Goal: Task Accomplishment & Management: Manage account settings

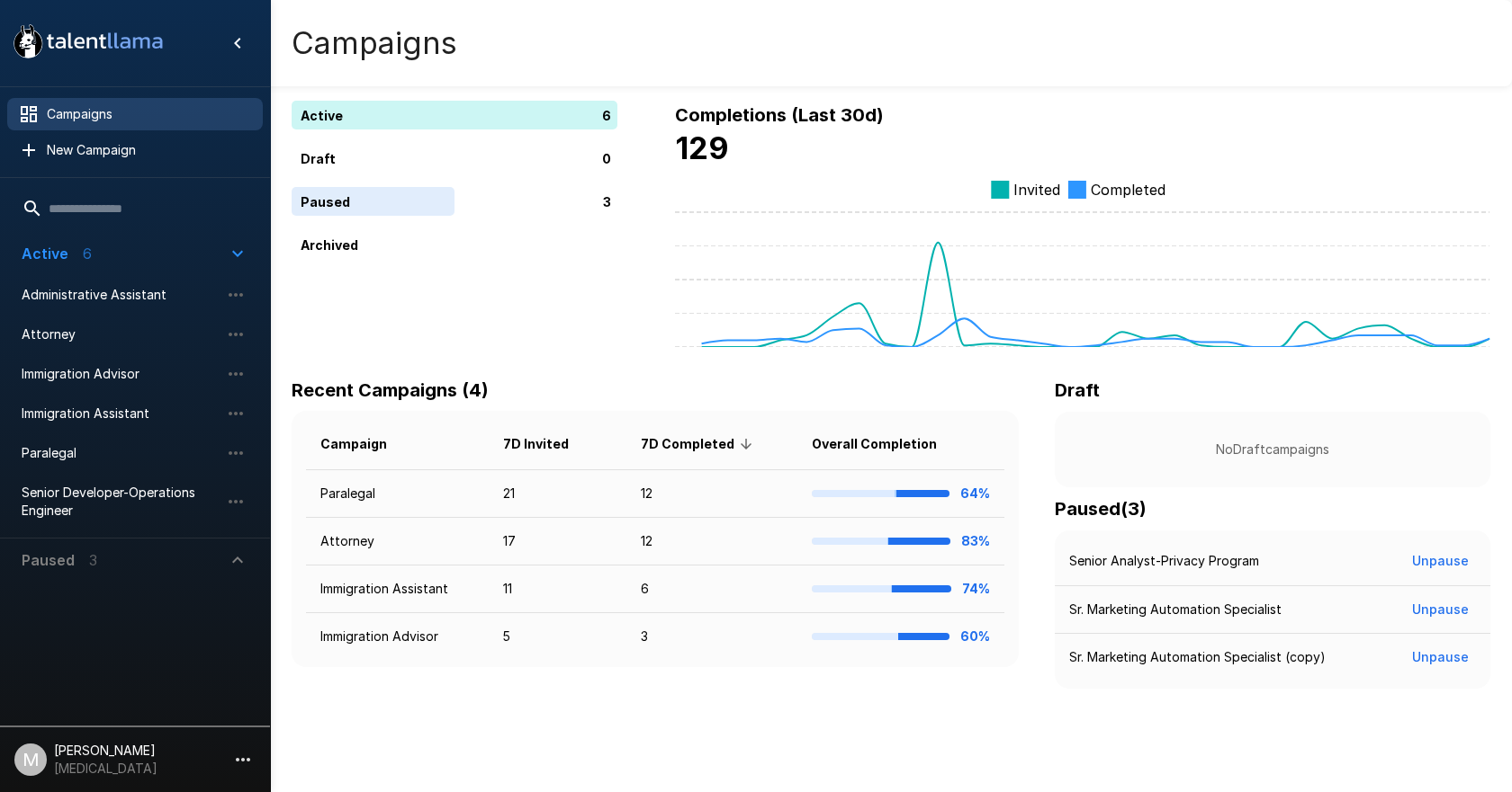
click at [459, 729] on div "Active 6 Draft 0 Paused 3 Archived Completions (Last 30d) 129 Invited Completed…" at bounding box center [890, 380] width 1241 height 760
click at [92, 434] on li "Paralegal" at bounding box center [135, 453] width 255 height 39
click at [94, 445] on span "Paralegal" at bounding box center [121, 453] width 198 height 18
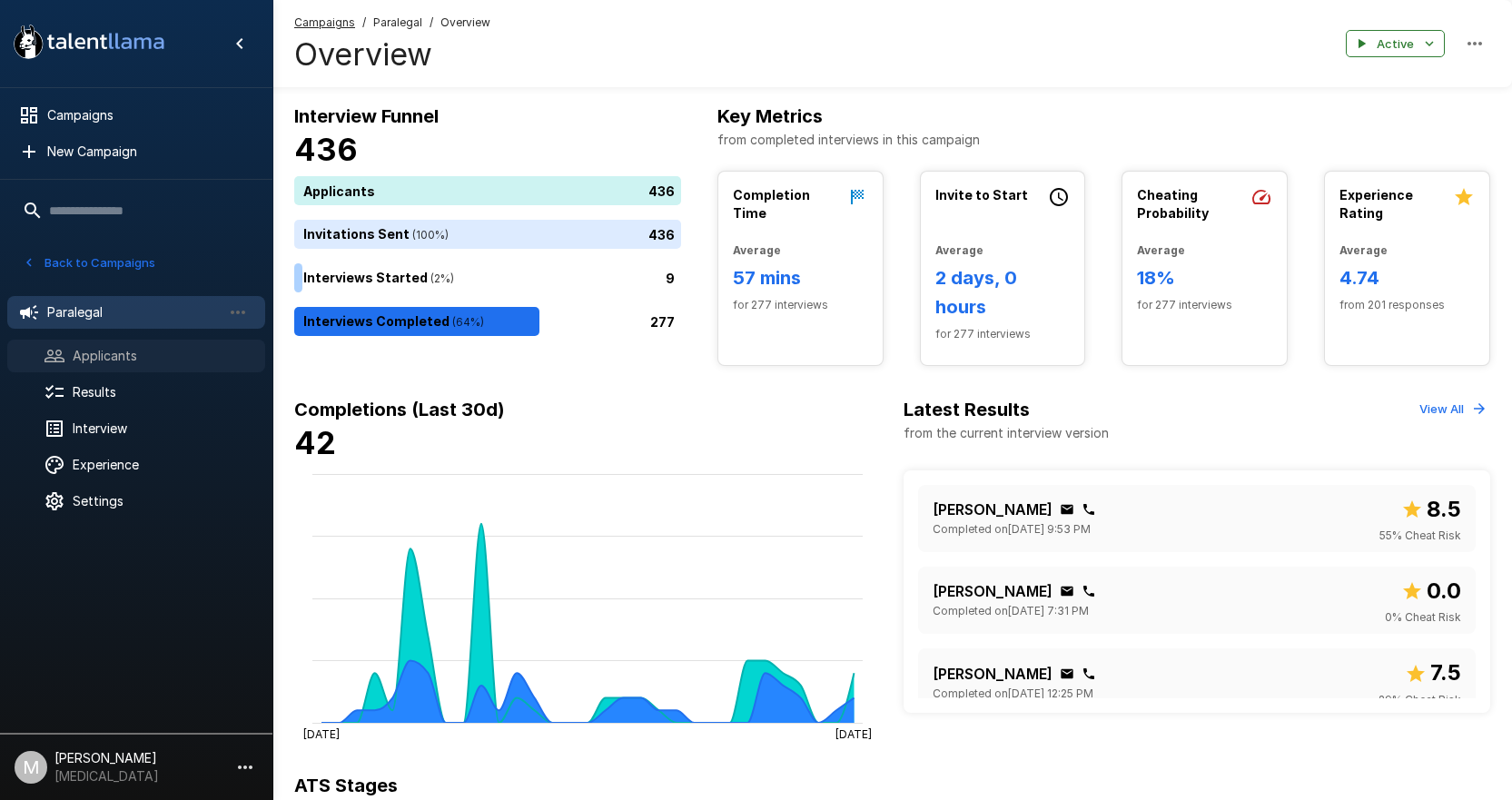
click at [141, 352] on span "Applicants" at bounding box center [162, 355] width 178 height 18
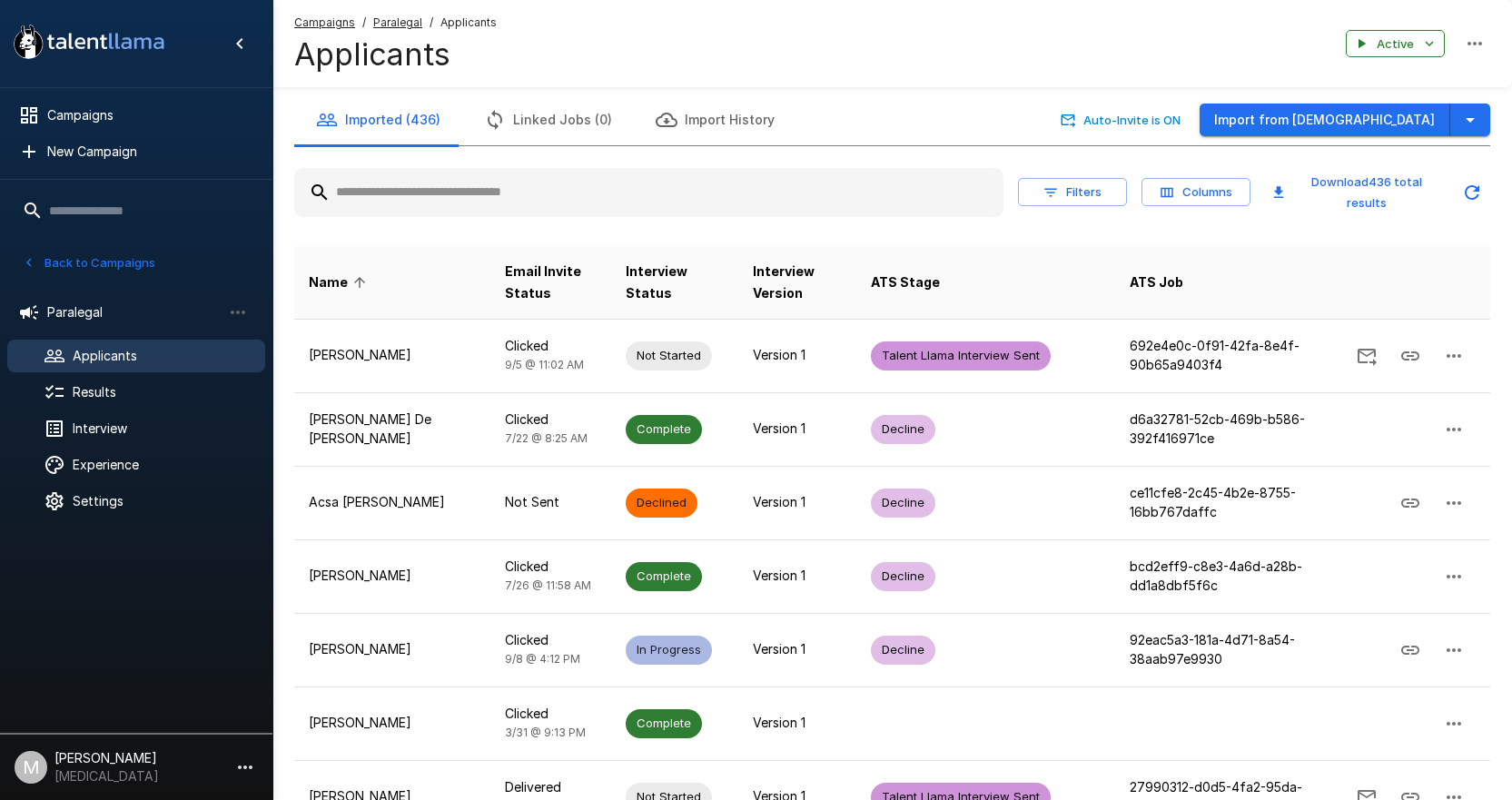
click at [458, 190] on input "text" at bounding box center [649, 193] width 709 height 33
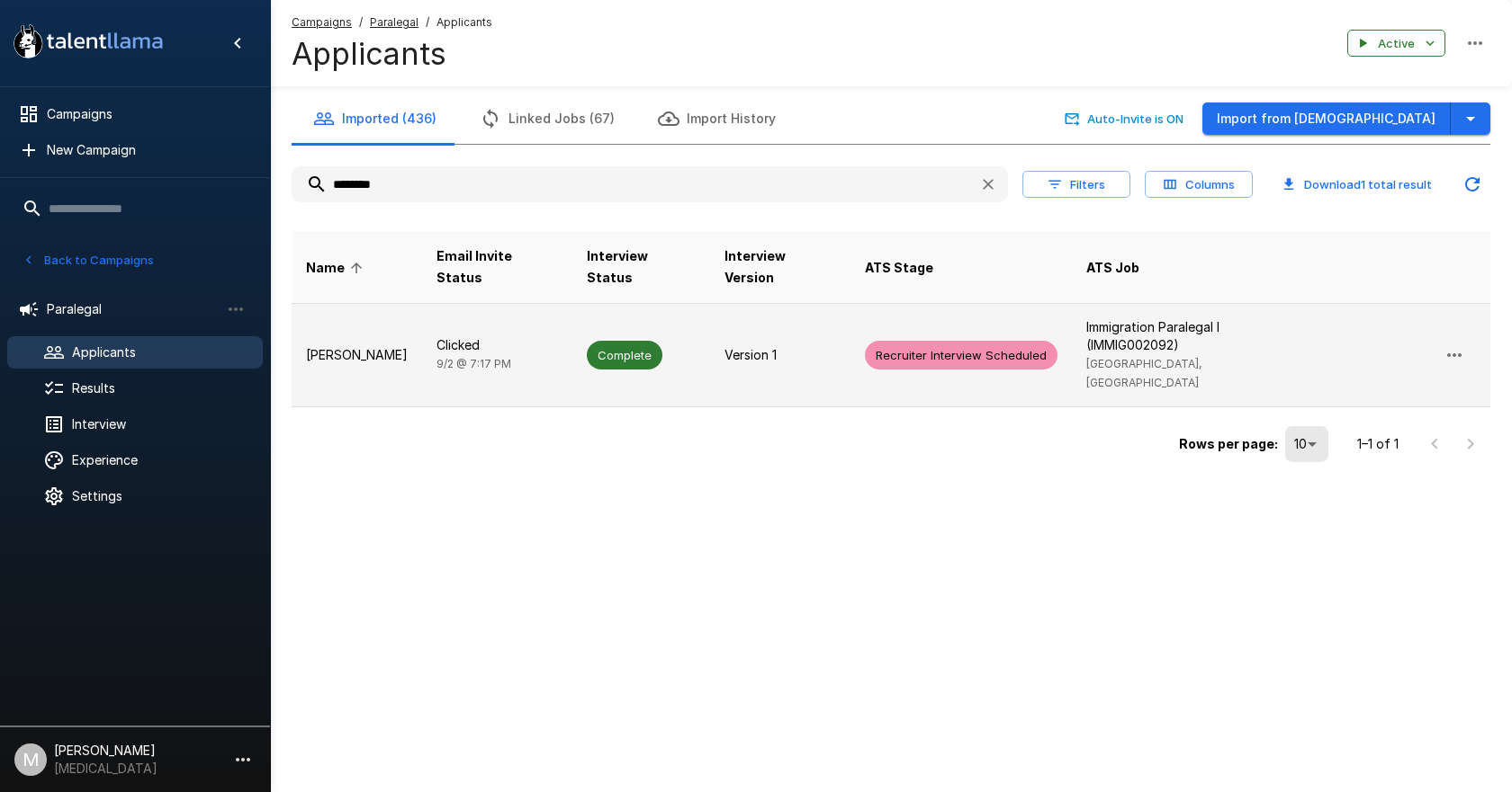
type input "********"
click at [442, 304] on td "Clicked 9/2 @ 7:17 PM" at bounding box center [497, 356] width 151 height 104
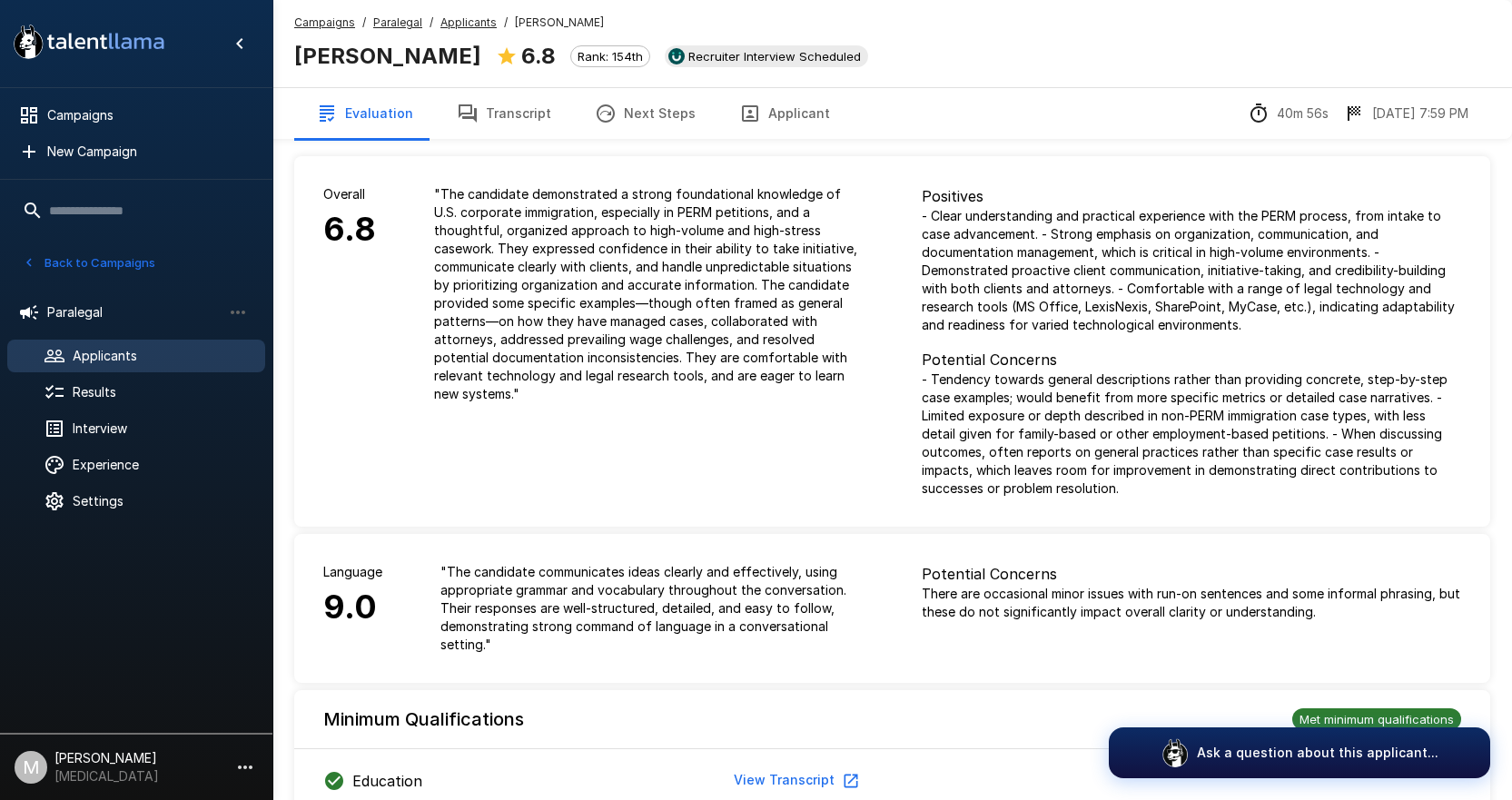
click at [496, 80] on div "Campaigns / Paralegal / Applicants / Maria Popovici Maria Popovici 6.8 Rank: 15…" at bounding box center [892, 44] width 1239 height 87
click at [496, 98] on button "Transcript" at bounding box center [503, 113] width 138 height 51
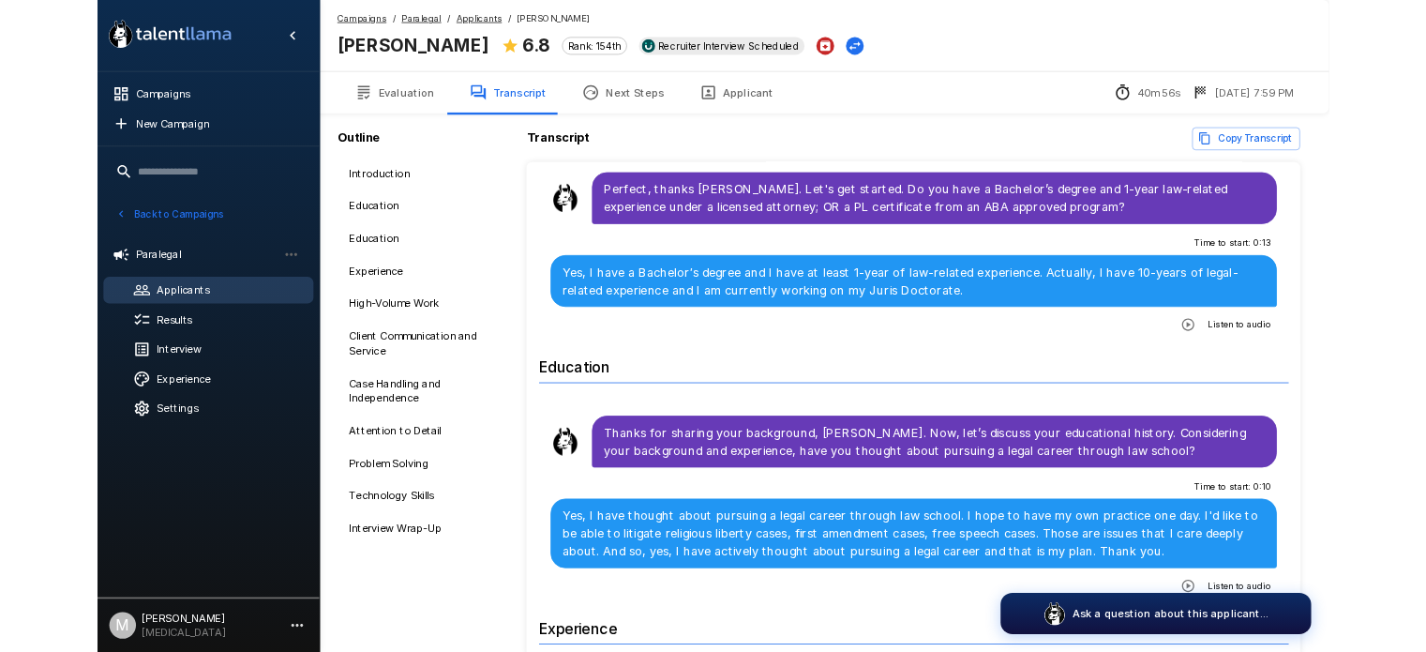
scroll to position [563, 0]
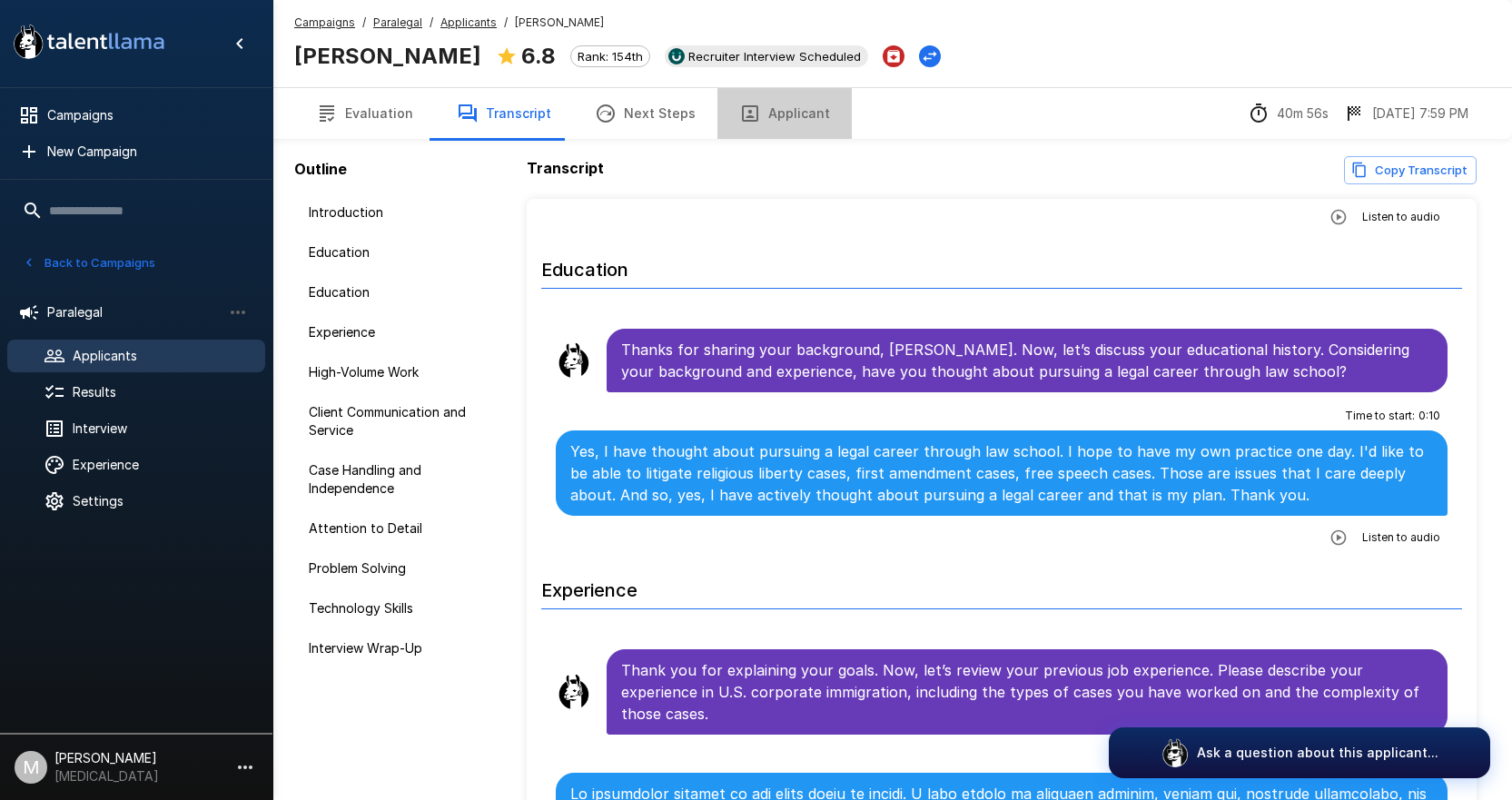
click at [774, 124] on button "Applicant" at bounding box center [784, 113] width 135 height 51
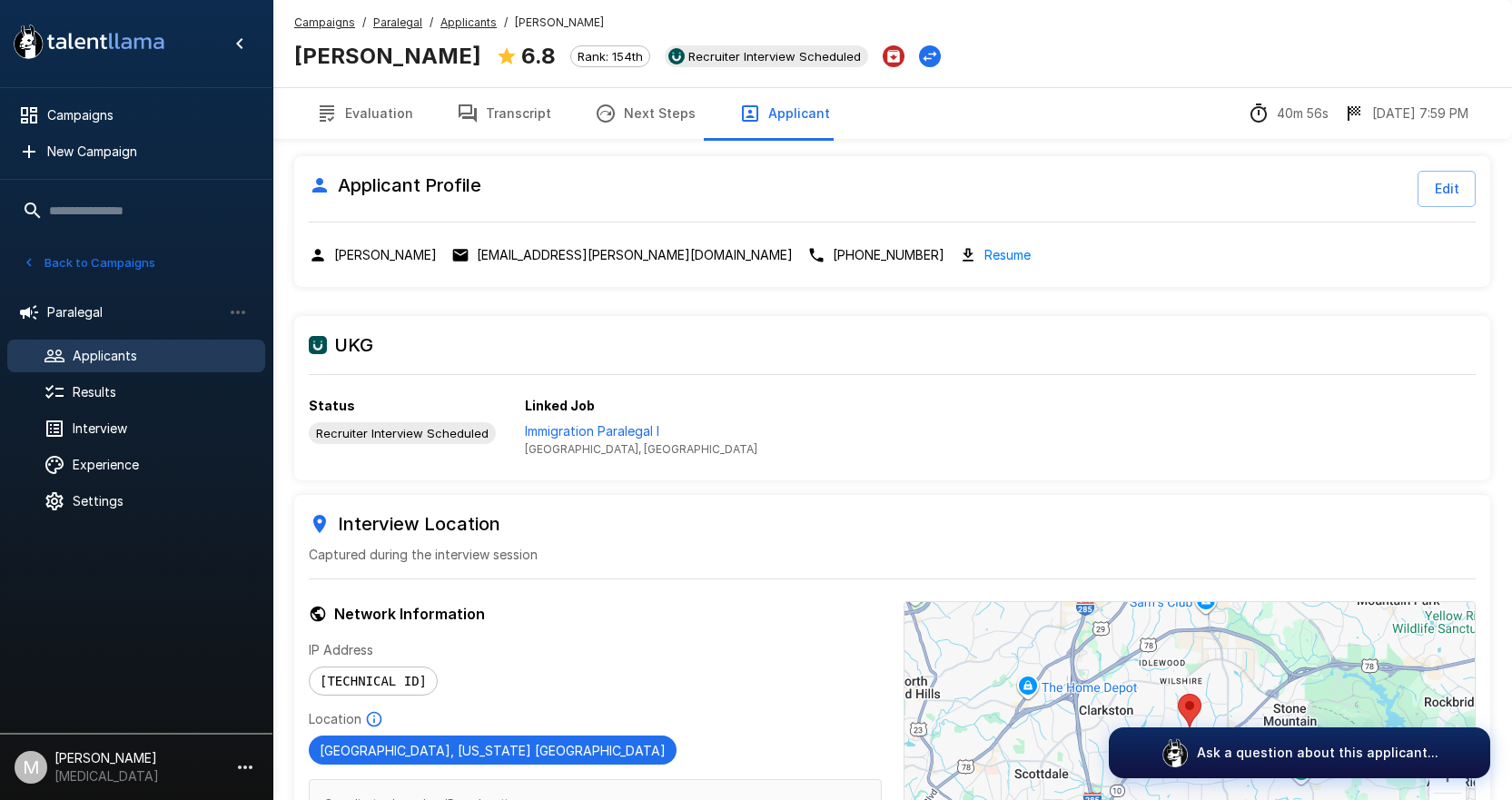
click at [493, 115] on button "Transcript" at bounding box center [503, 113] width 138 height 51
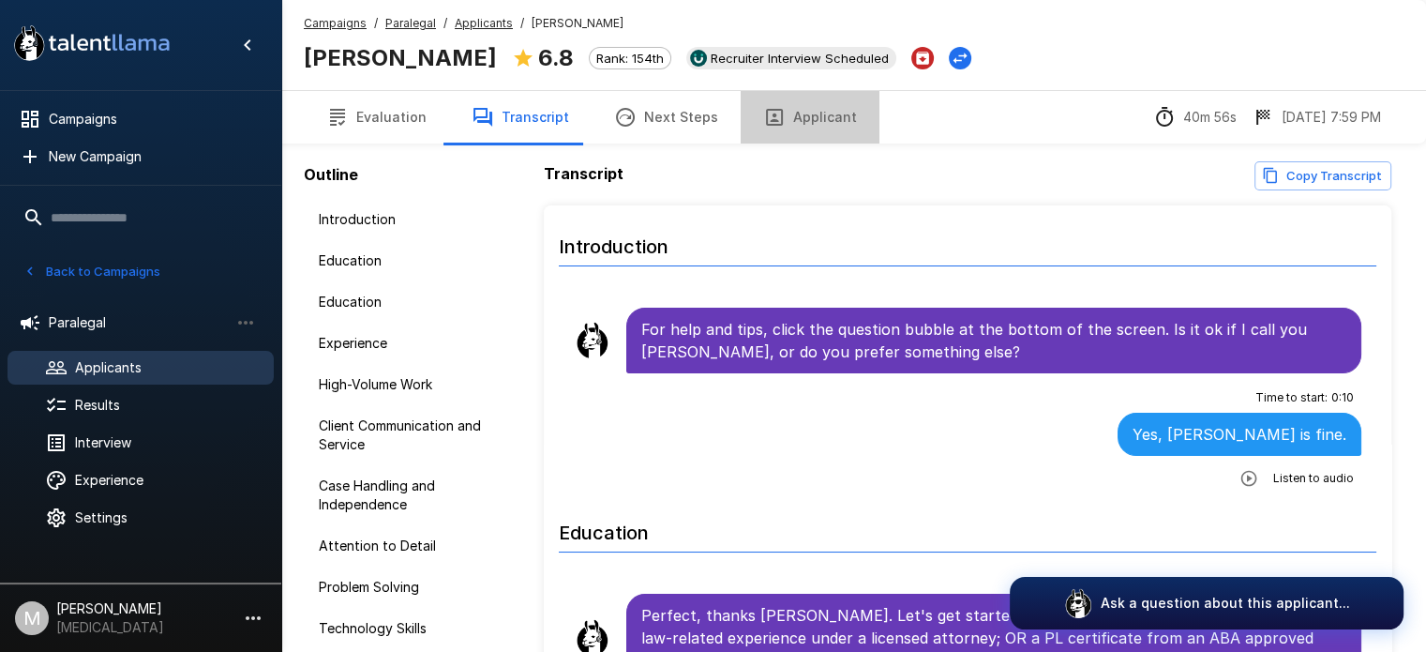
click at [803, 124] on button "Applicant" at bounding box center [810, 117] width 139 height 53
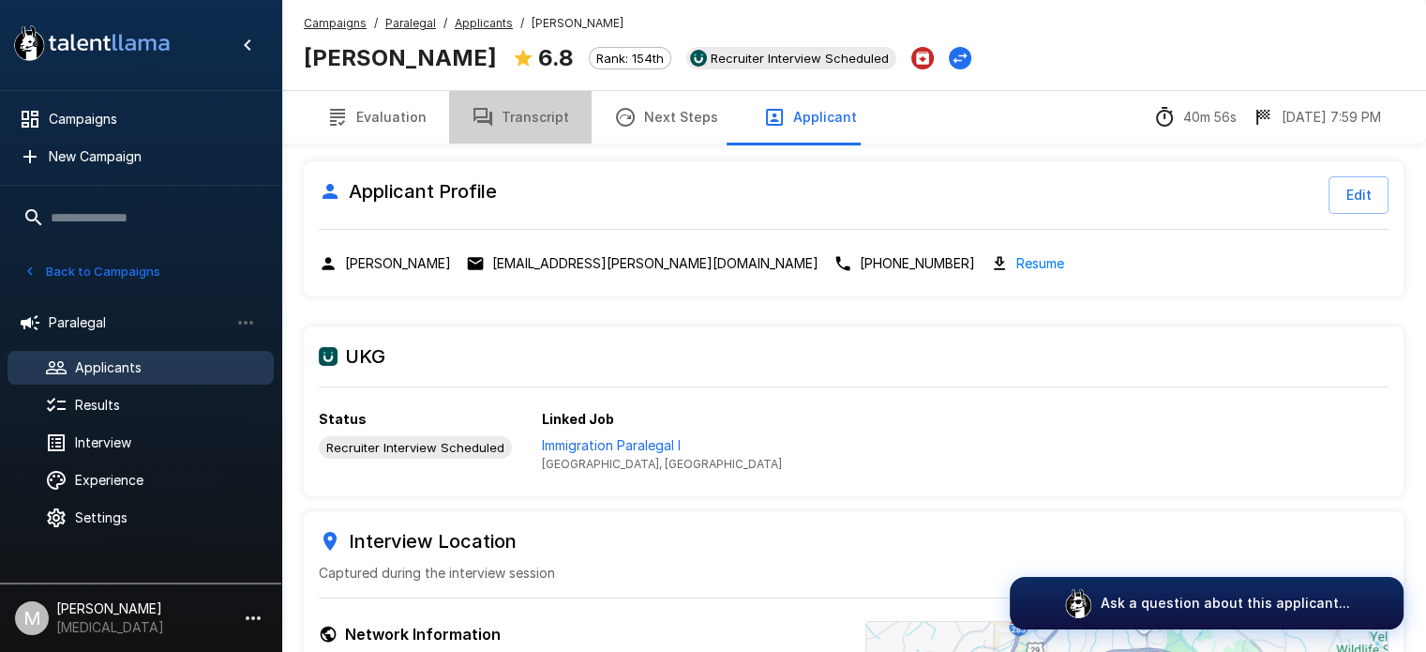
click at [543, 113] on button "Transcript" at bounding box center [520, 117] width 143 height 53
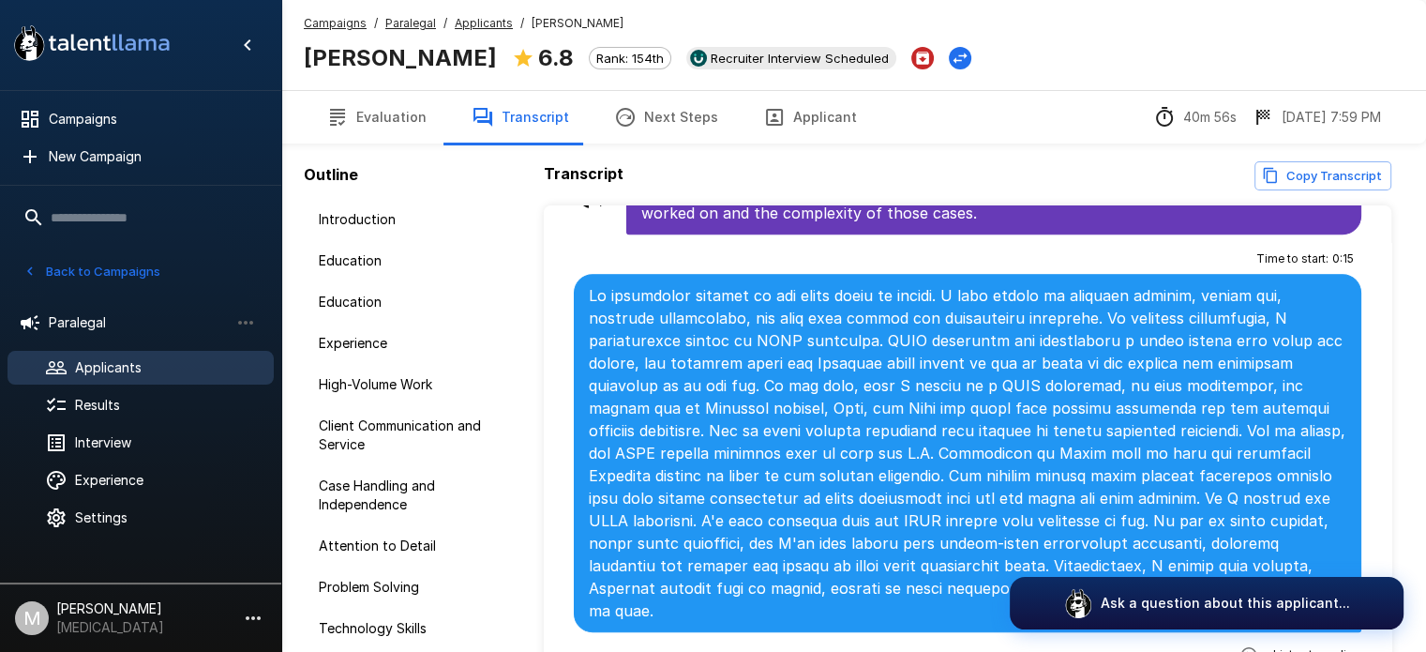
scroll to position [1155, 0]
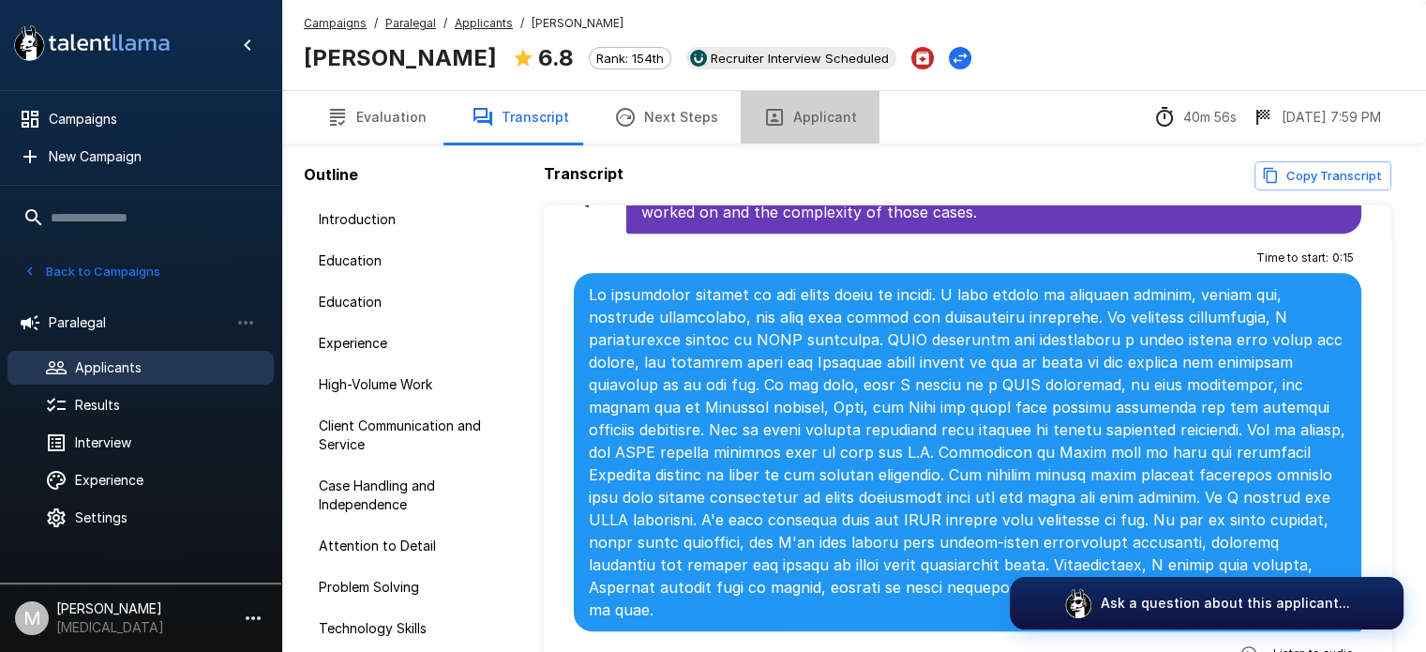
click at [822, 119] on button "Applicant" at bounding box center [810, 117] width 139 height 53
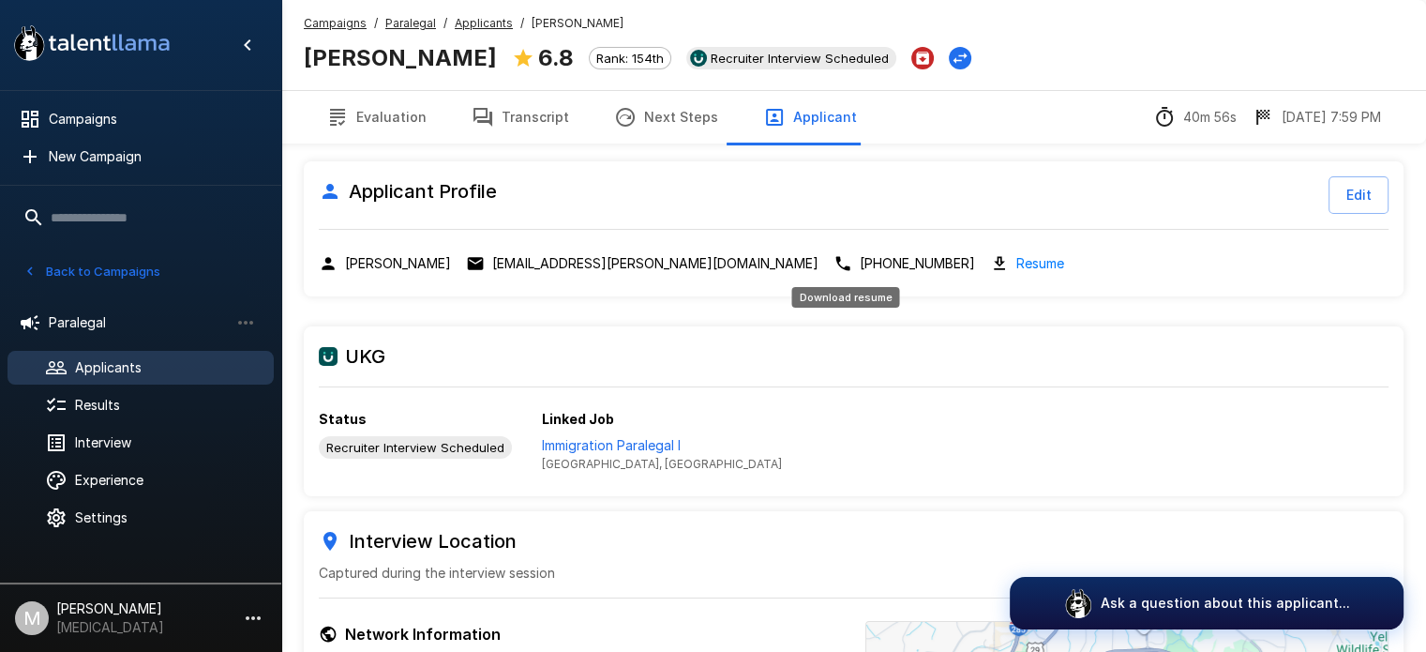
click at [1017, 260] on link "Resume" at bounding box center [1041, 263] width 48 height 22
click at [532, 132] on button "Transcript" at bounding box center [520, 117] width 143 height 53
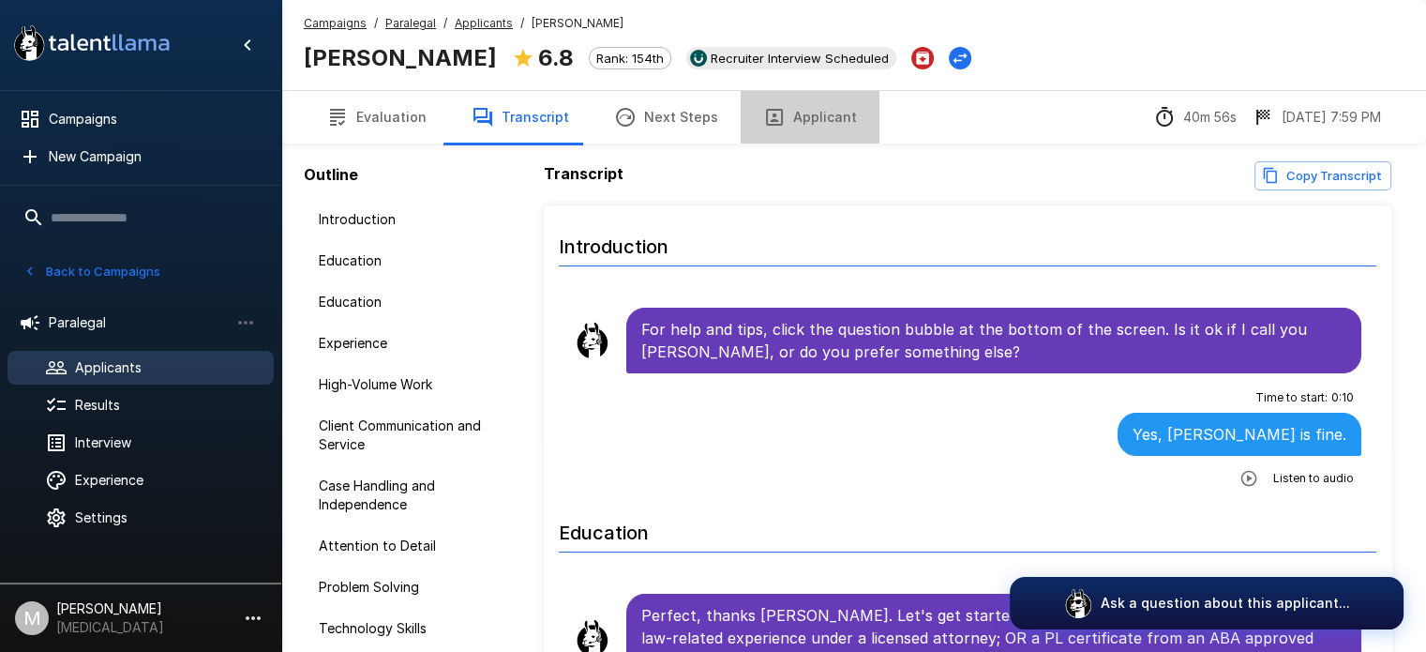
click at [818, 99] on button "Applicant" at bounding box center [810, 117] width 139 height 53
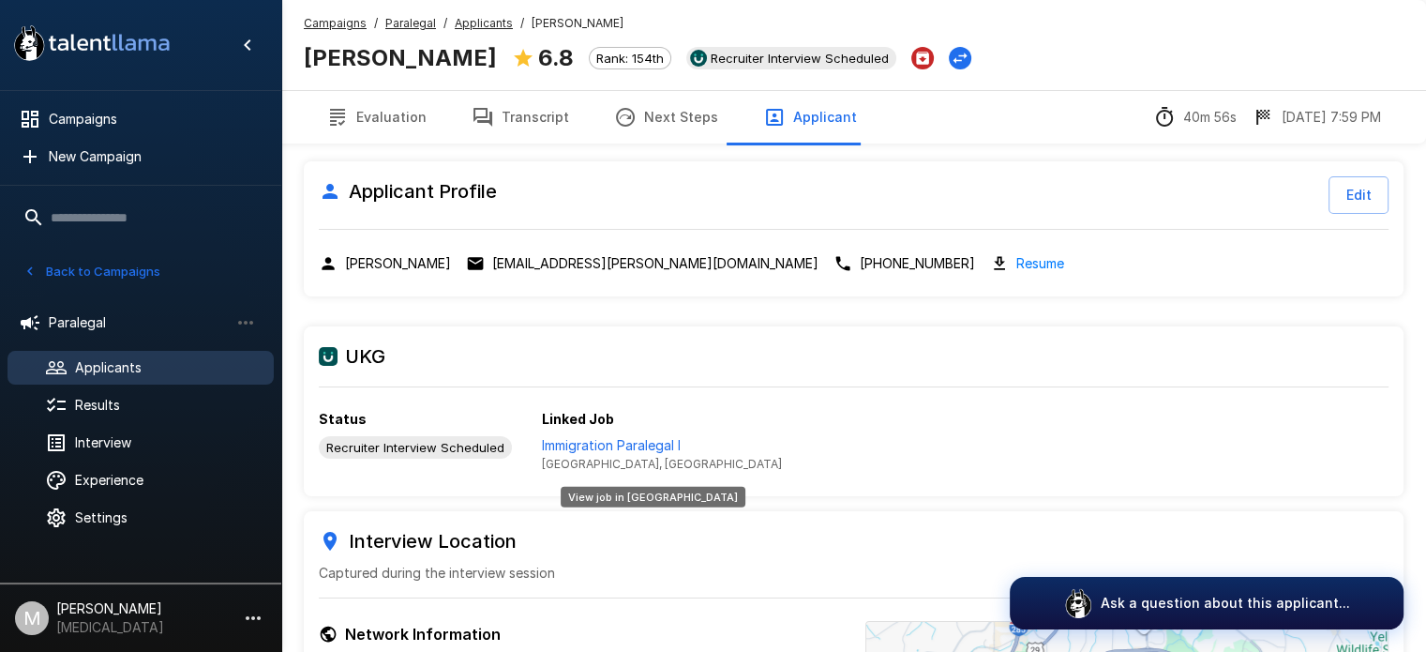
click at [633, 448] on p "Immigration Paralegal I" at bounding box center [662, 445] width 240 height 19
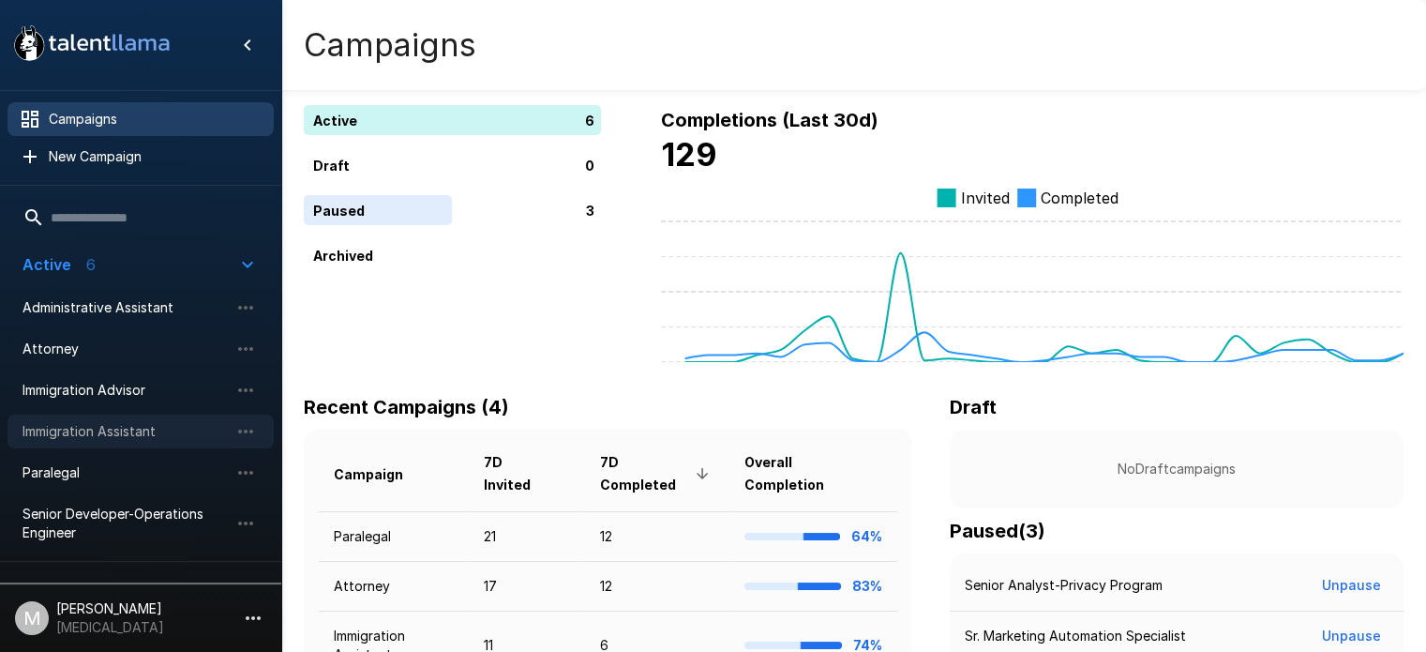
click at [68, 437] on span "Immigration Assistant" at bounding box center [126, 431] width 206 height 19
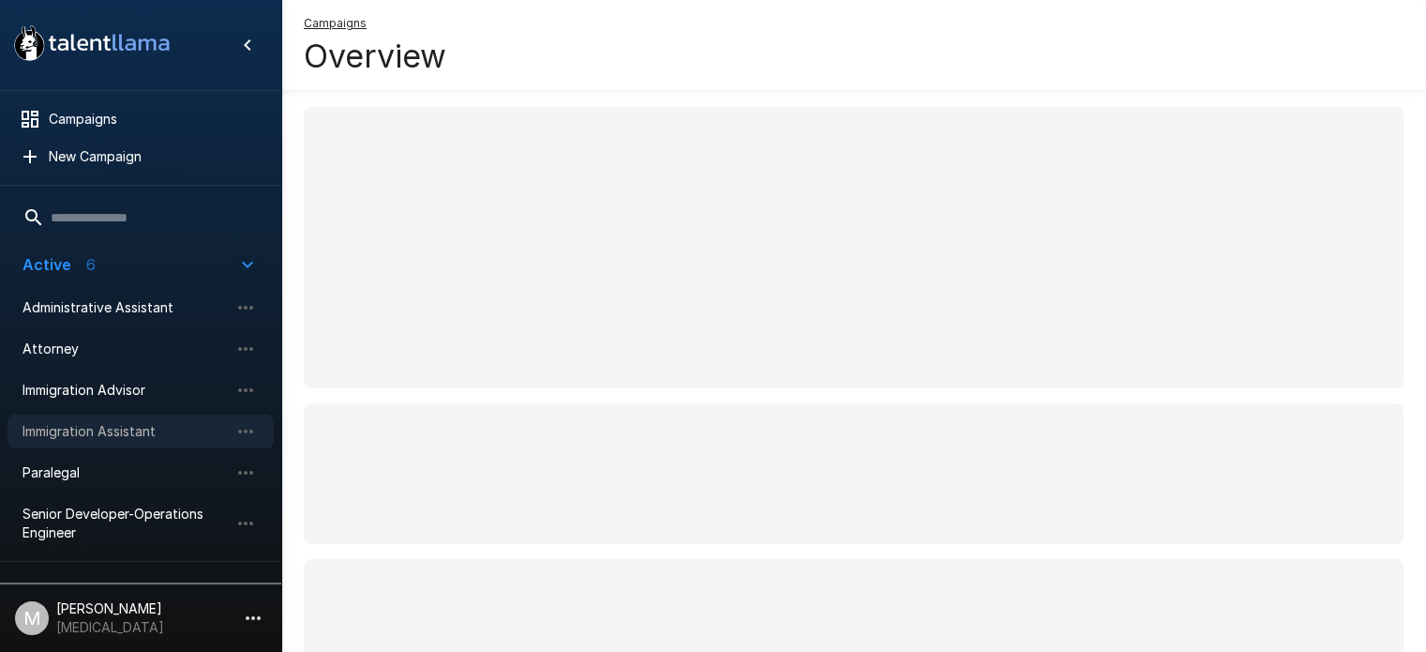
click at [68, 437] on div ".st0{fill:#FFFFFF;} .st1{fill:#76a4ed;} Campaigns New Campaign Active 6 Adminis…" at bounding box center [141, 326] width 282 height 652
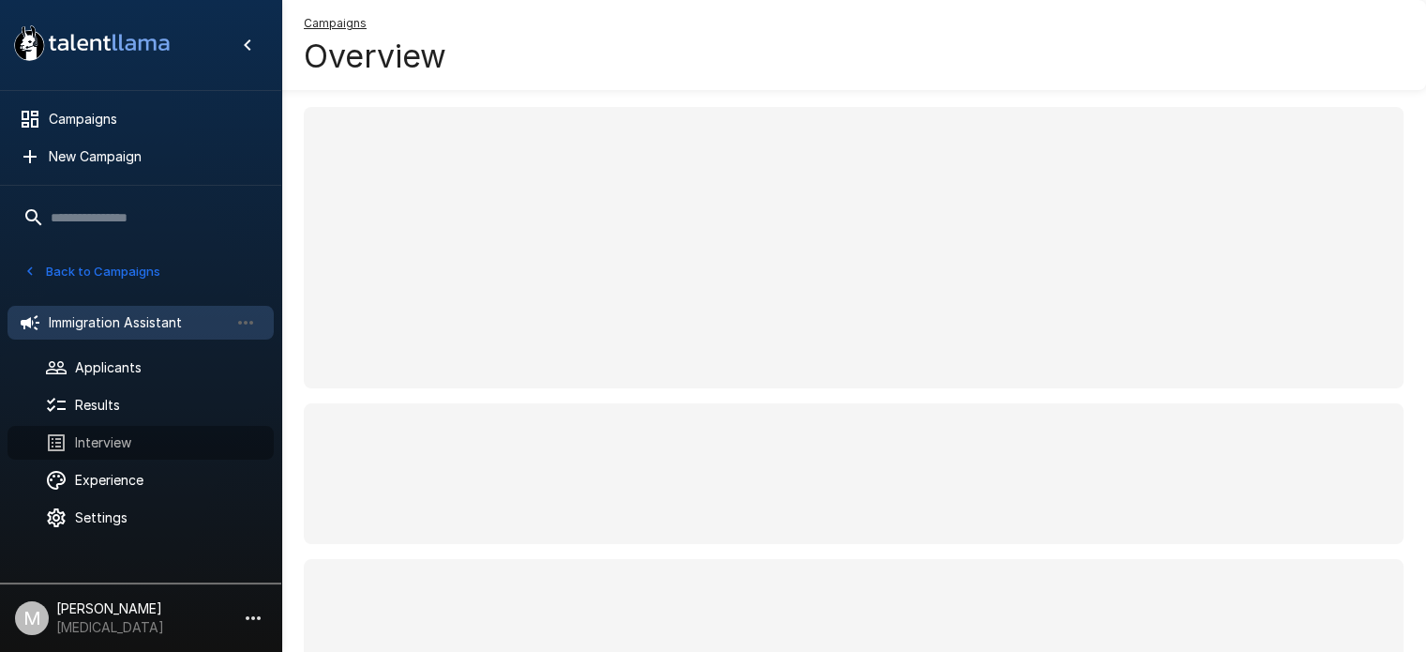
click at [68, 437] on div at bounding box center [71, 442] width 53 height 23
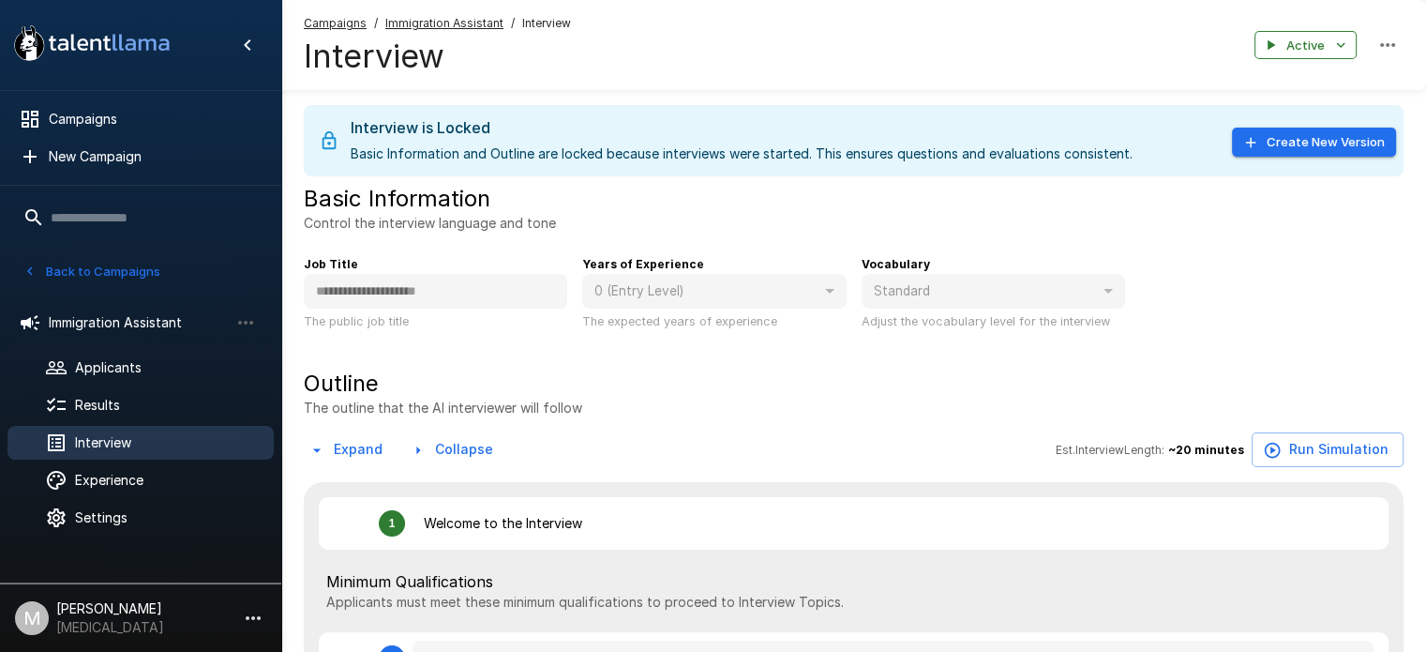
type textarea "*"
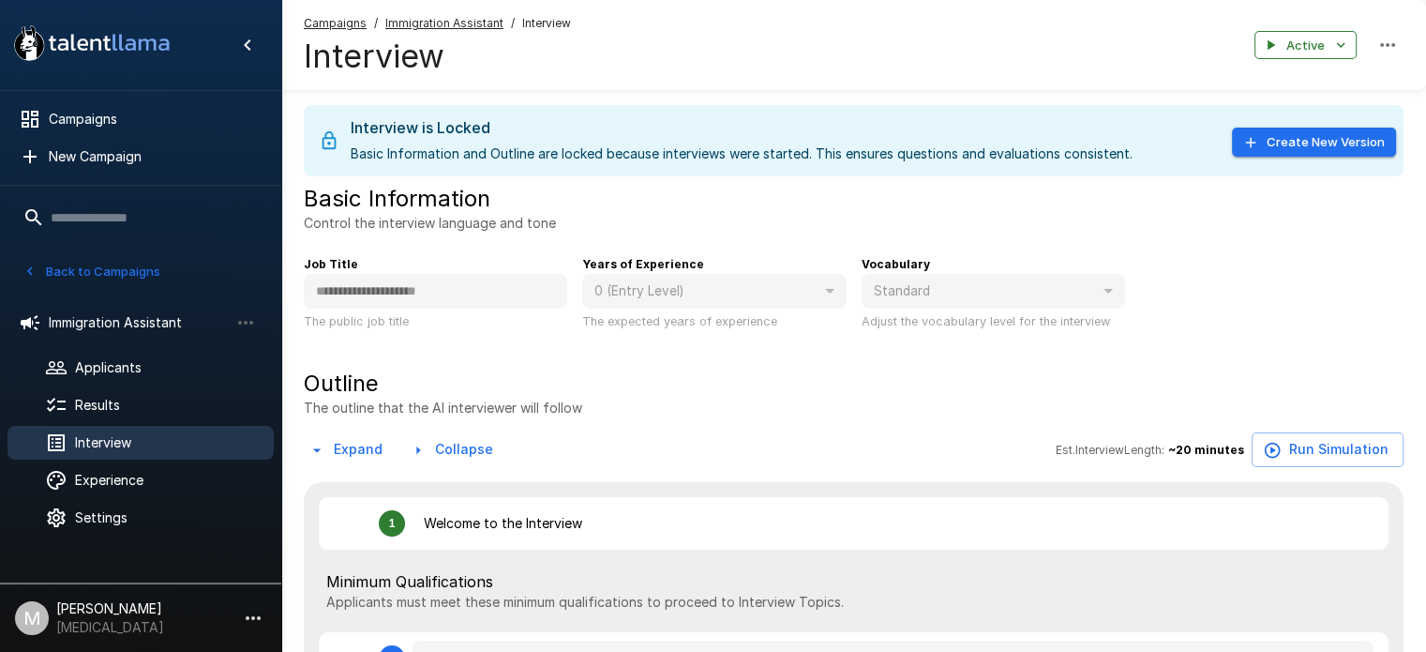
type textarea "*"
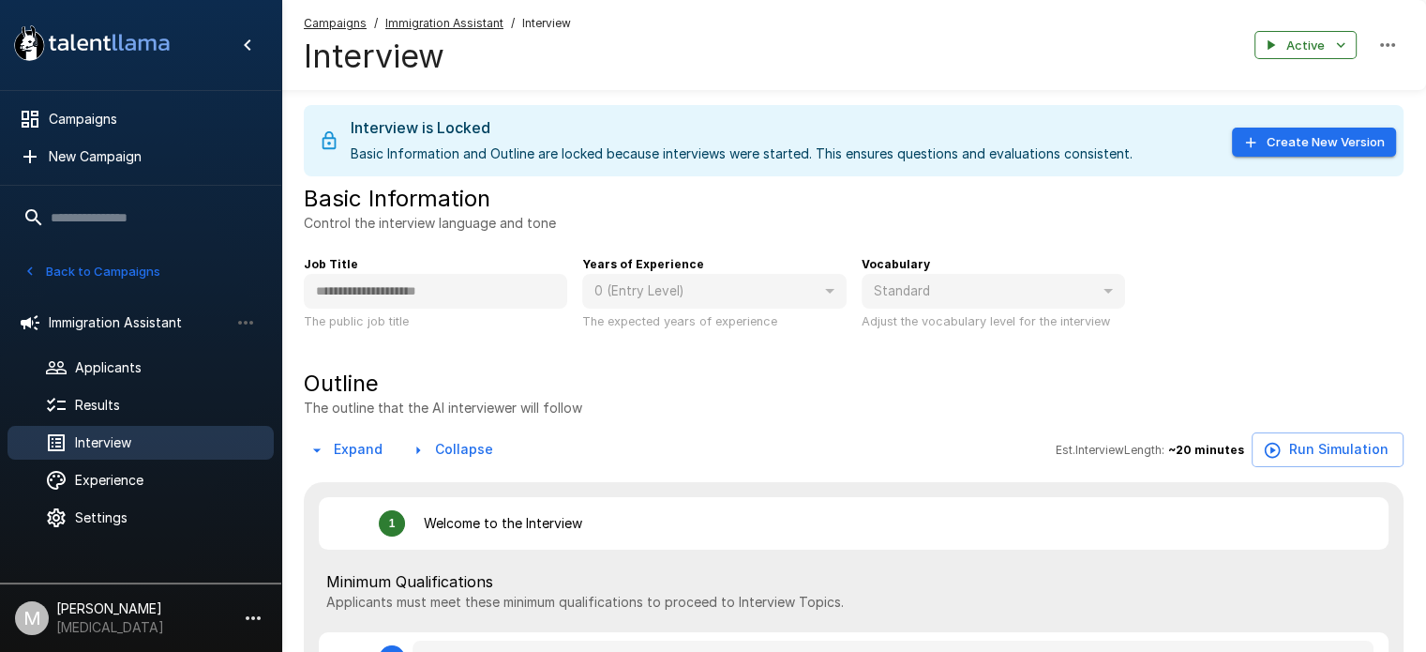
type textarea "*"
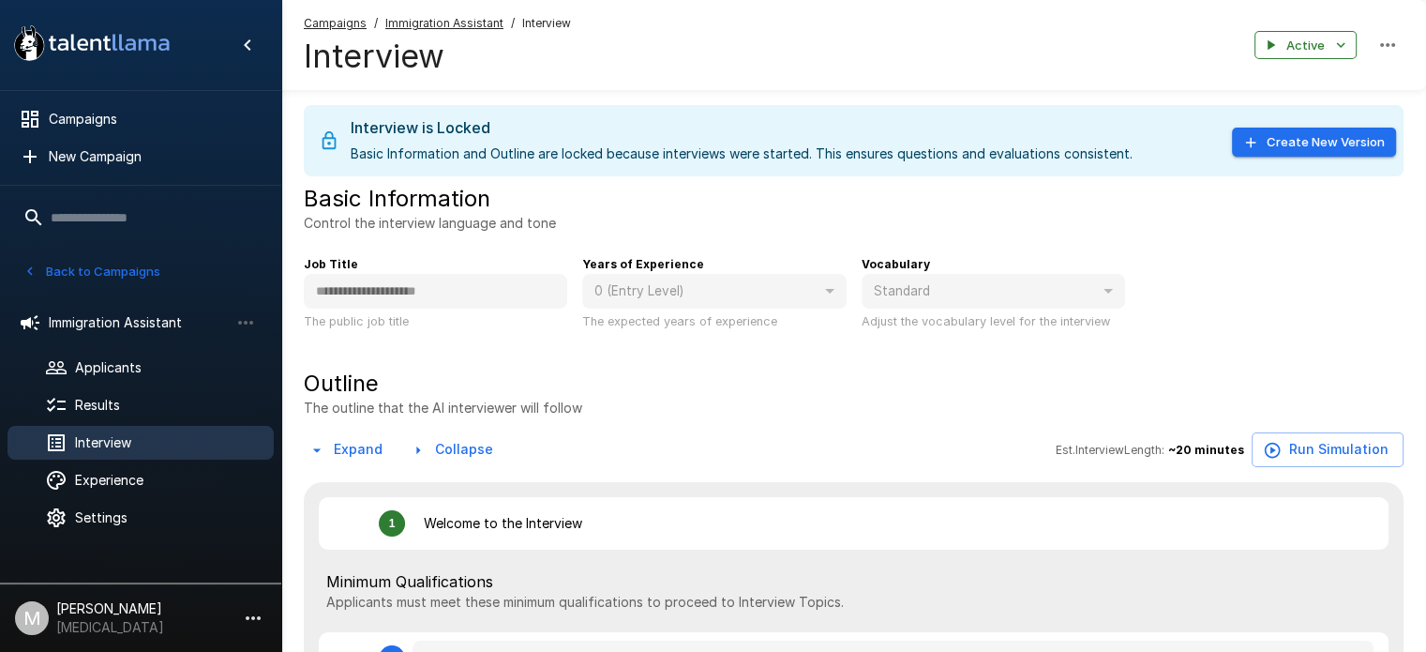
type textarea "*"
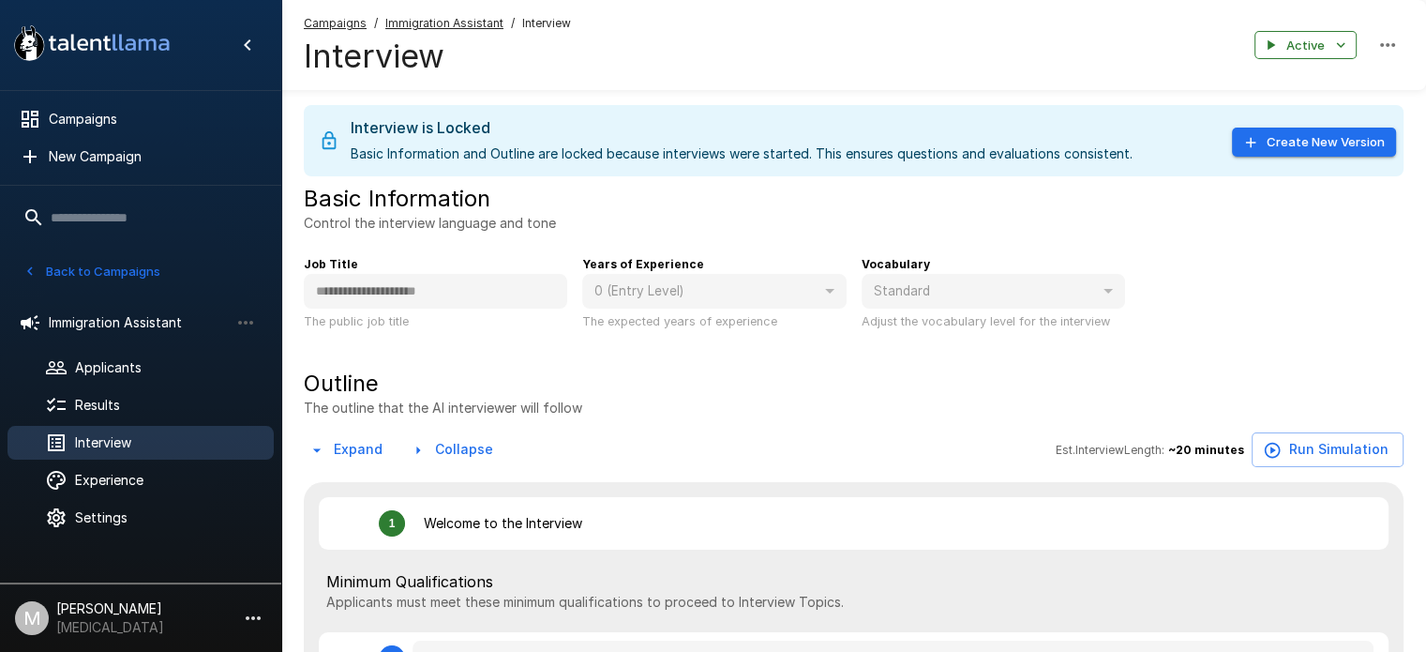
type textarea "*"
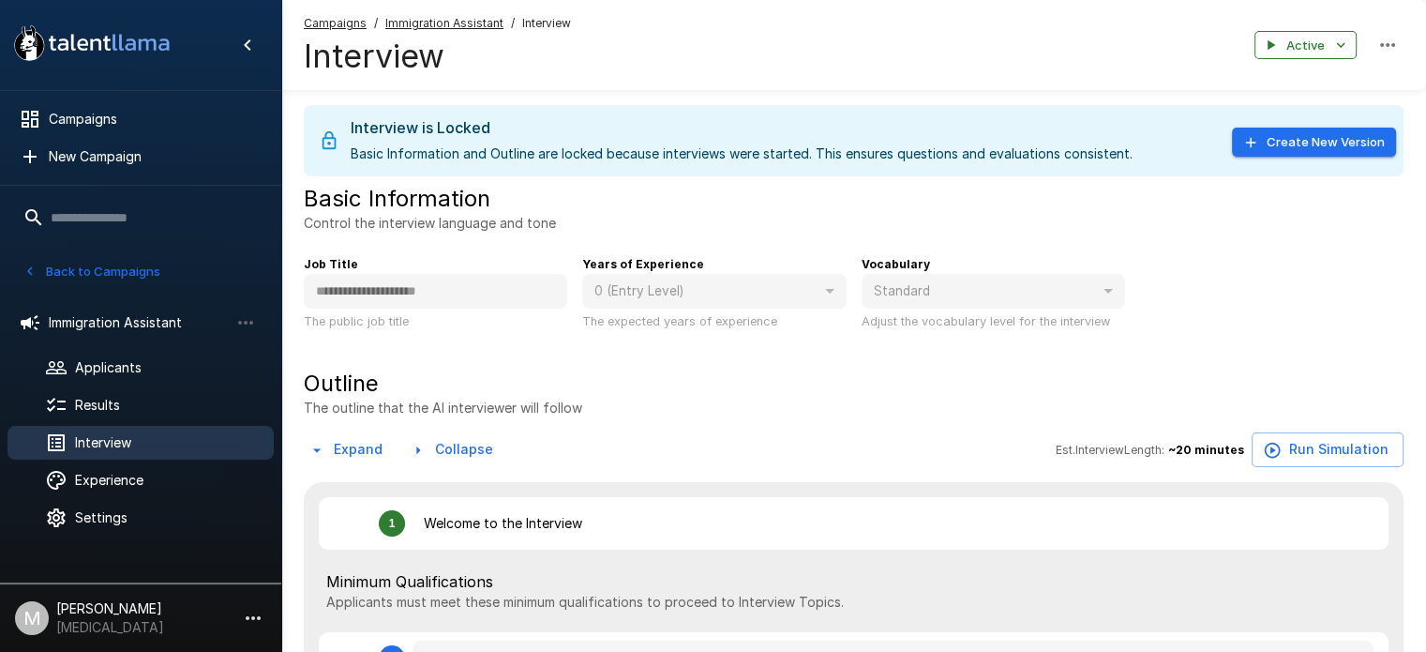
type textarea "*"
click at [161, 367] on span "Applicants" at bounding box center [167, 367] width 184 height 19
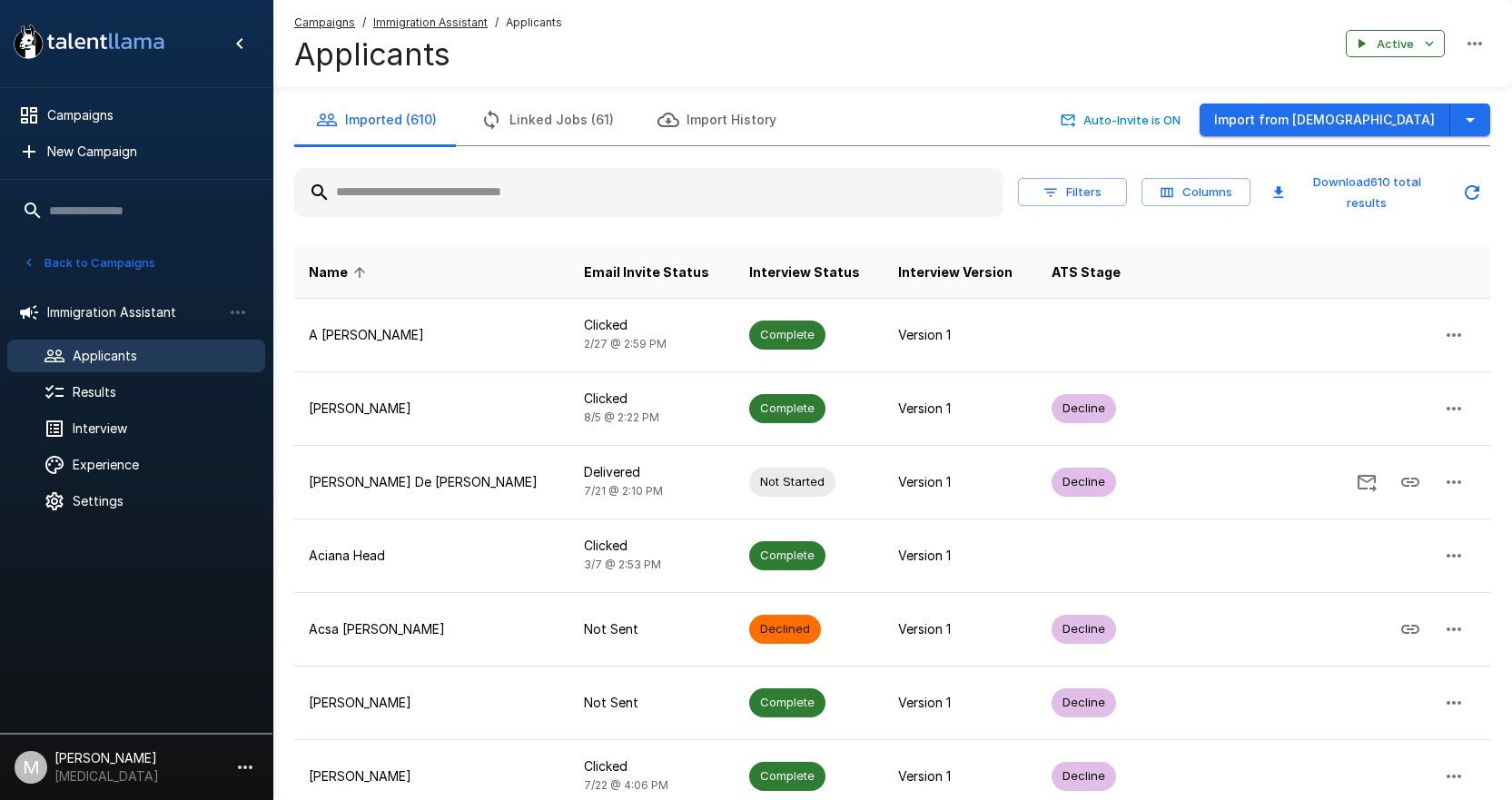
click at [414, 210] on div at bounding box center [649, 193] width 709 height 49
click at [423, 192] on input "text" at bounding box center [649, 193] width 709 height 33
click at [422, 184] on input "text" at bounding box center [649, 193] width 709 height 33
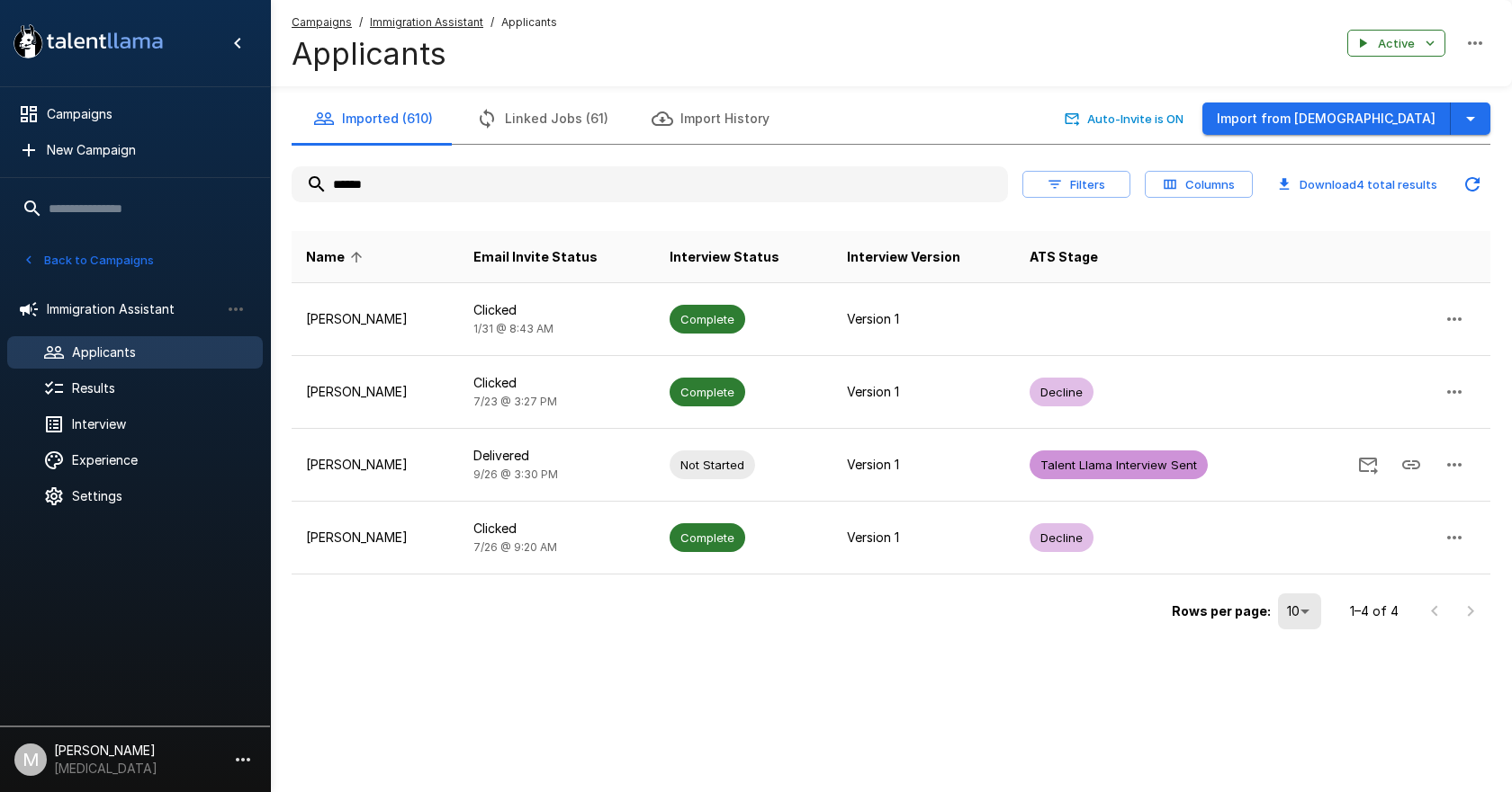
type input "******"
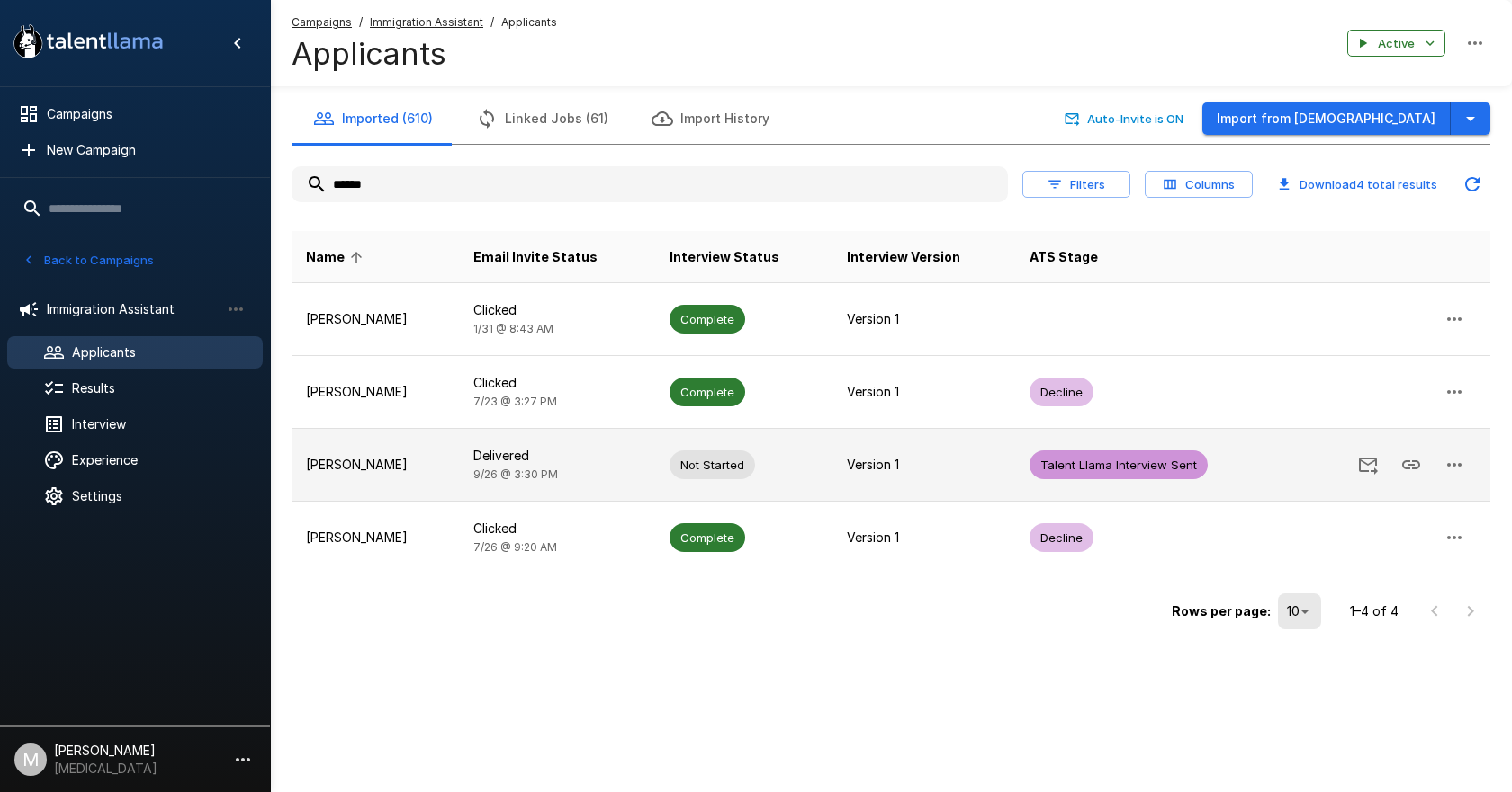
click at [659, 474] on td "Not Started" at bounding box center [744, 465] width 177 height 73
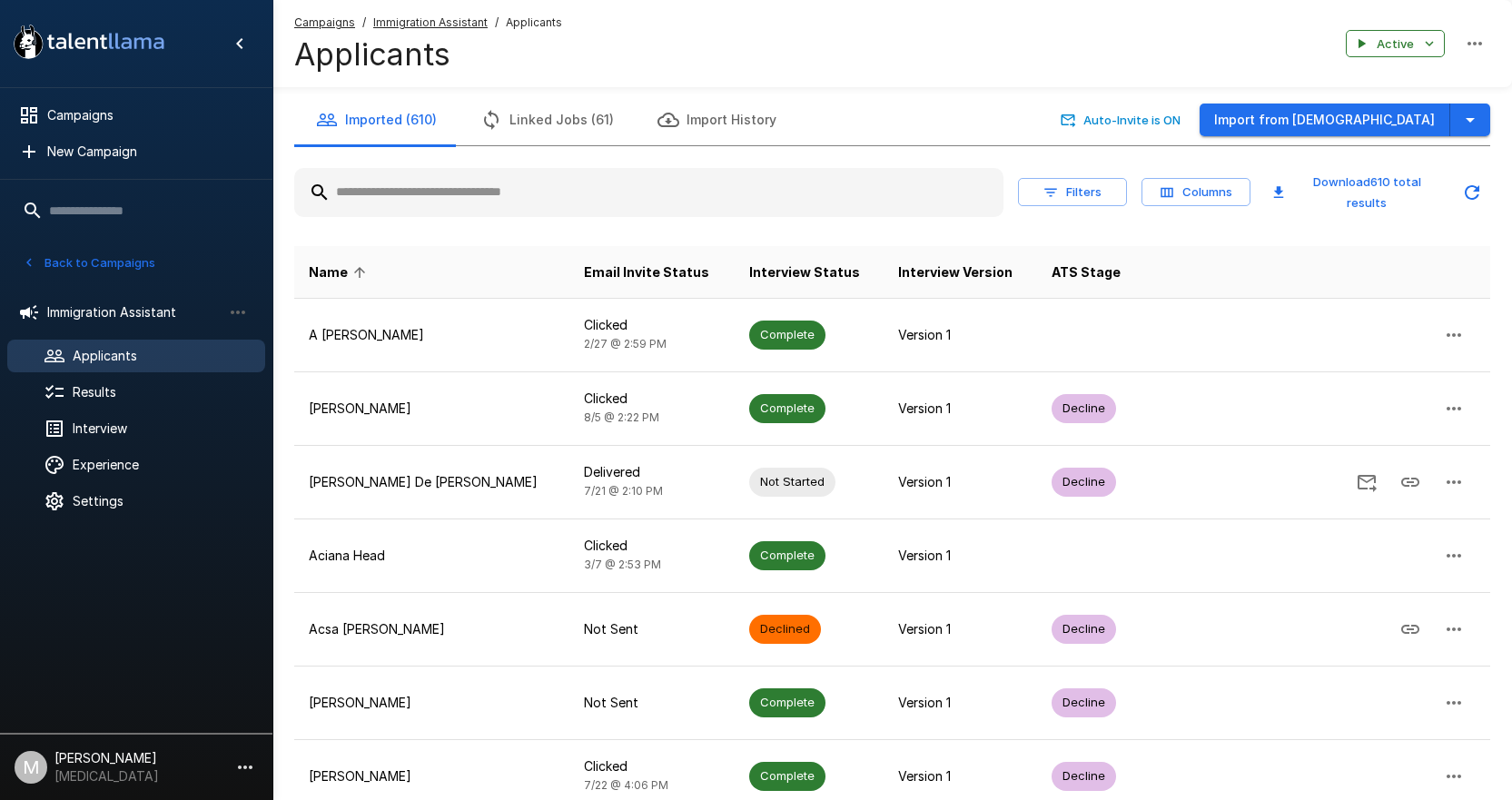
click at [717, 189] on input "text" at bounding box center [649, 193] width 709 height 33
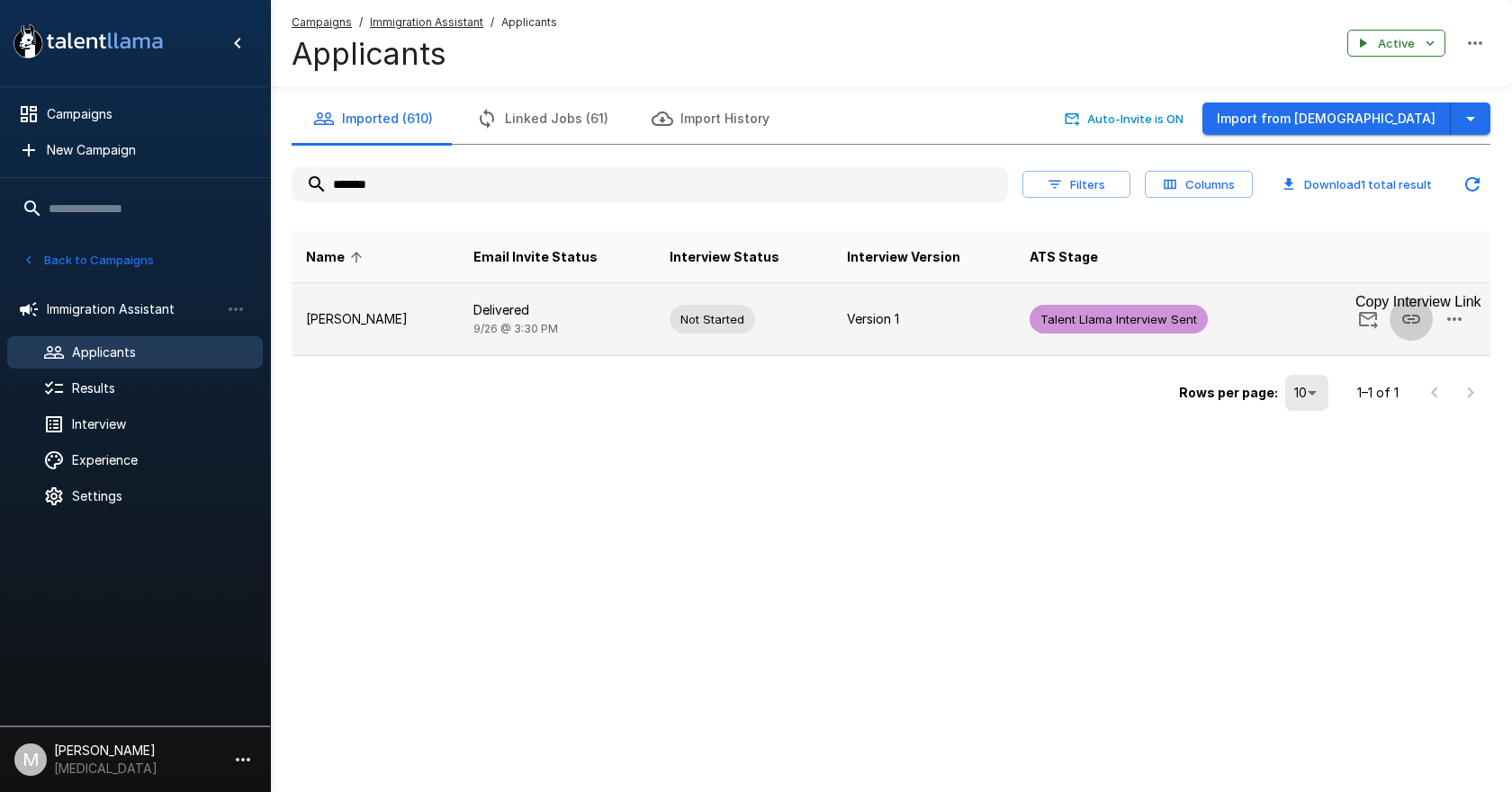
click at [1414, 322] on icon "Copy Interview Link" at bounding box center [1410, 319] width 22 height 22
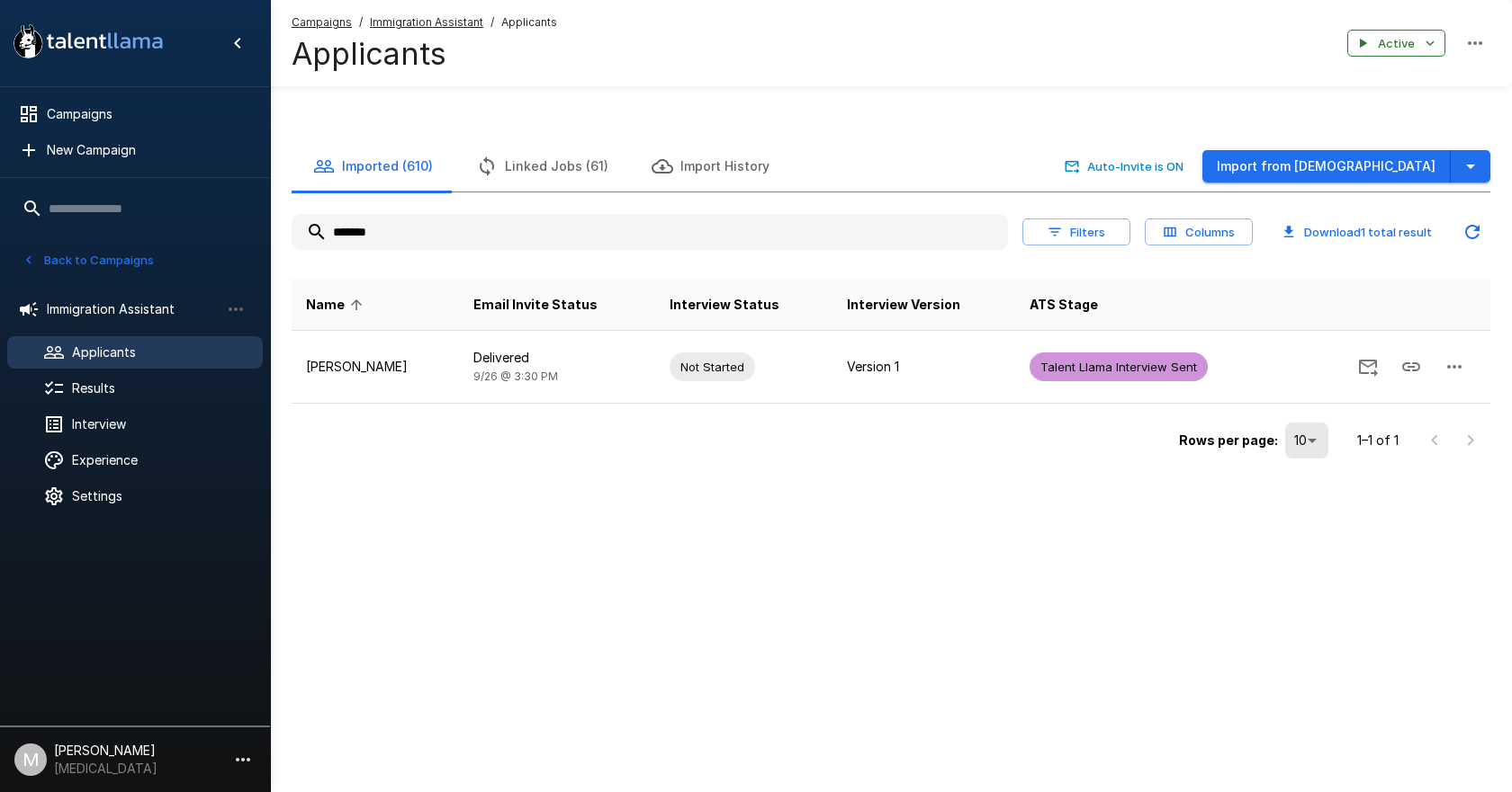
drag, startPoint x: 420, startPoint y: 173, endPoint x: -421, endPoint y: 132, distance: 842.0
click at [0, 132] on html ".st0{fill:#FFFFFF;} .st1{fill:#76a4ed;} Campaigns New Campaign Active 6 Adminis…" at bounding box center [756, 396] width 1512 height 792
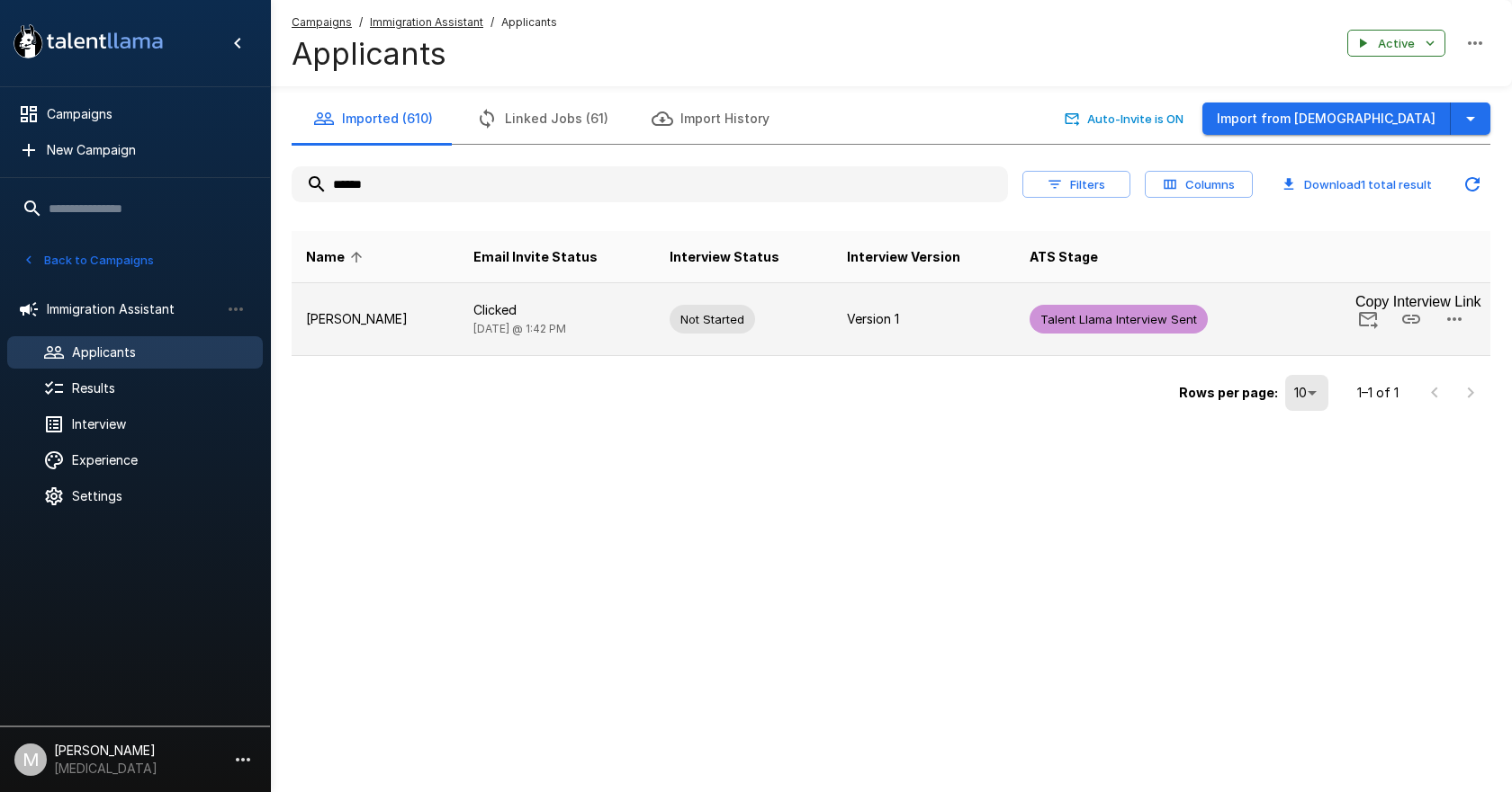
click at [1398, 318] on button "Copy Interview Link" at bounding box center [1410, 318] width 43 height 43
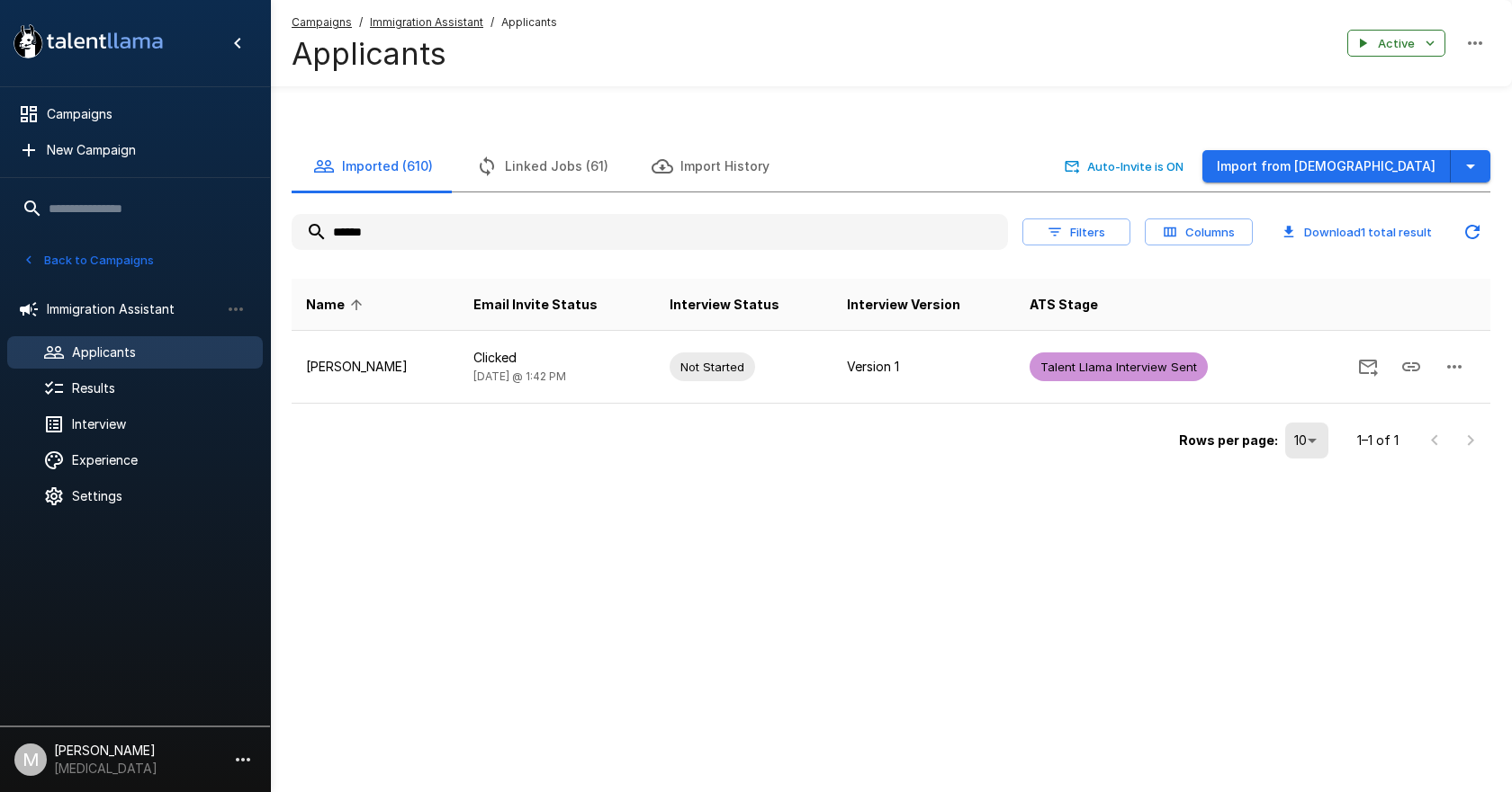
drag, startPoint x: 474, startPoint y: 181, endPoint x: -174, endPoint y: 123, distance: 650.6
click at [0, 123] on html ".st0{fill:#FFFFFF;} .st1{fill:#76a4ed;} Campaigns New Campaign Active 6 Adminis…" at bounding box center [756, 396] width 1512 height 792
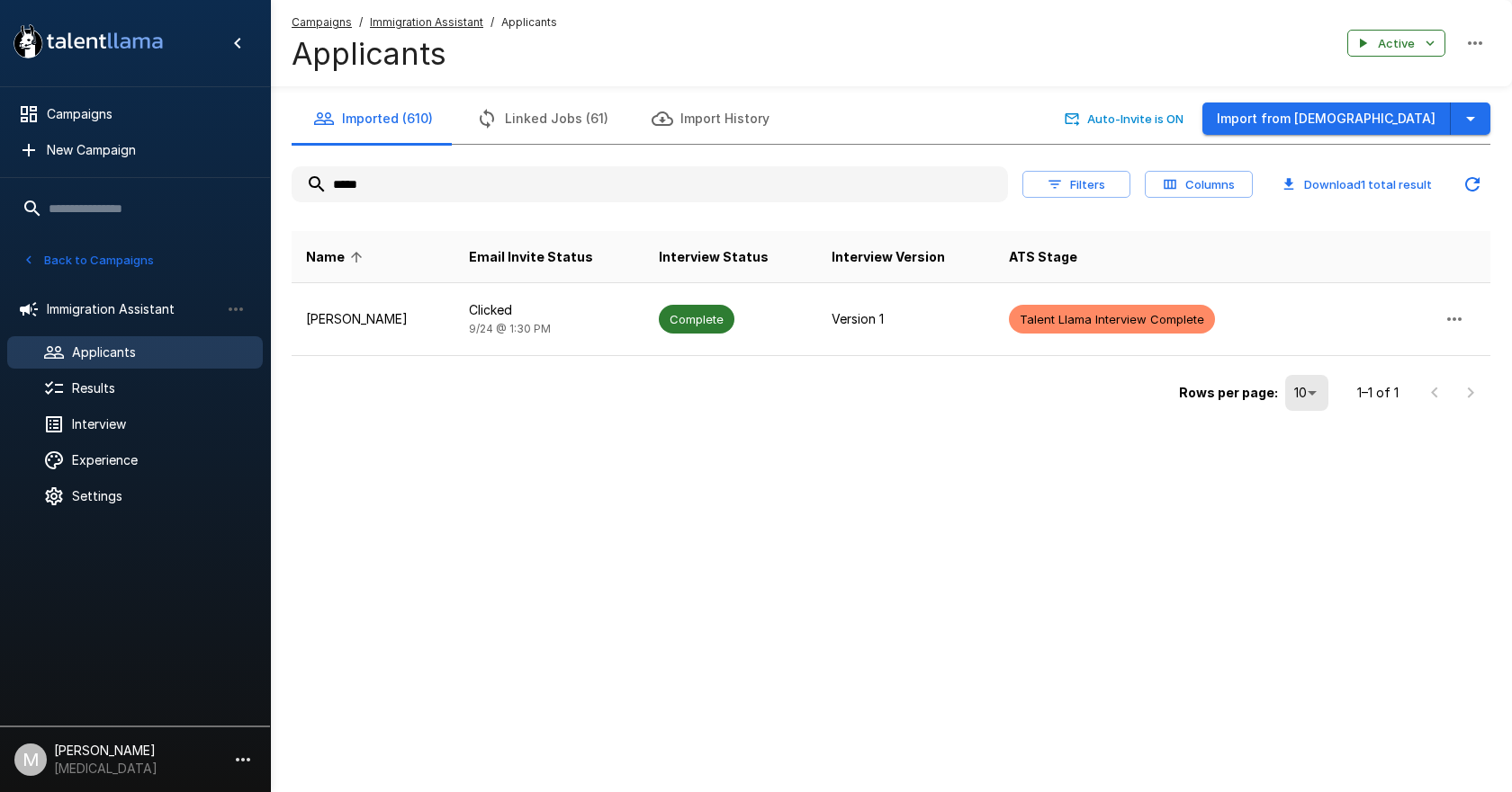
drag, startPoint x: 562, startPoint y: 181, endPoint x: -433, endPoint y: 117, distance: 997.1
click at [0, 117] on html ".st0{fill:#FFFFFF;} .st1{fill:#76a4ed;} Campaigns New Campaign Active 6 Adminis…" at bounding box center [756, 396] width 1512 height 792
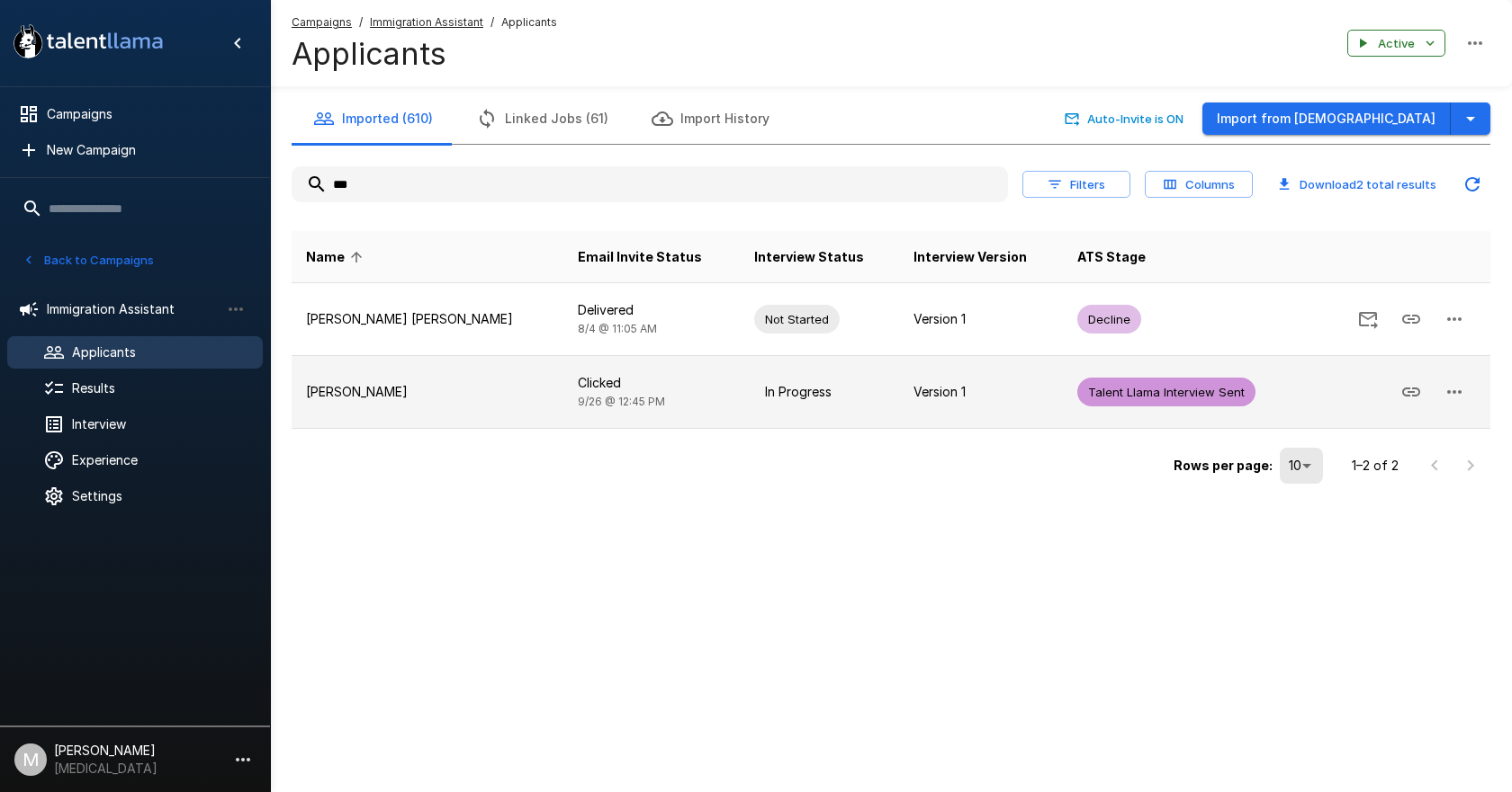
type input "***"
click at [431, 370] on td "Yajaira Delacruz" at bounding box center [427, 392] width 272 height 73
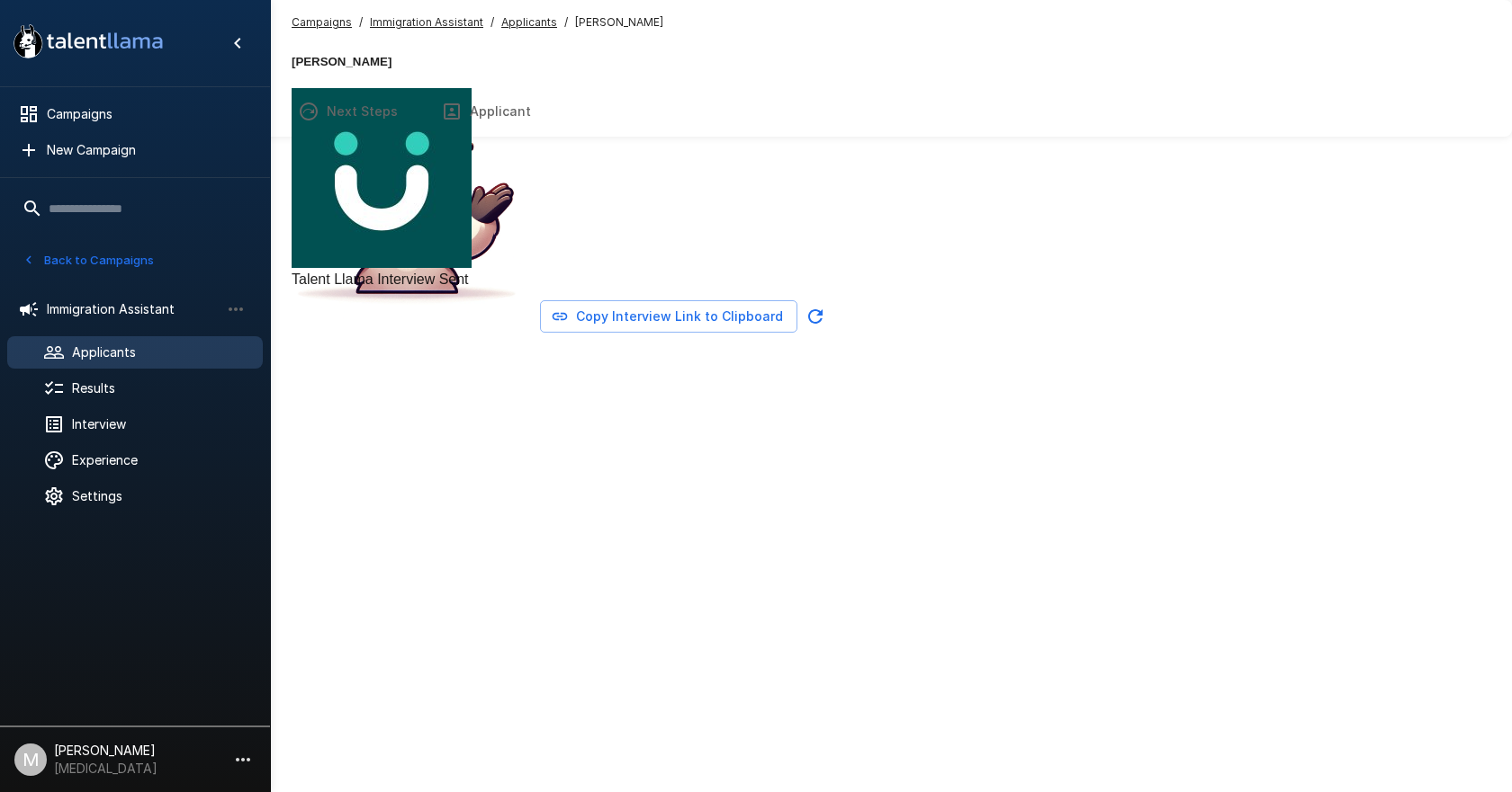
click at [797, 334] on button "Copy Interview Link to Clipboard" at bounding box center [669, 316] width 257 height 34
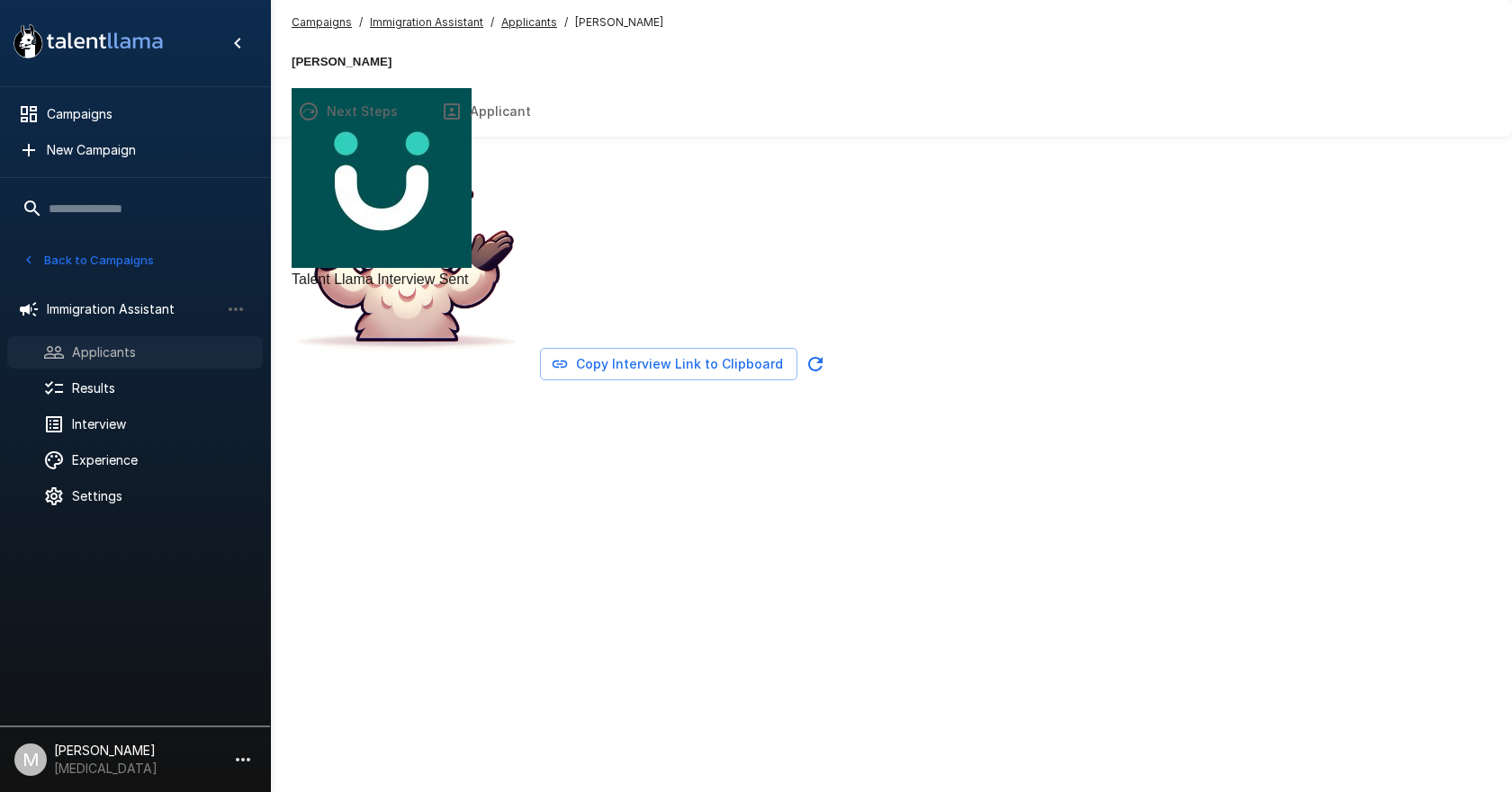
click at [133, 341] on div "Applicants" at bounding box center [135, 353] width 255 height 33
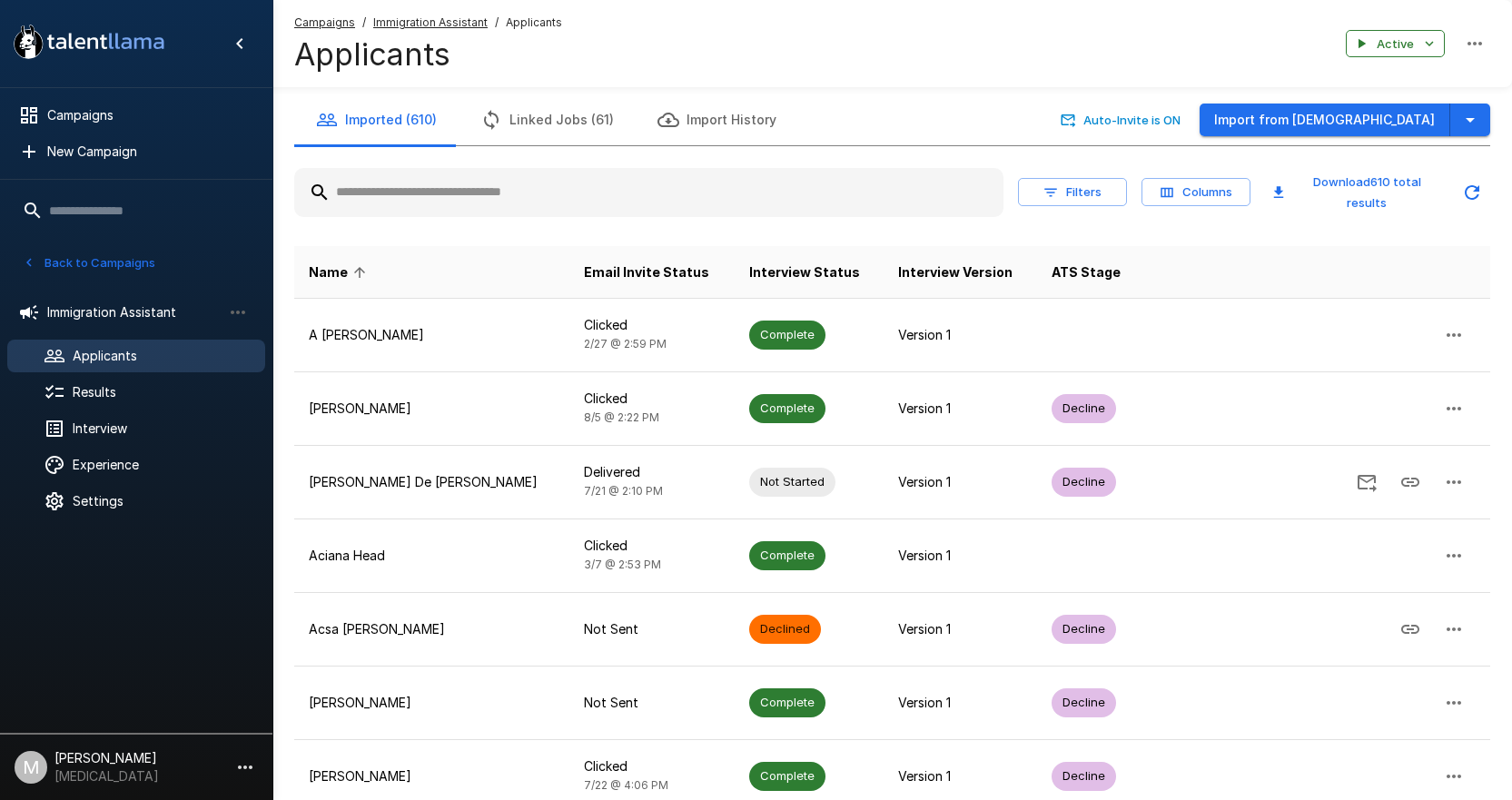
click at [425, 201] on input "text" at bounding box center [649, 193] width 709 height 33
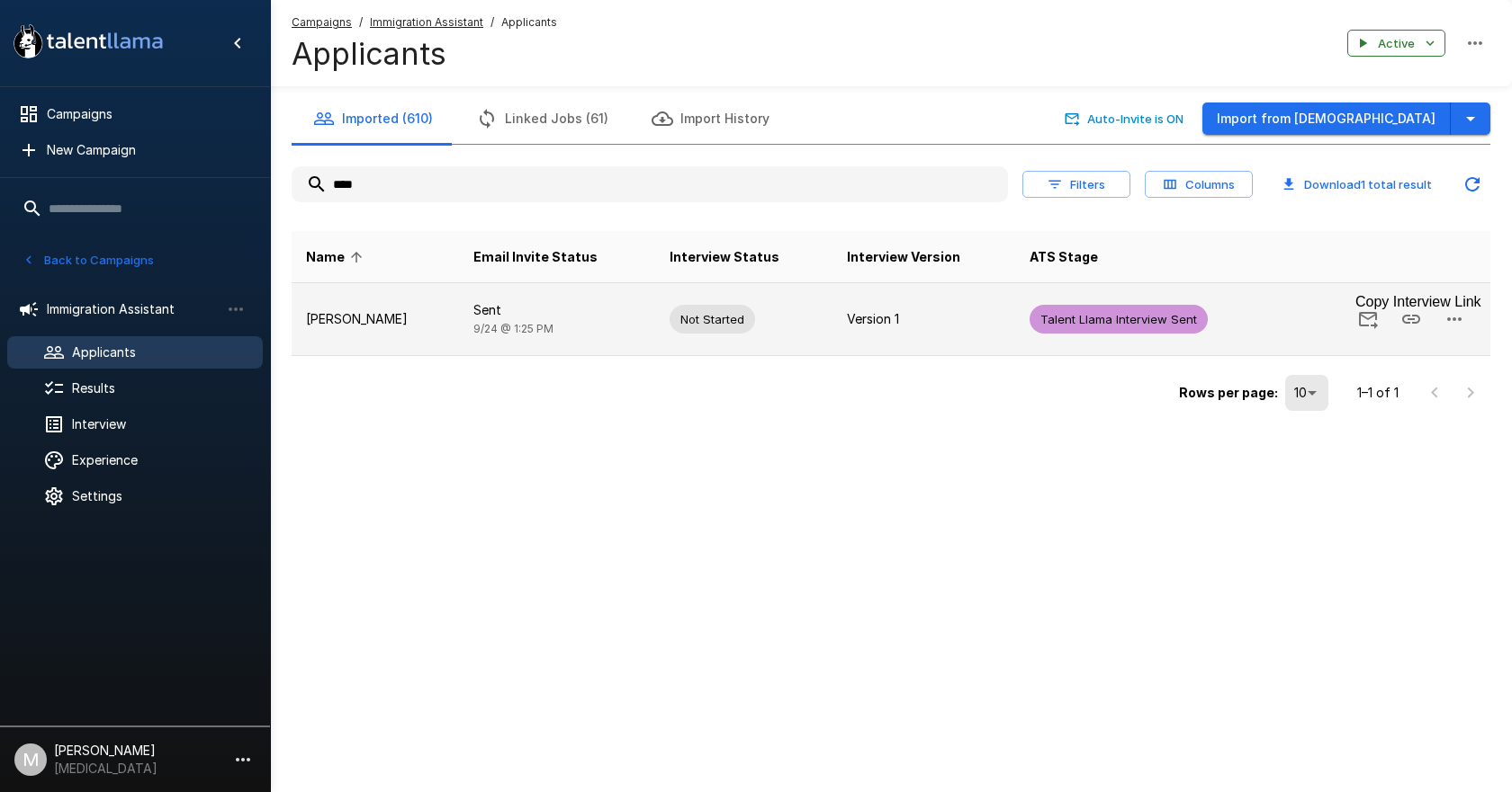
click at [1408, 320] on icon "Copy Interview Link" at bounding box center [1410, 318] width 18 height 9
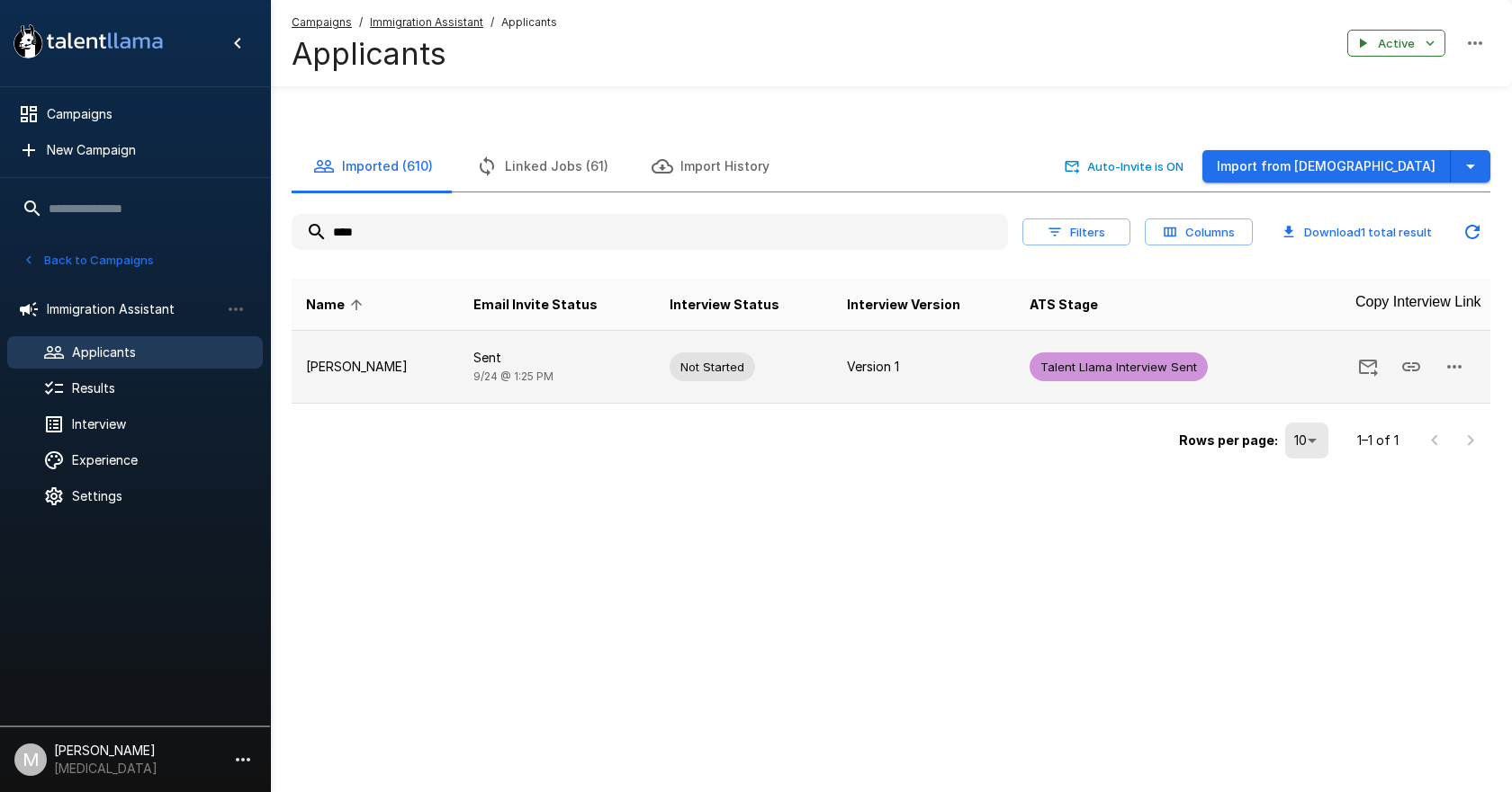
click at [1407, 356] on icon "Copy Interview Link" at bounding box center [1410, 366] width 22 height 22
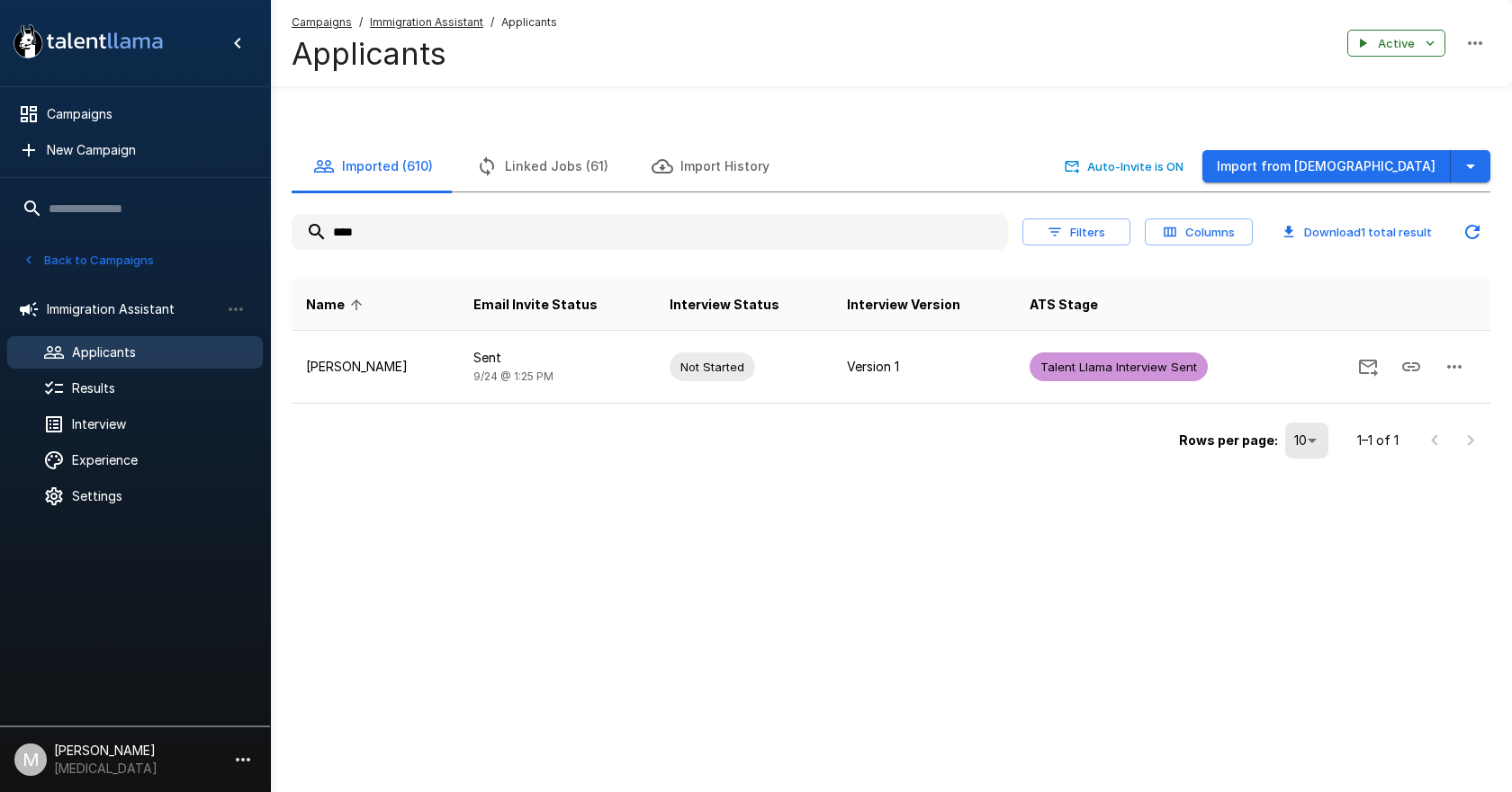
drag, startPoint x: 586, startPoint y: 199, endPoint x: -187, endPoint y: 136, distance: 775.6
click at [0, 136] on html ".st0{fill:#FFFFFF;} .st1{fill:#76a4ed;} Campaigns New Campaign Active 6 Adminis…" at bounding box center [756, 396] width 1512 height 792
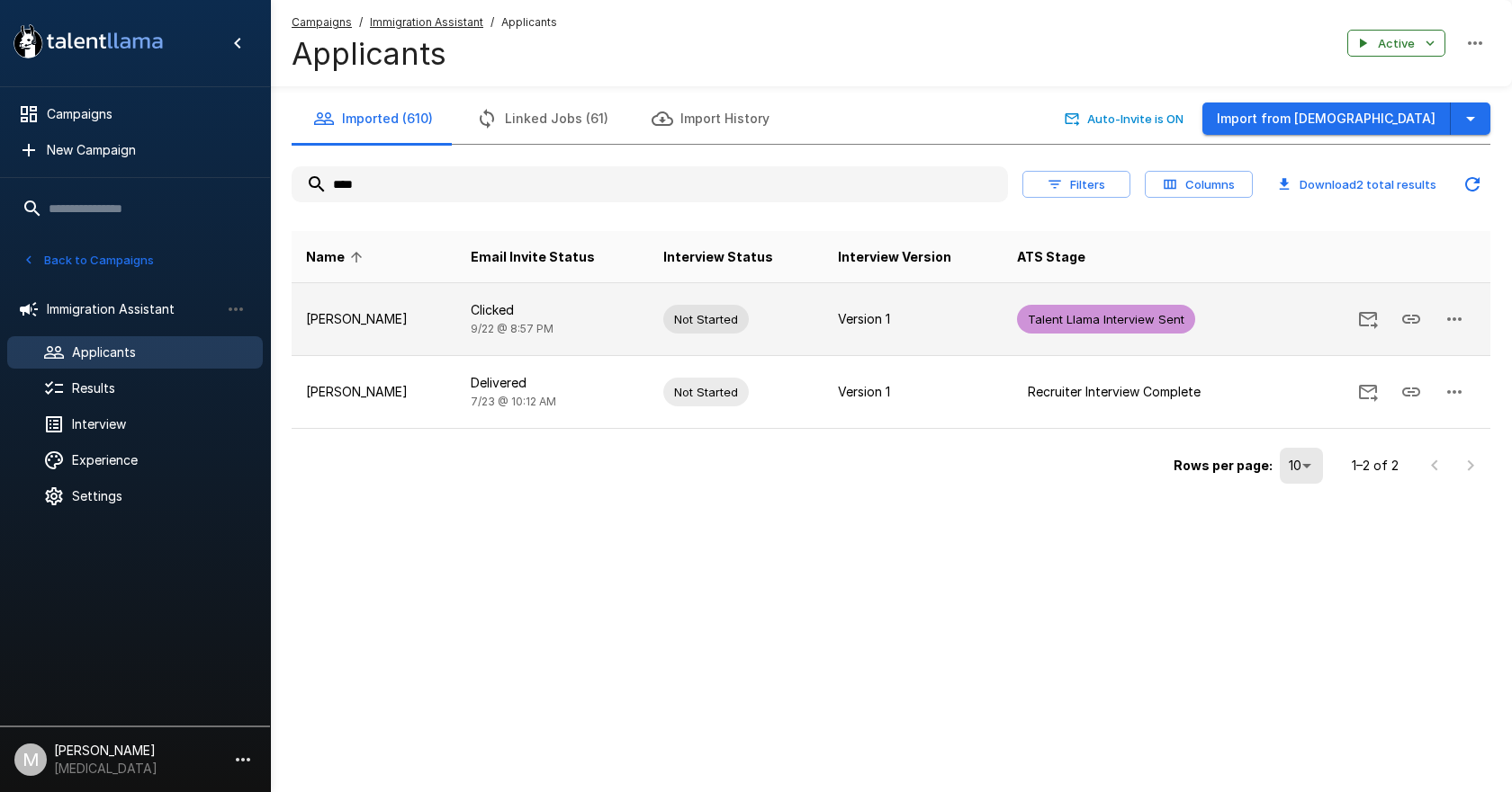
type input "****"
click at [544, 329] on td "Clicked 9/22 @ 8:57 PM" at bounding box center [552, 319] width 193 height 73
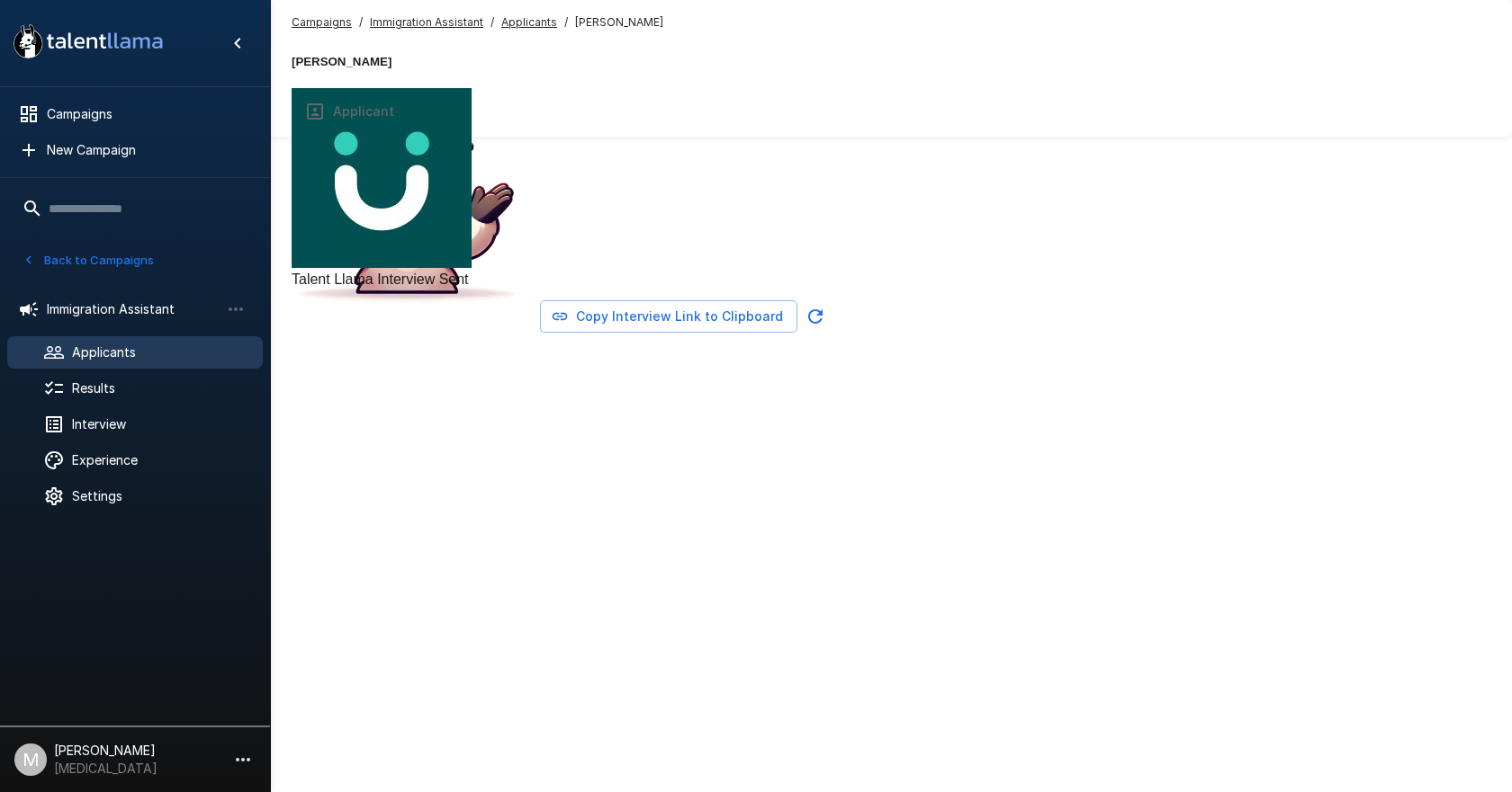
click at [797, 334] on button "Copy Interview Link to Clipboard" at bounding box center [669, 316] width 257 height 34
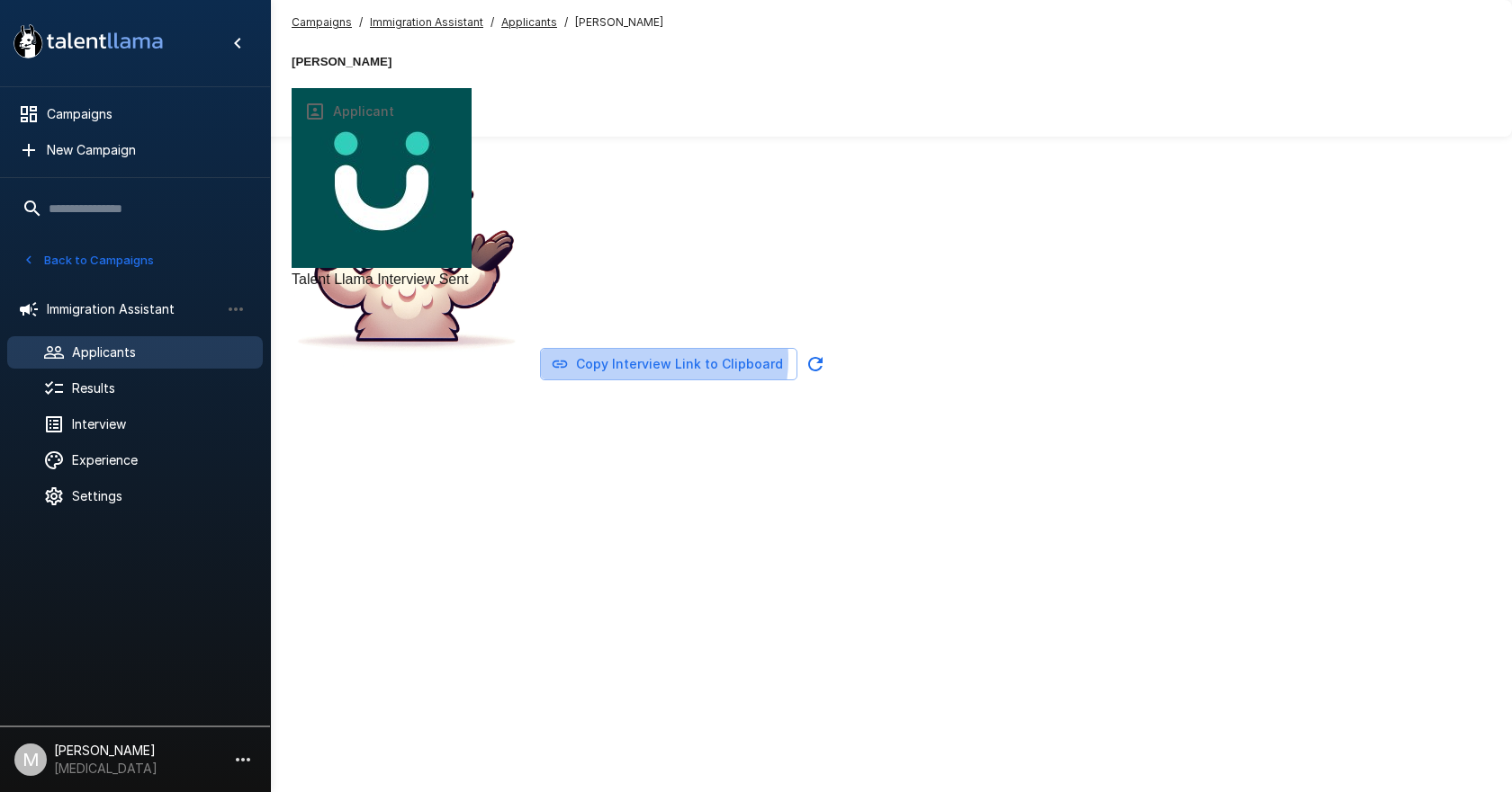
click at [797, 382] on button "Copy Interview Link to Clipboard" at bounding box center [669, 364] width 257 height 34
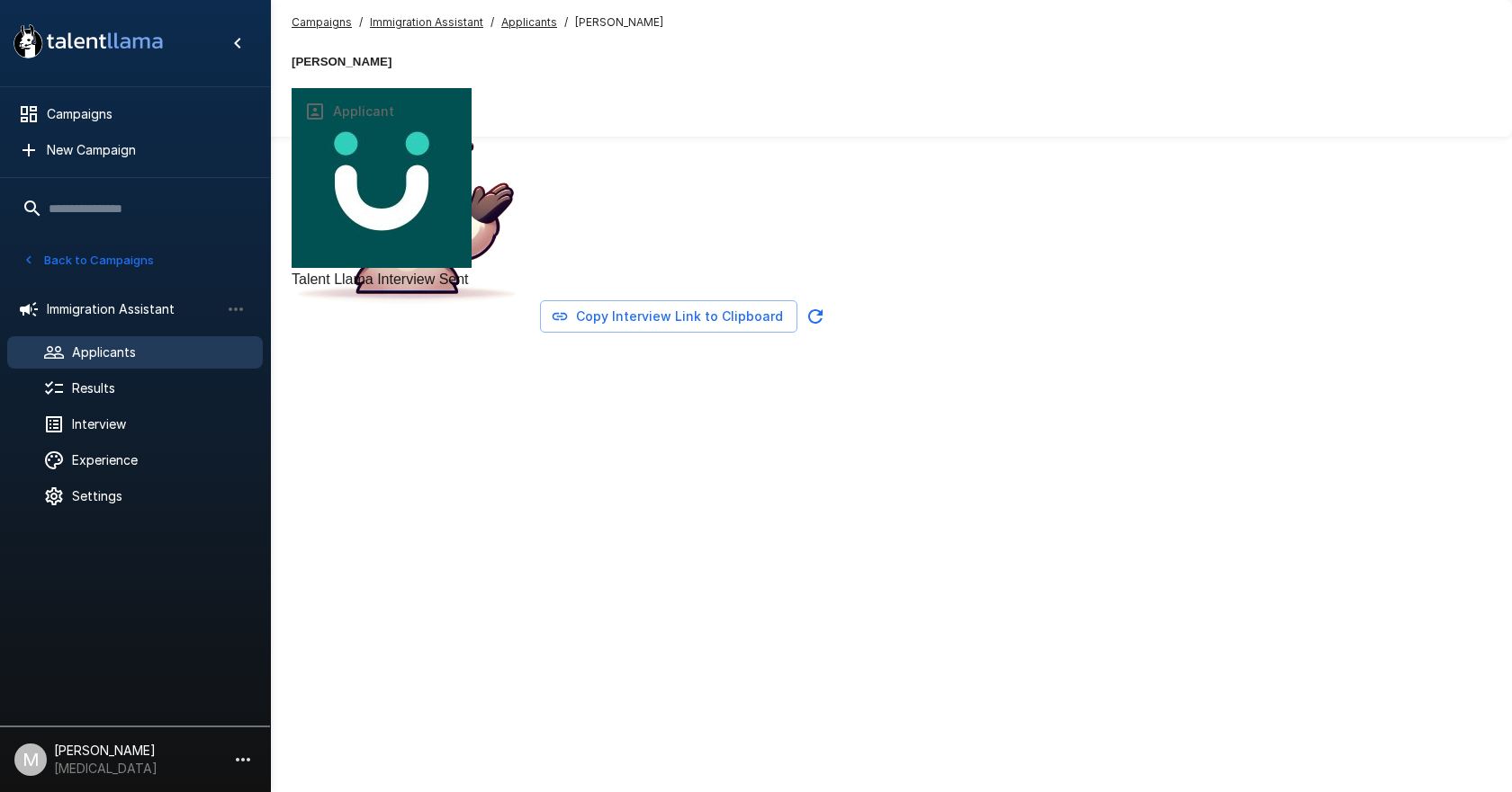
click at [47, 356] on icon at bounding box center [54, 352] width 22 height 22
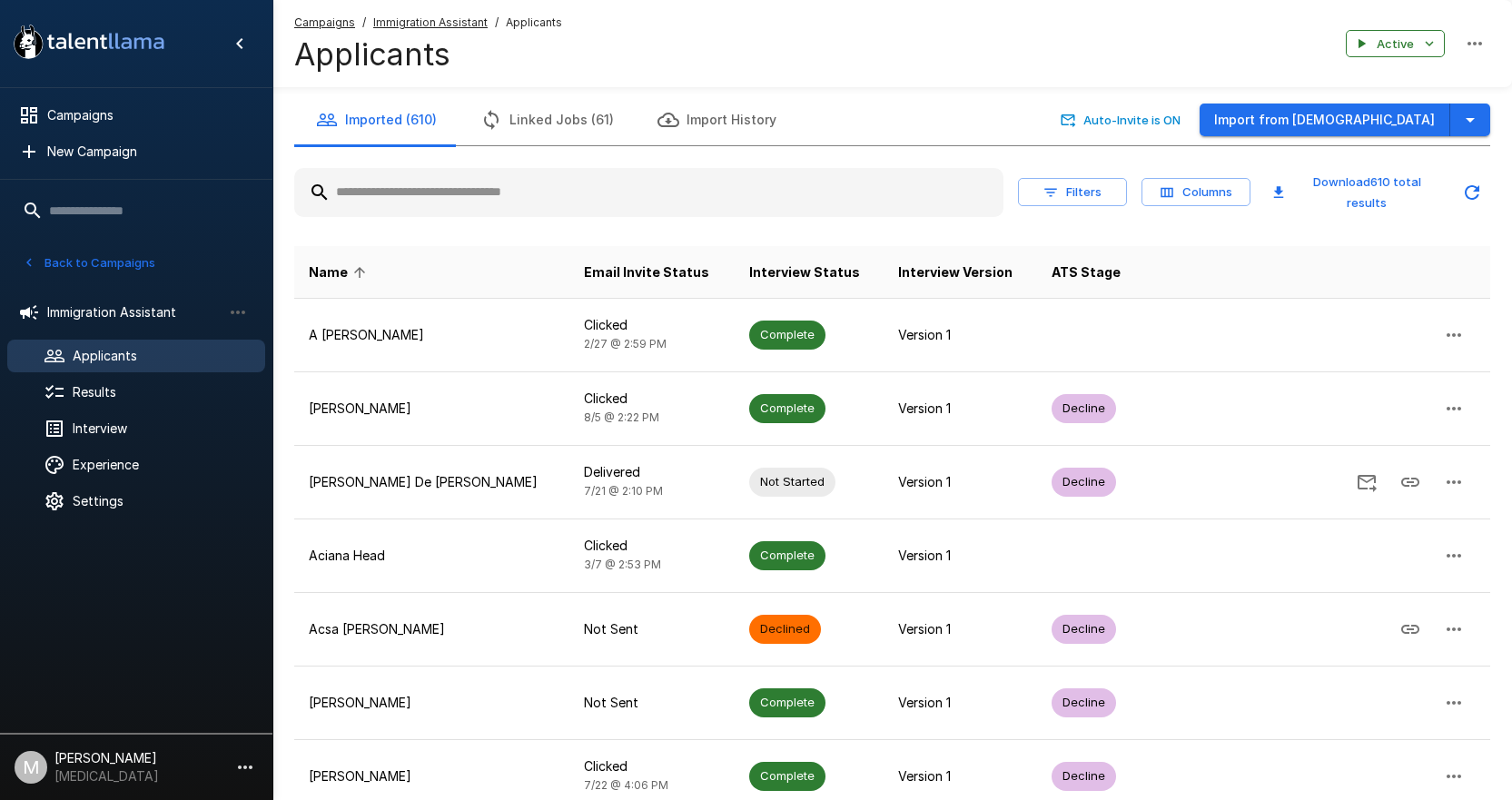
click at [425, 181] on input "text" at bounding box center [649, 193] width 709 height 33
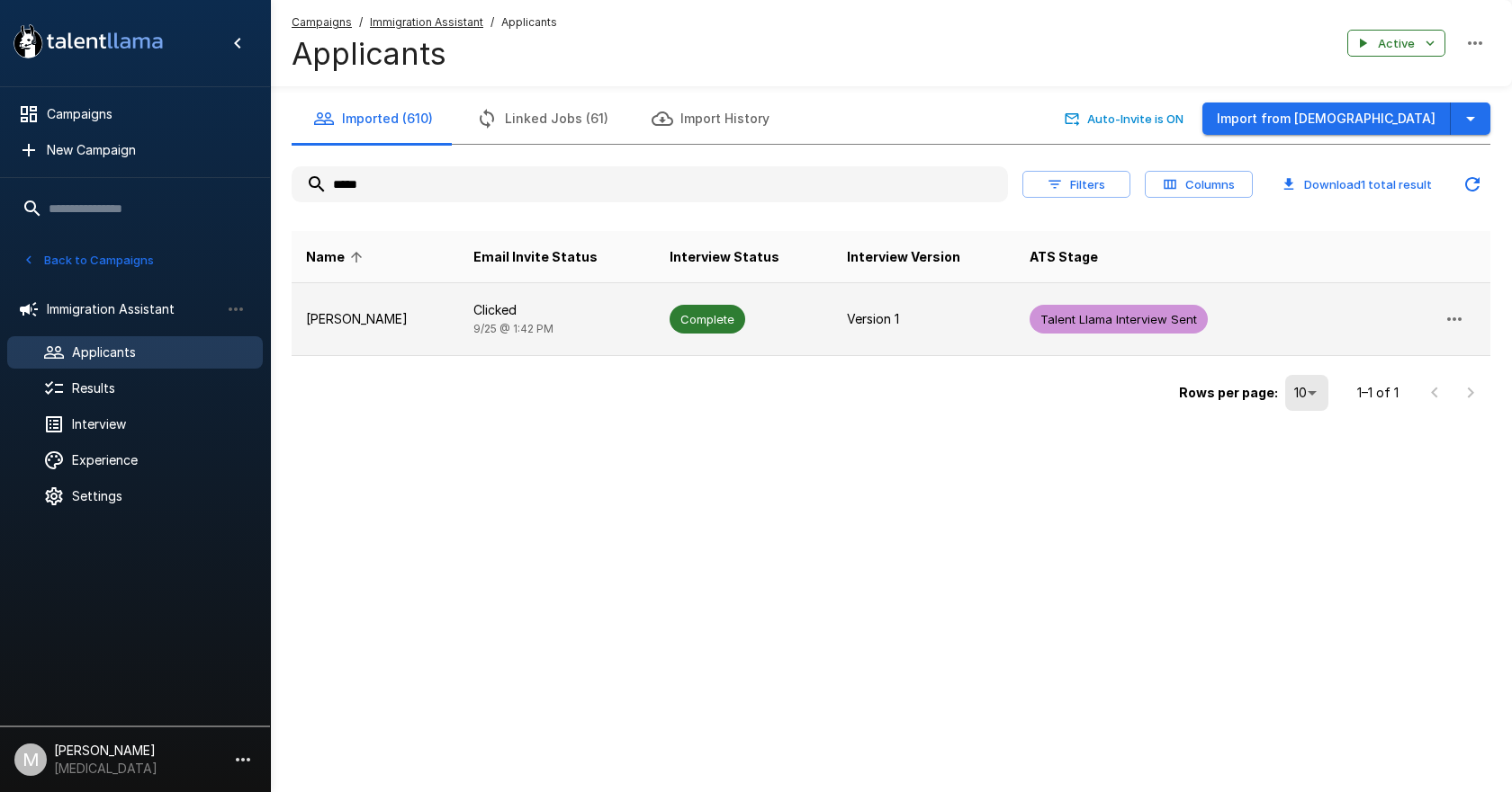
type input "*****"
click at [454, 328] on td "Laporsha Burns" at bounding box center [375, 319] width 167 height 73
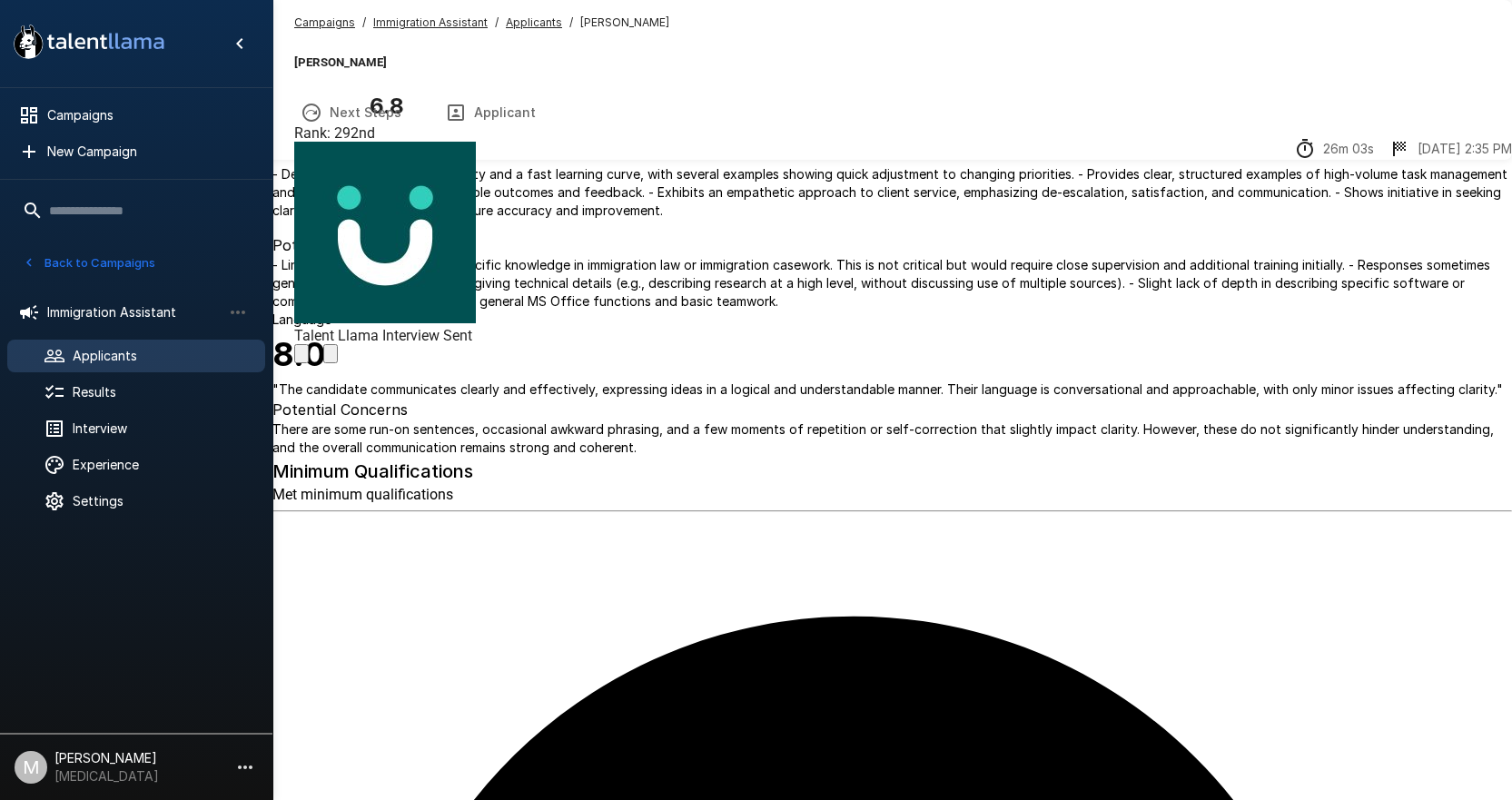
click at [279, 126] on button "Transcript" at bounding box center [209, 112] width 138 height 51
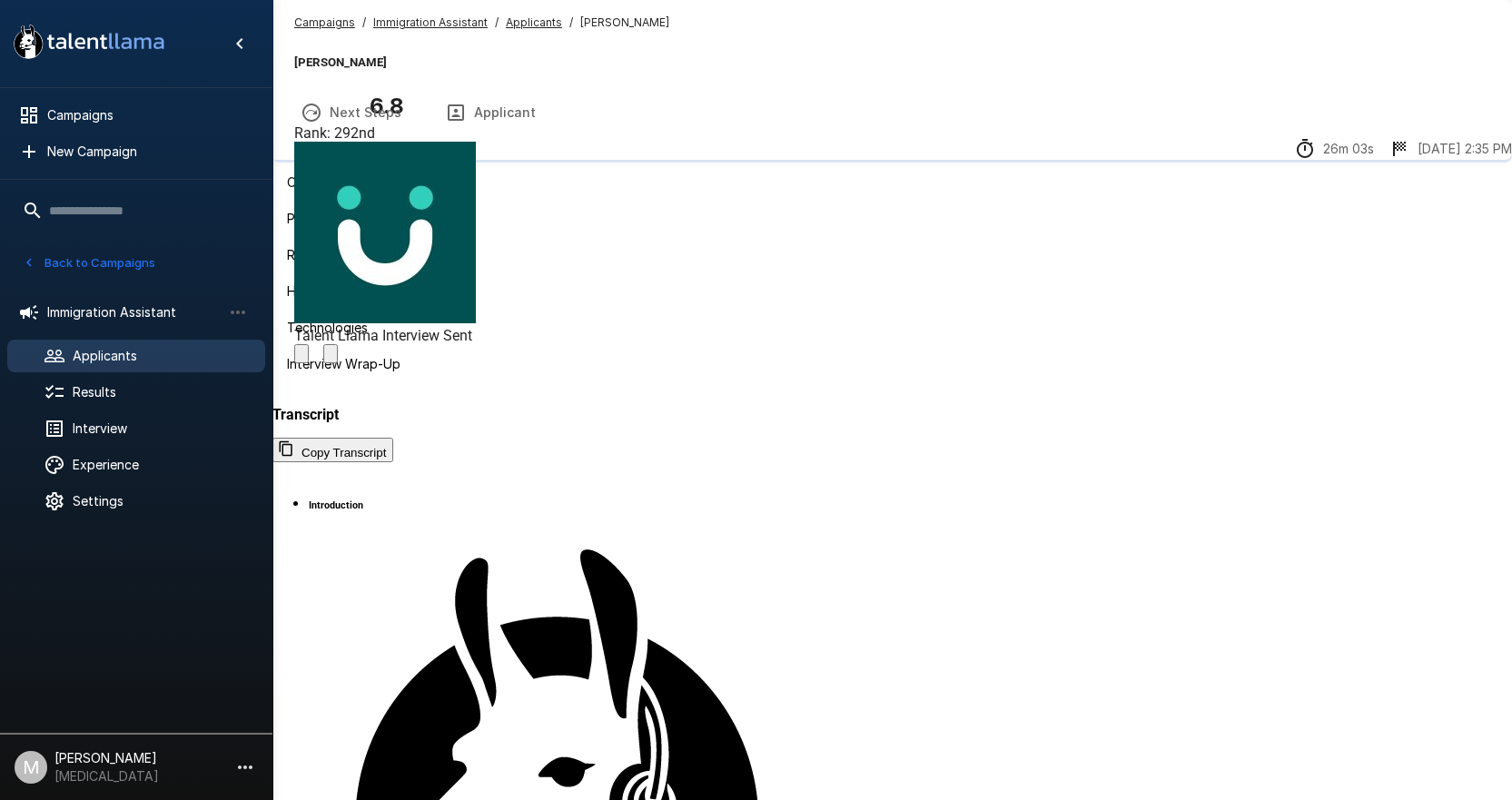
scroll to position [3947, 0]
drag, startPoint x: 177, startPoint y: 344, endPoint x: 199, endPoint y: 344, distance: 22.0
click at [177, 344] on div "Applicants" at bounding box center [136, 356] width 257 height 33
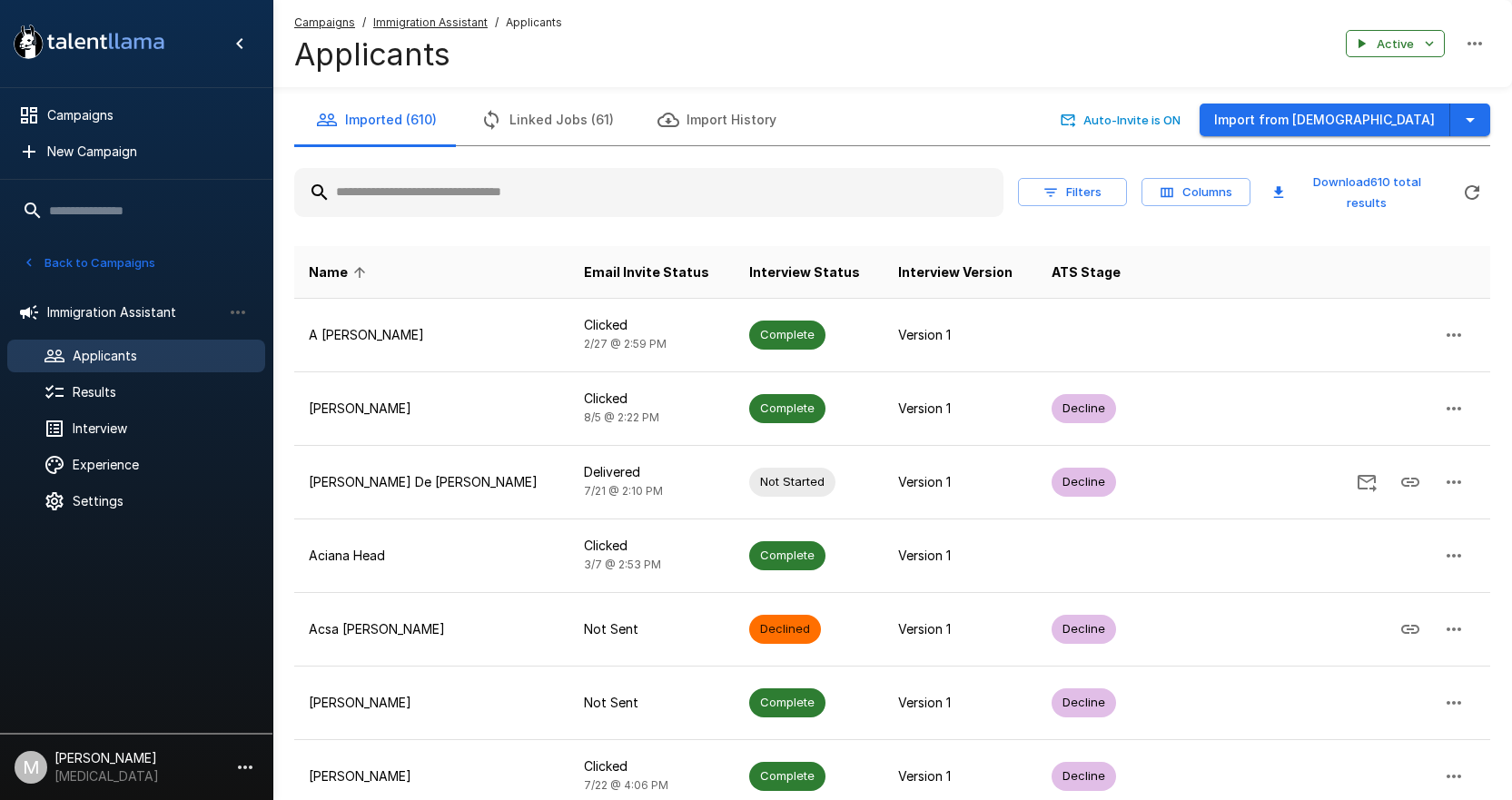
click at [443, 206] on input "text" at bounding box center [649, 193] width 709 height 33
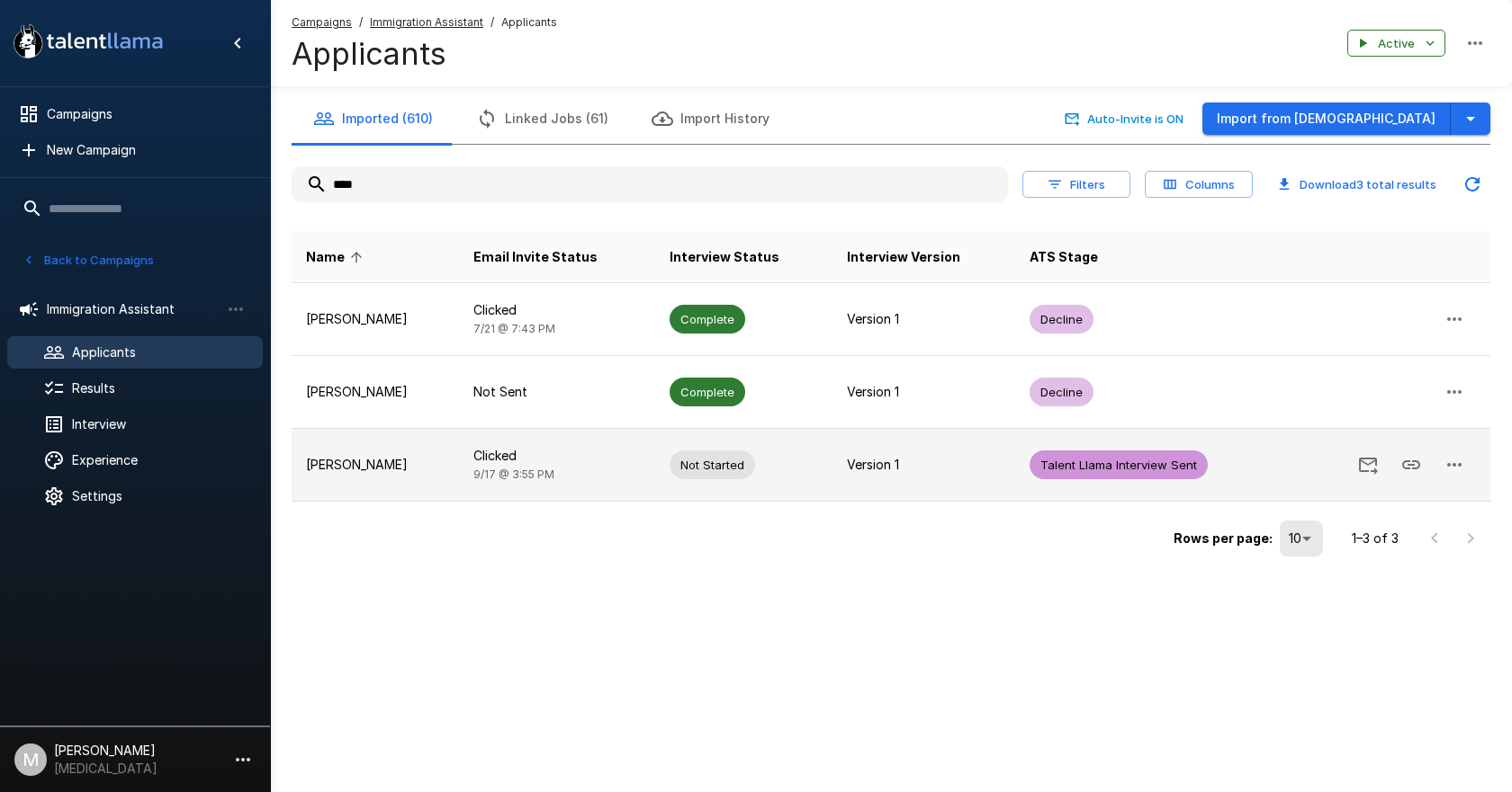
type input "****"
click at [480, 468] on td "Clicked 9/17 @ 3:55 PM" at bounding box center [556, 465] width 196 height 73
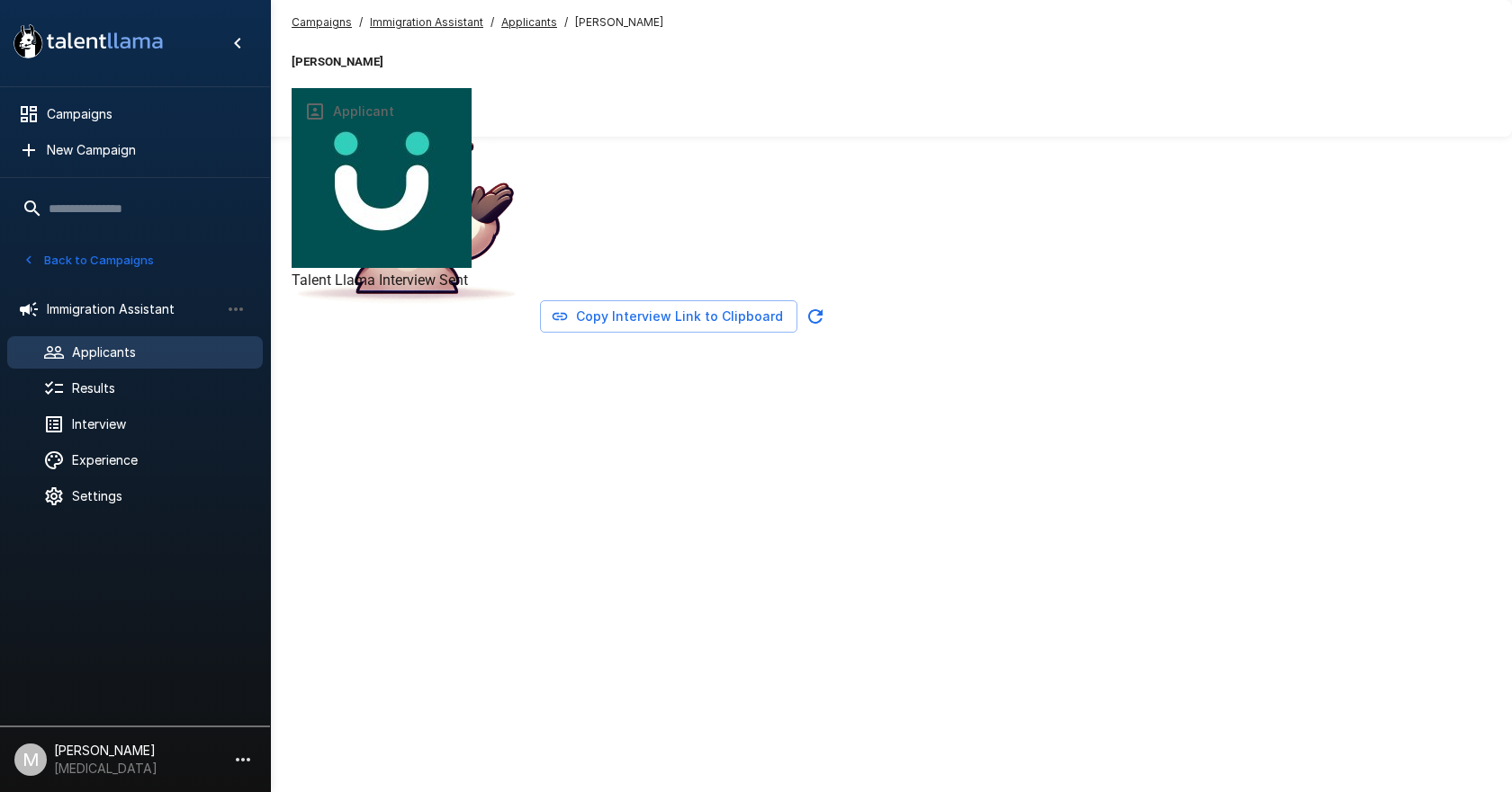
click at [797, 334] on button "Copy Interview Link to Clipboard" at bounding box center [669, 316] width 257 height 34
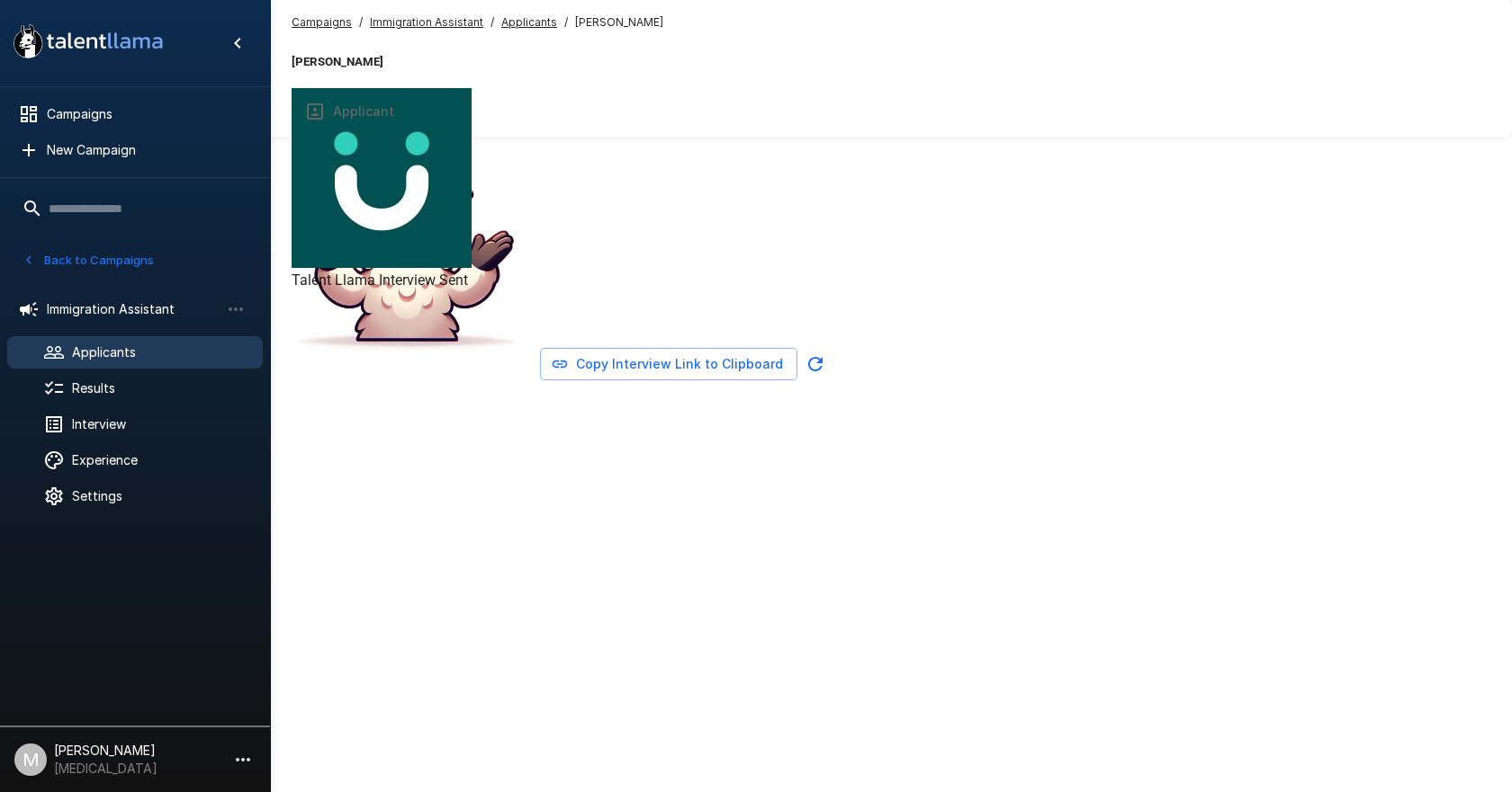
drag, startPoint x: 85, startPoint y: 335, endPoint x: 80, endPoint y: 343, distance: 9.4
click at [84, 335] on ul "Immigration Assistant Applicants Results Interview Experience Settings" at bounding box center [134, 401] width 270 height 245
click at [82, 345] on span "Applicants" at bounding box center [160, 352] width 177 height 18
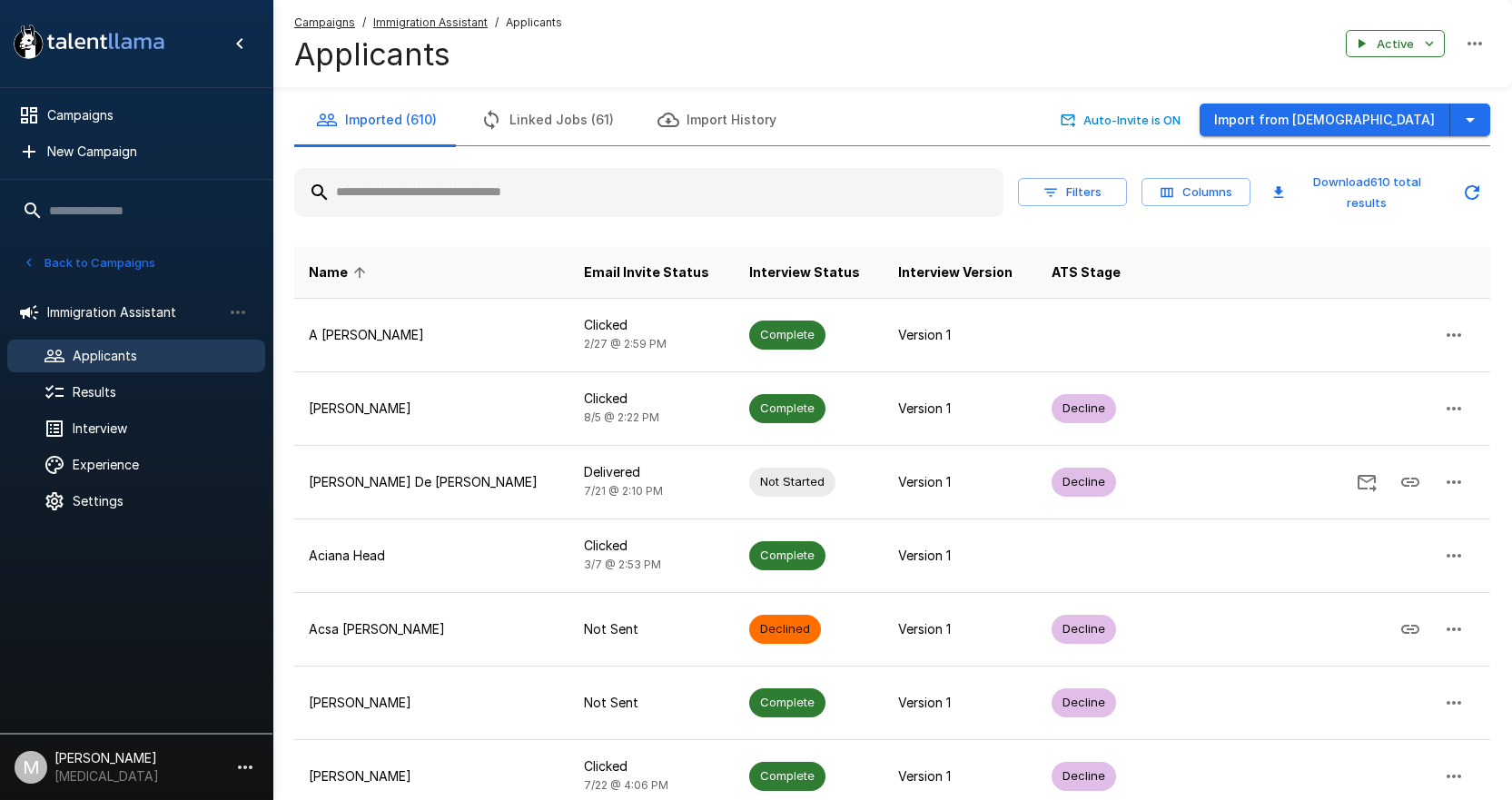
click at [412, 198] on input "text" at bounding box center [649, 193] width 709 height 33
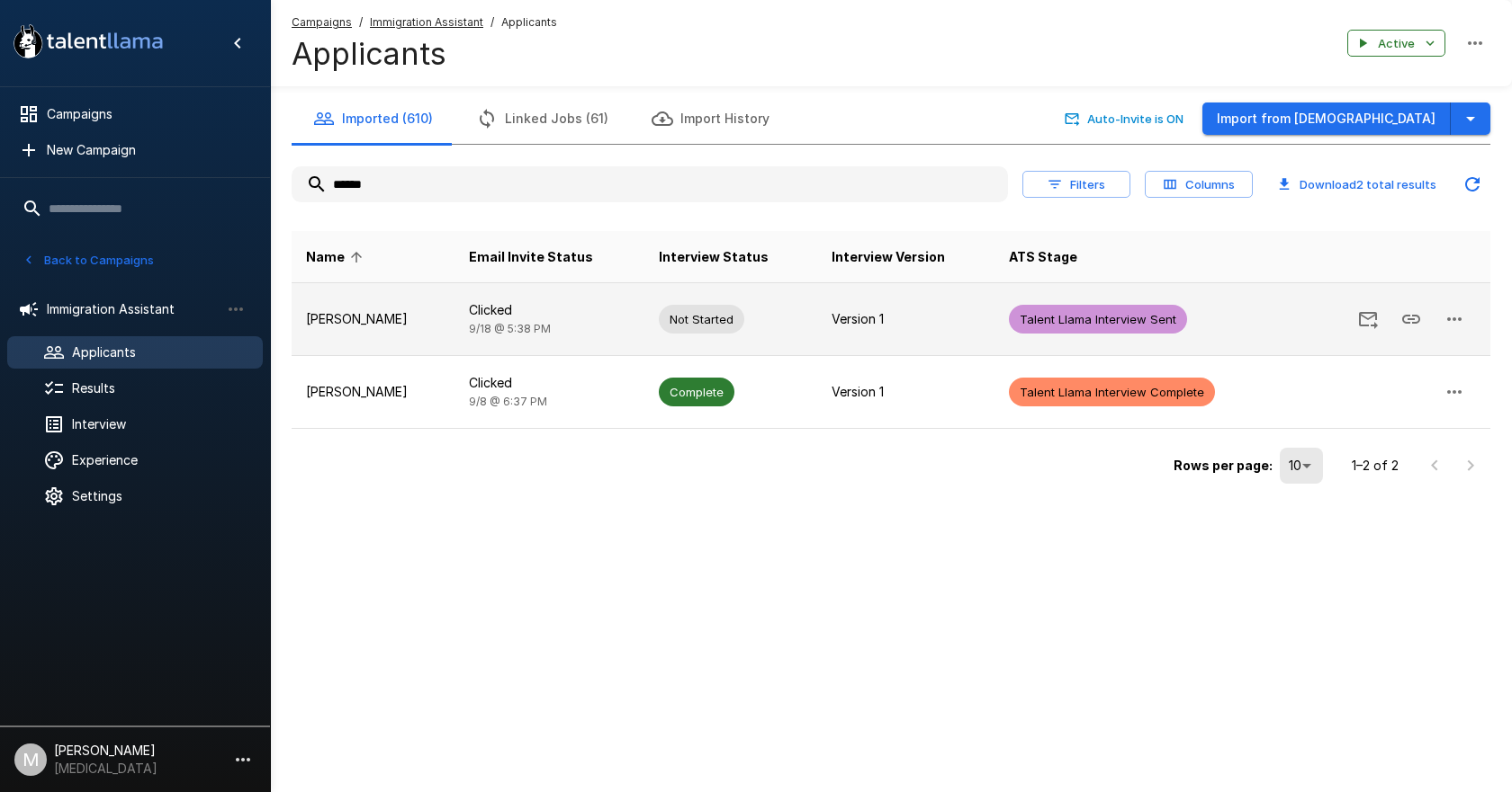
type input "******"
click at [468, 314] on td "Clicked 9/18 @ 5:38 PM" at bounding box center [550, 319] width 191 height 73
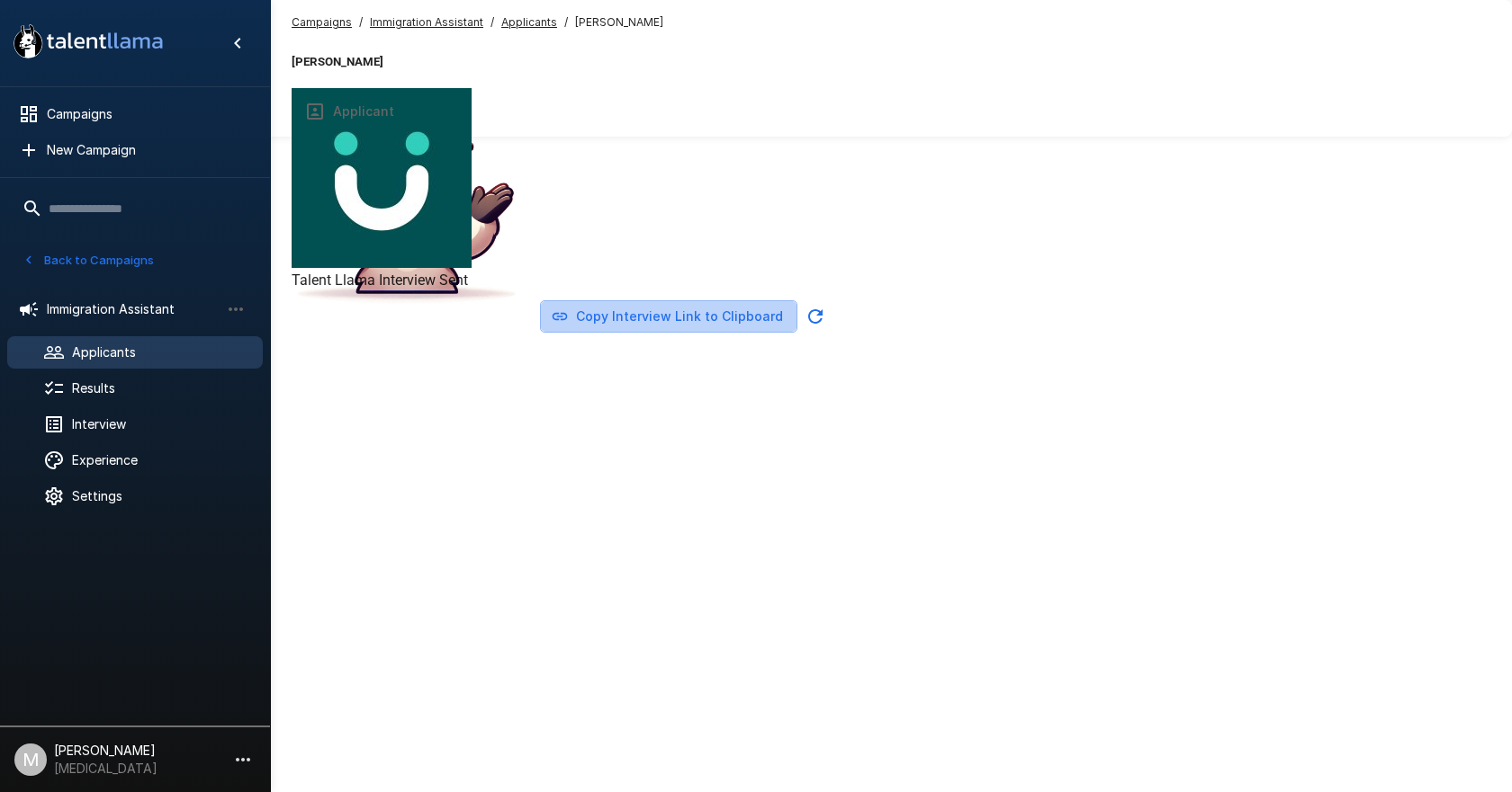
click at [797, 334] on button "Copy Interview Link to Clipboard" at bounding box center [669, 316] width 257 height 34
click at [330, 17] on u "Campaigns" at bounding box center [321, 22] width 60 height 13
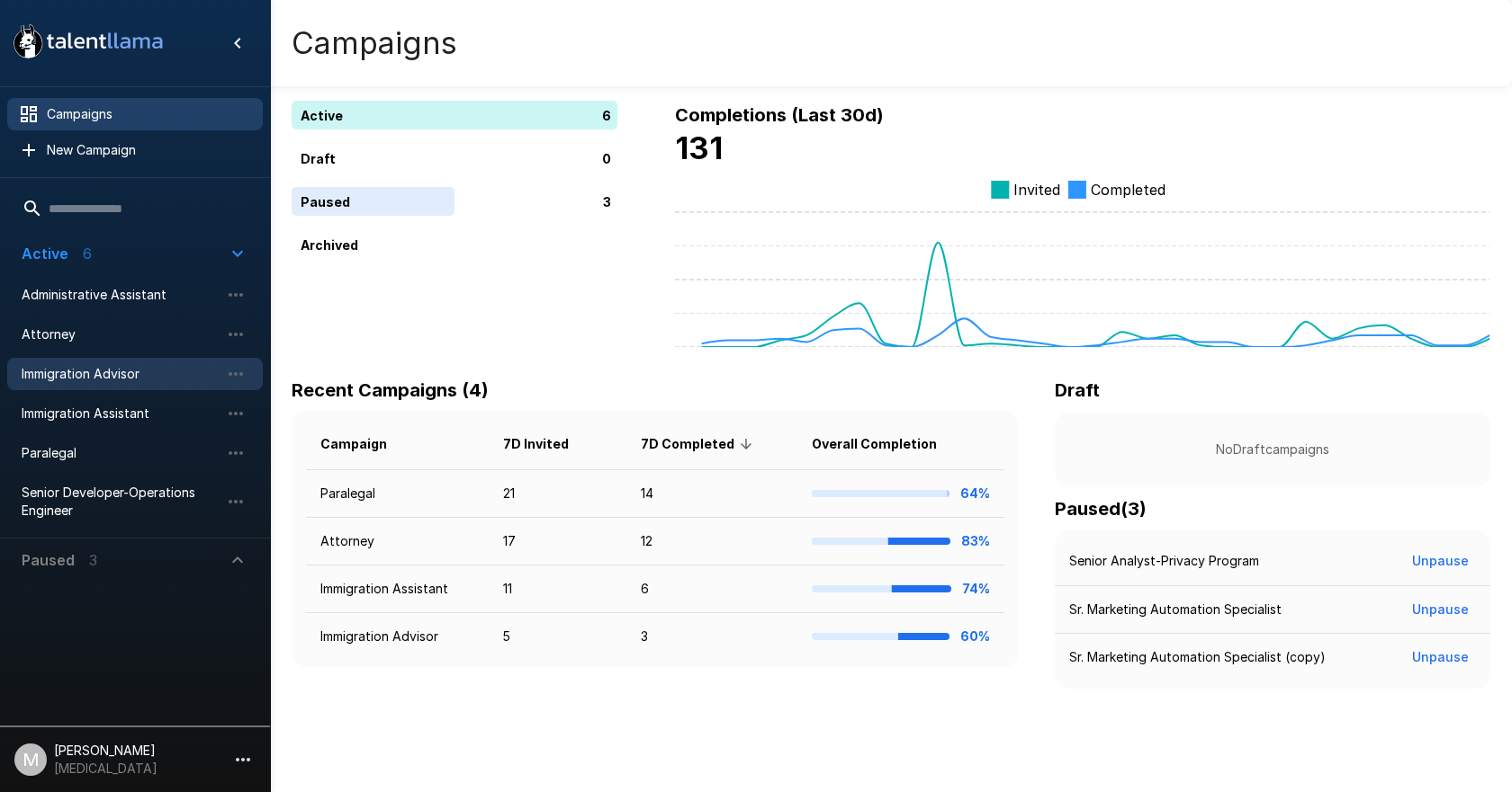
drag, startPoint x: 68, startPoint y: 444, endPoint x: 257, endPoint y: 369, distance: 203.3
click at [68, 444] on span "Paralegal" at bounding box center [121, 453] width 198 height 18
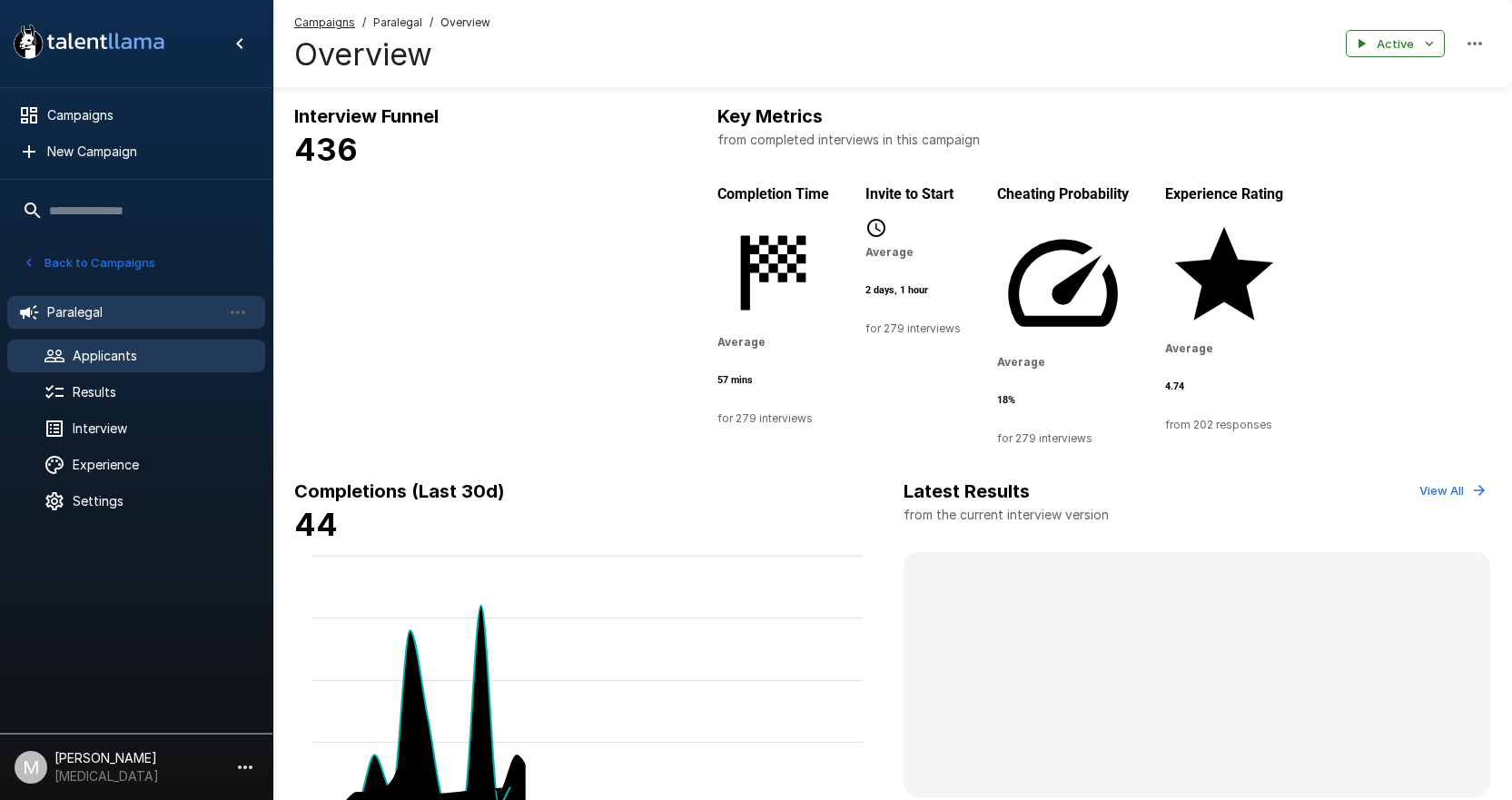
click at [75, 357] on span "Applicants" at bounding box center [162, 355] width 178 height 18
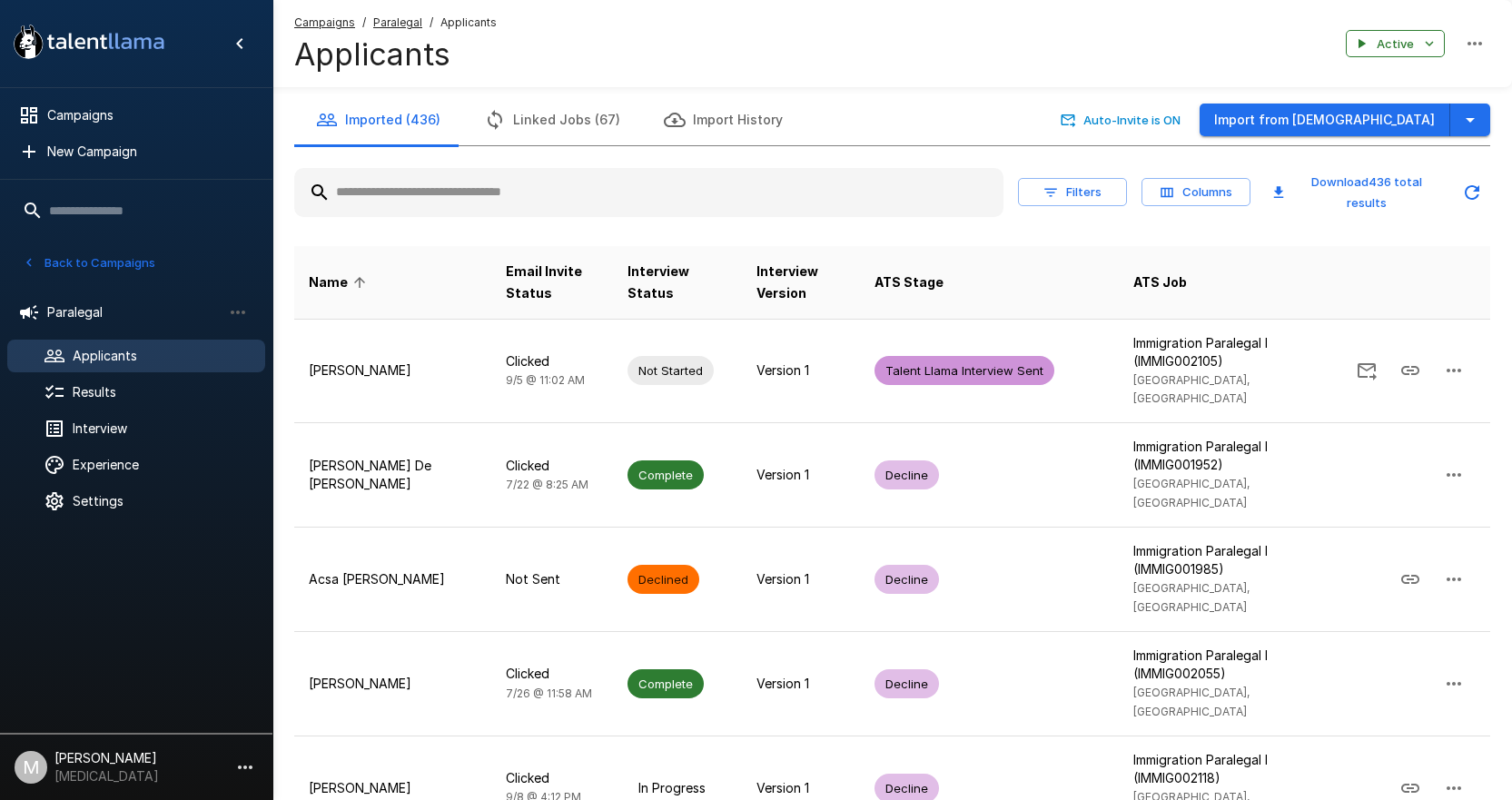
click at [475, 176] on input "text" at bounding box center [649, 193] width 709 height 33
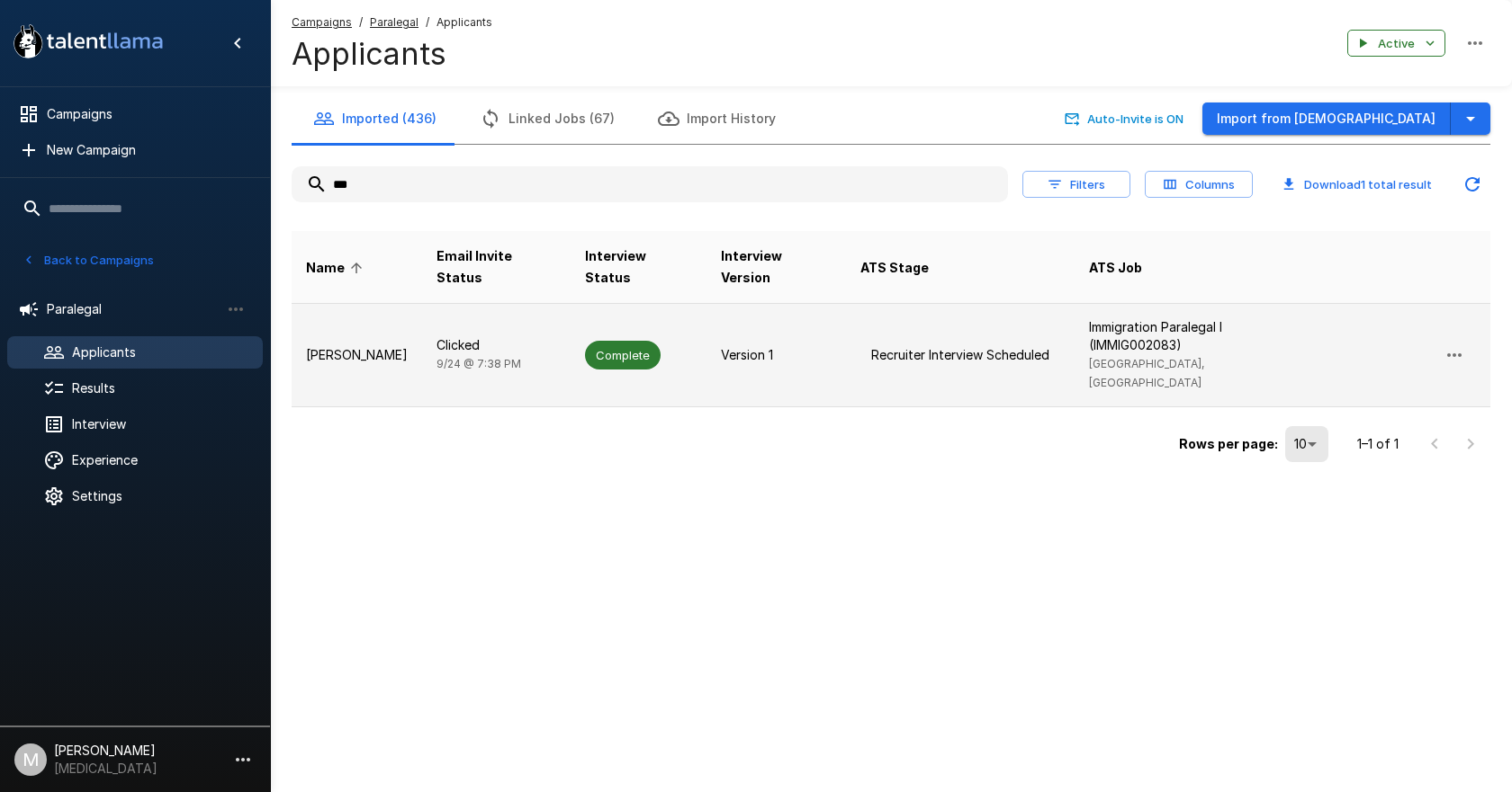
type input "***"
click at [422, 317] on td "Biridiana Ballesteros" at bounding box center [357, 356] width 130 height 104
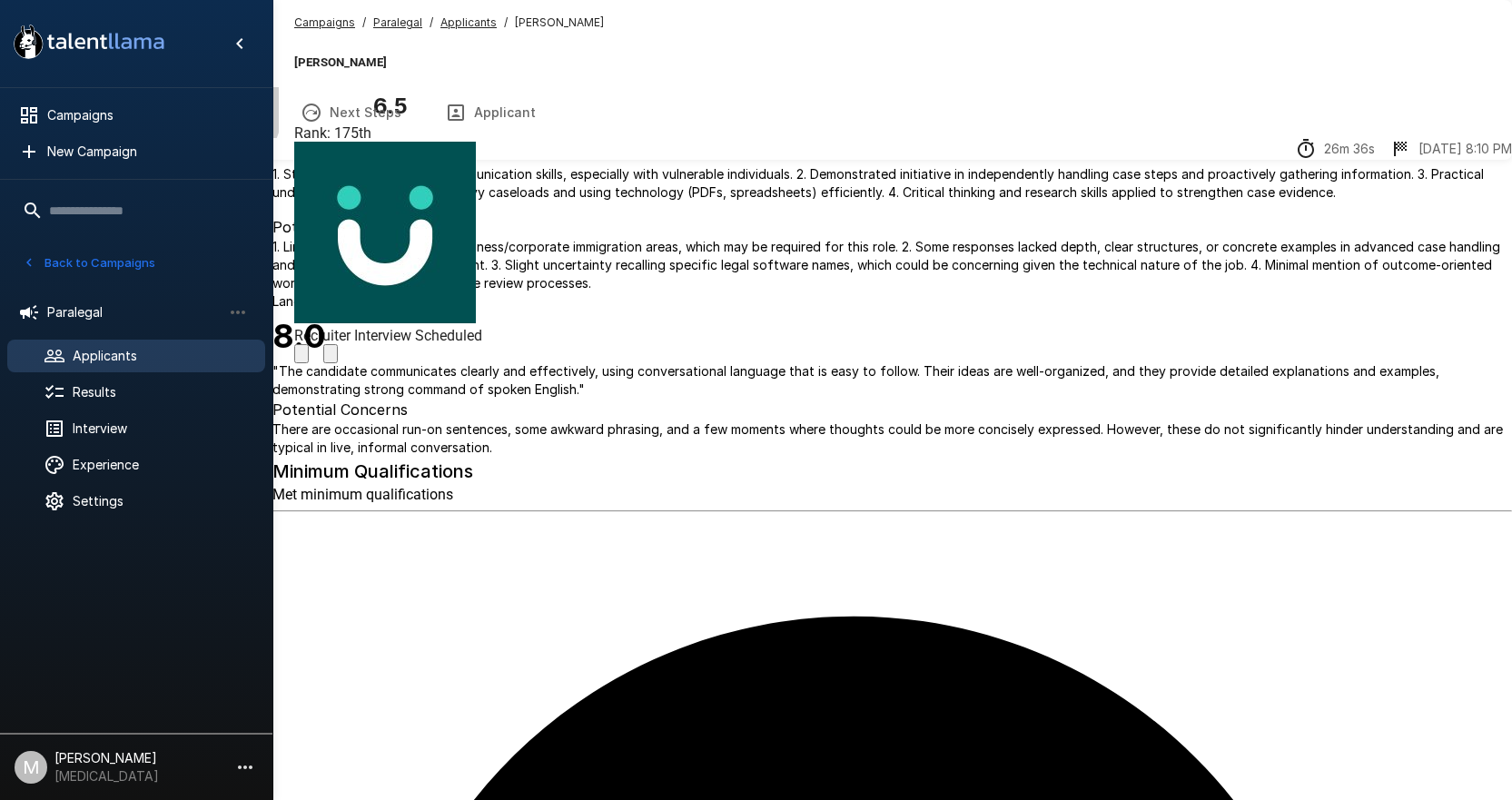
click at [279, 107] on button "Transcript" at bounding box center [209, 112] width 138 height 51
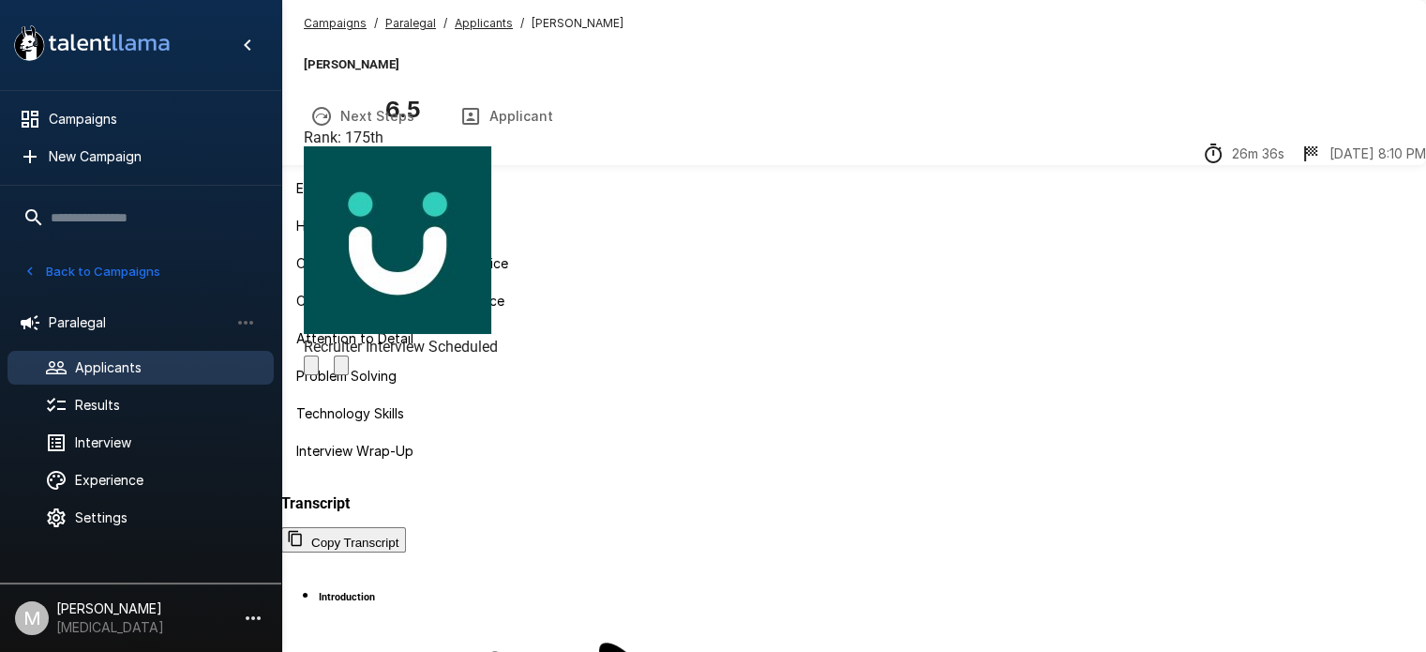
click at [576, 129] on button "Applicant" at bounding box center [506, 116] width 139 height 53
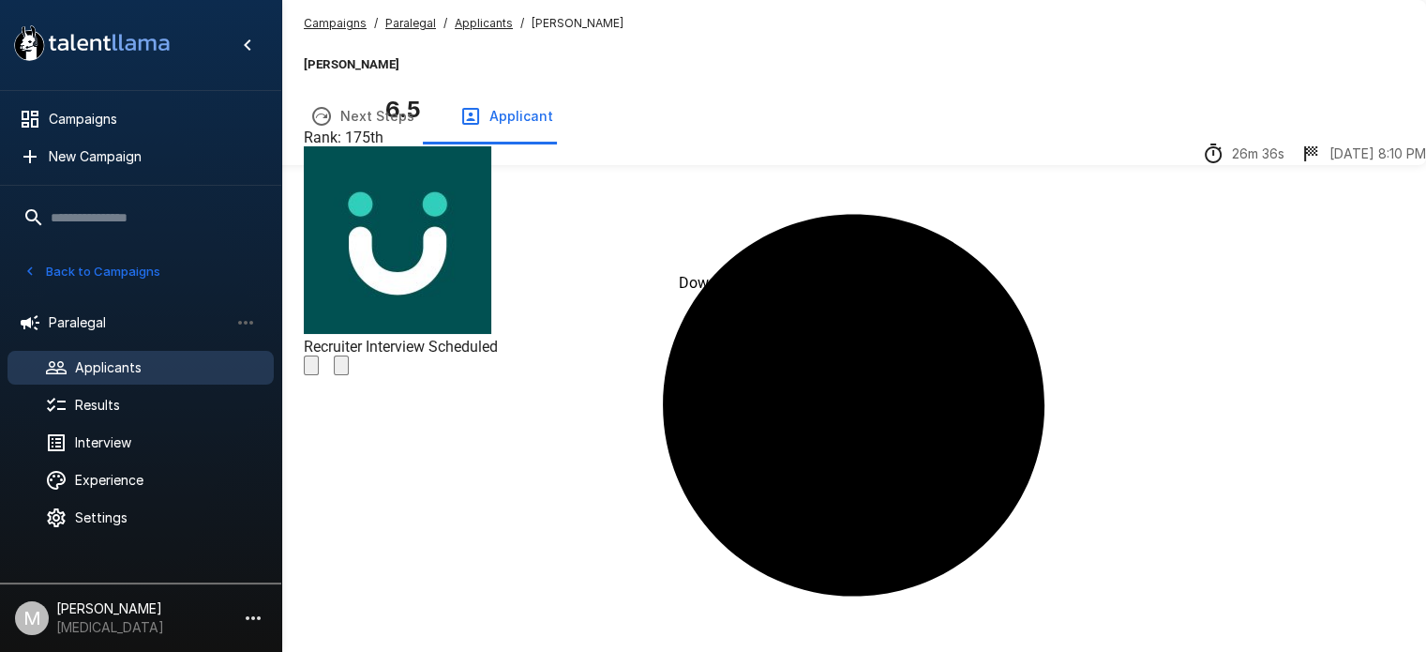
click at [288, 108] on button "Transcript" at bounding box center [216, 116] width 143 height 53
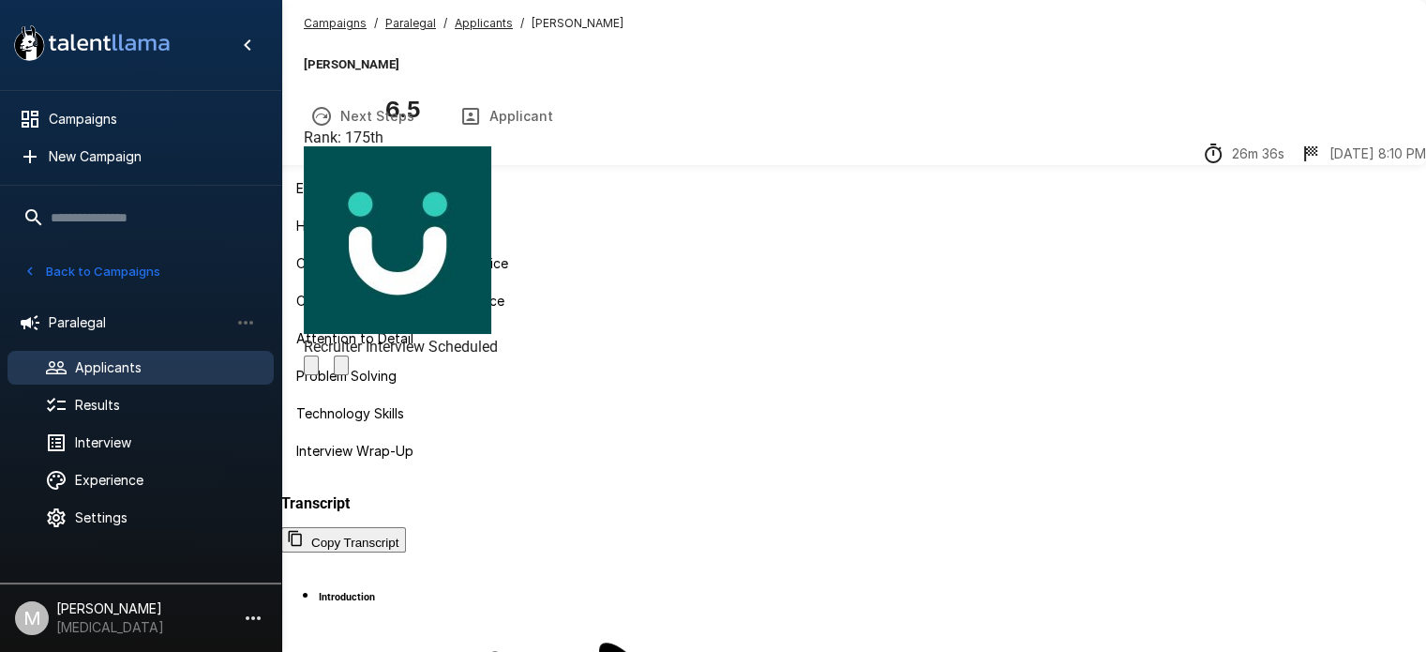
scroll to position [124, 0]
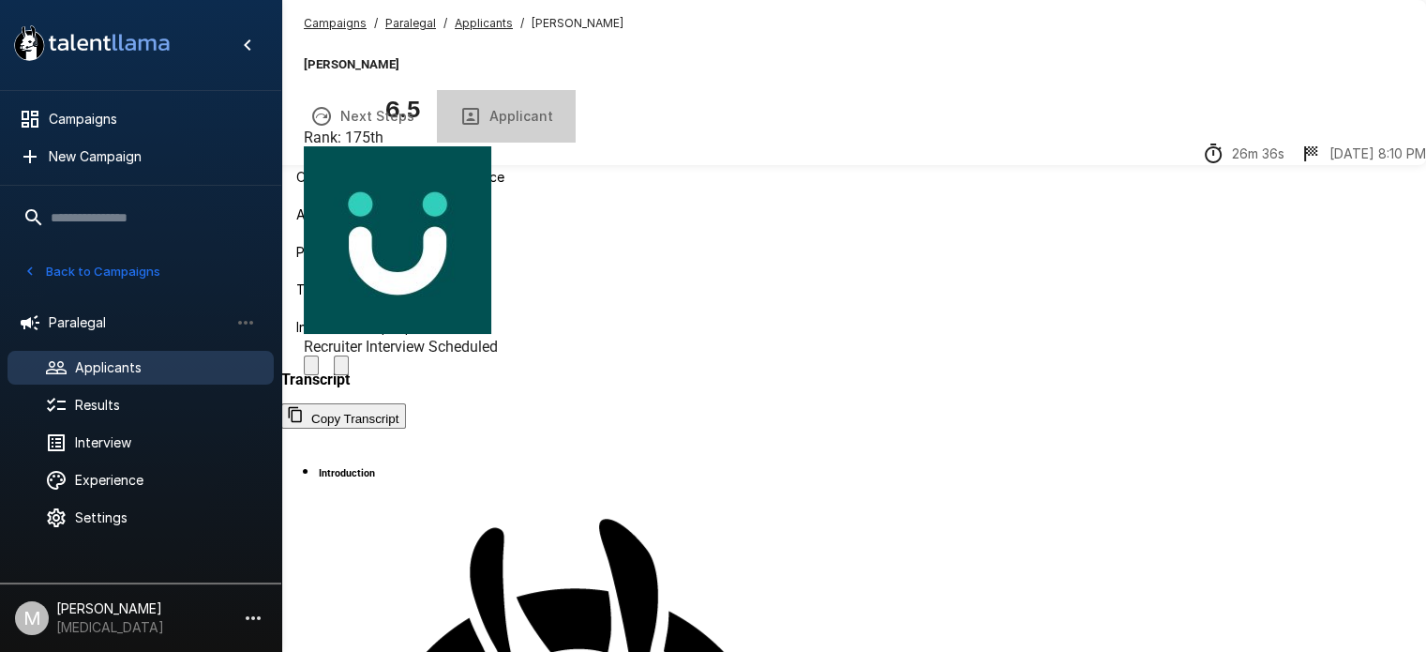
click at [576, 104] on button "Applicant" at bounding box center [506, 116] width 139 height 53
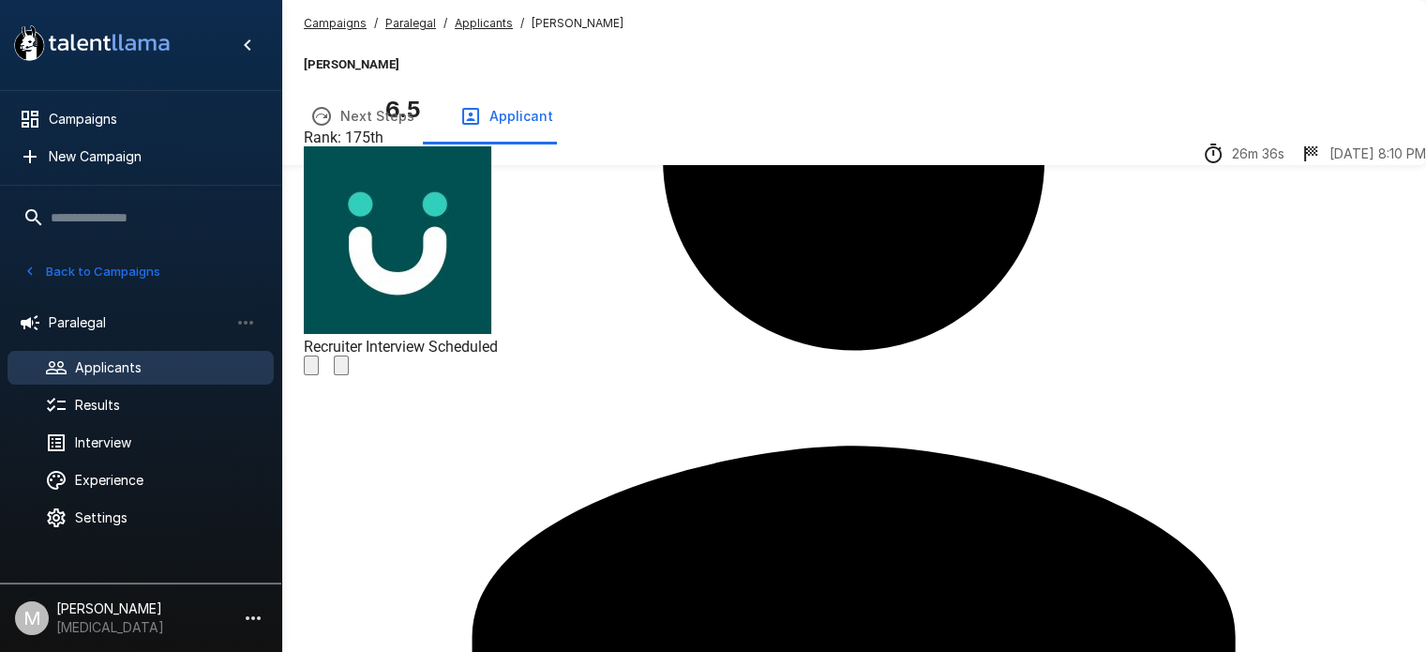
scroll to position [244, 0]
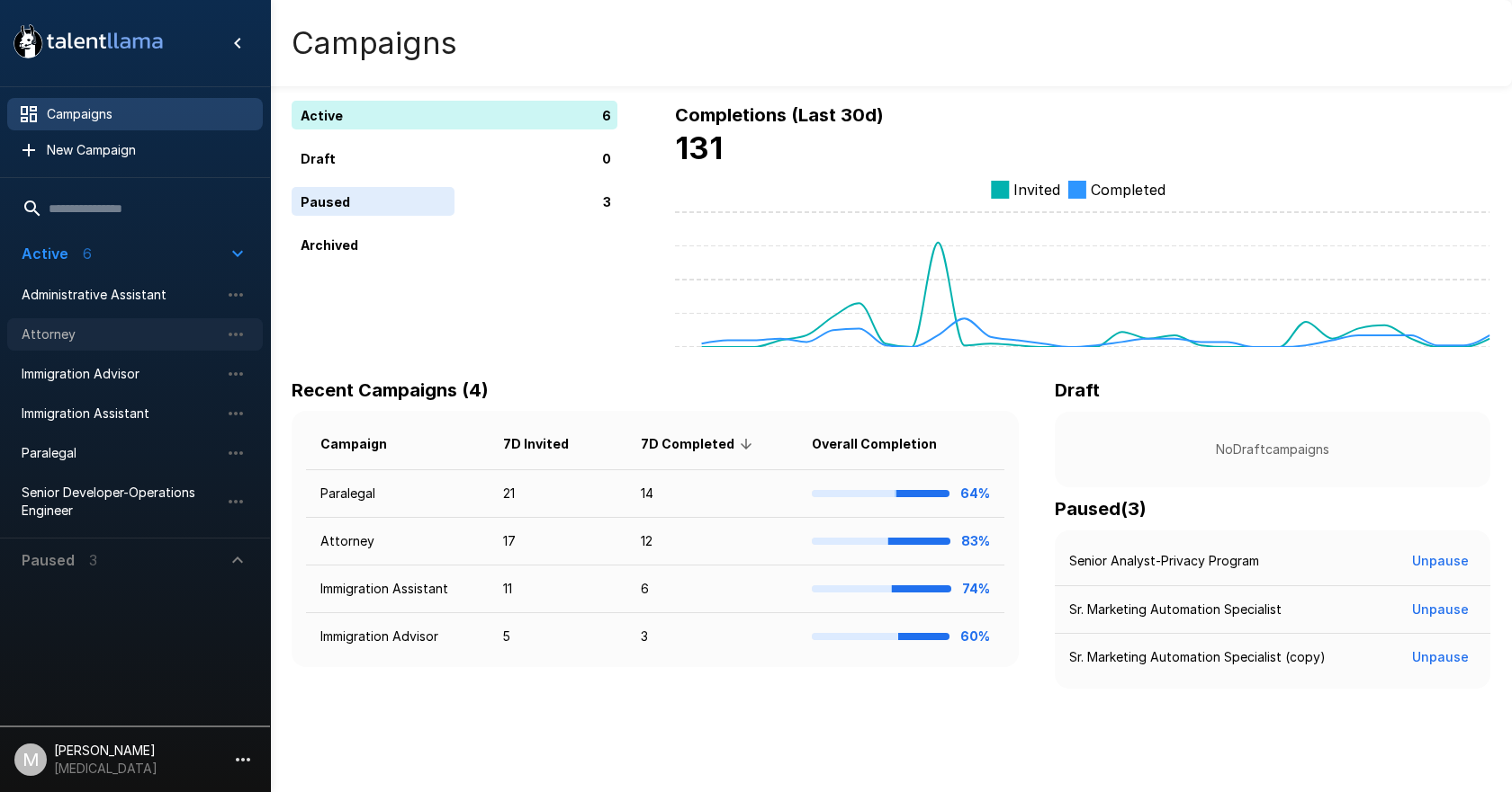
click at [65, 341] on span "Attorney" at bounding box center [121, 335] width 198 height 18
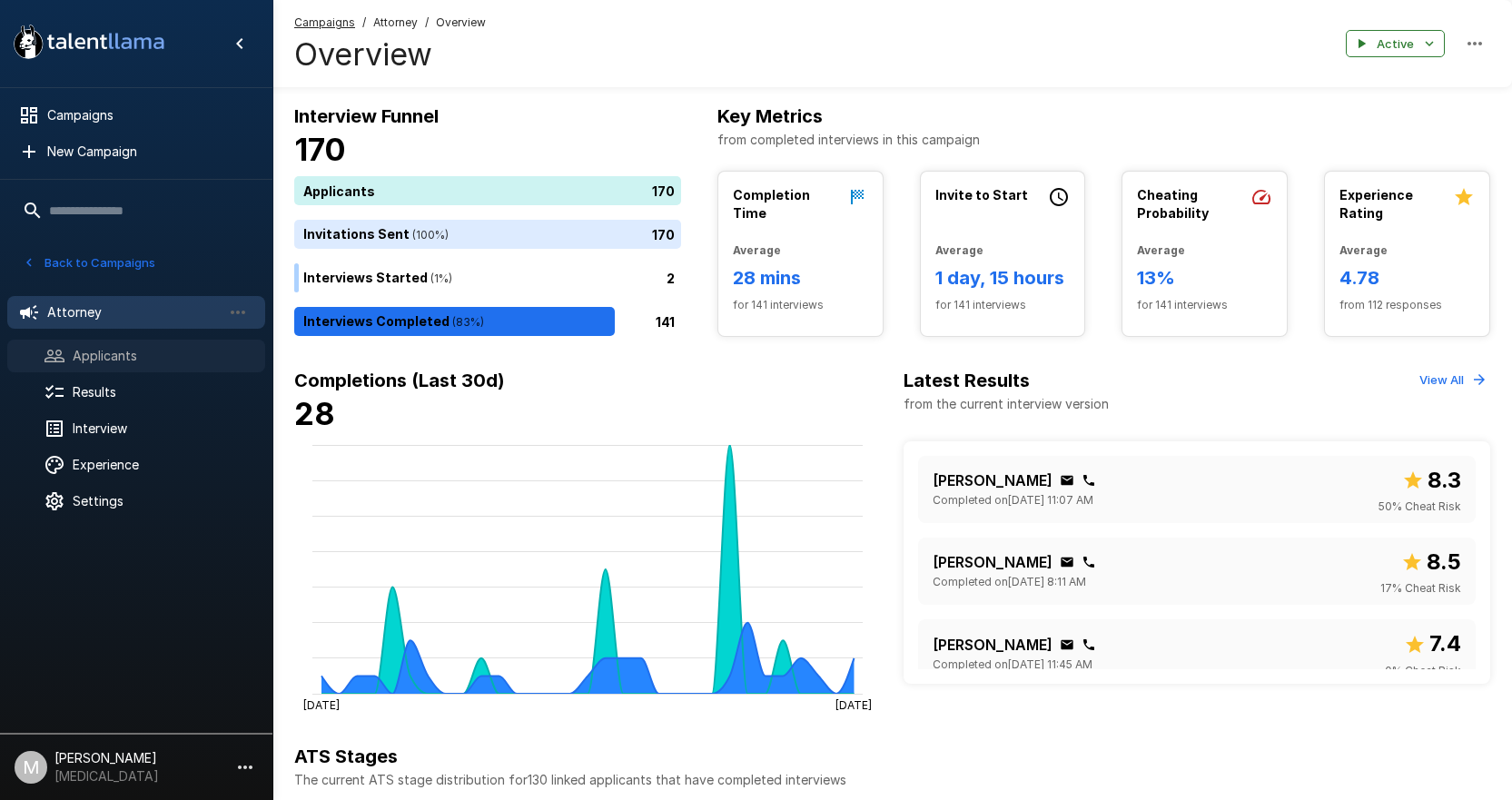
click at [104, 372] on div "Applicants" at bounding box center [136, 356] width 257 height 33
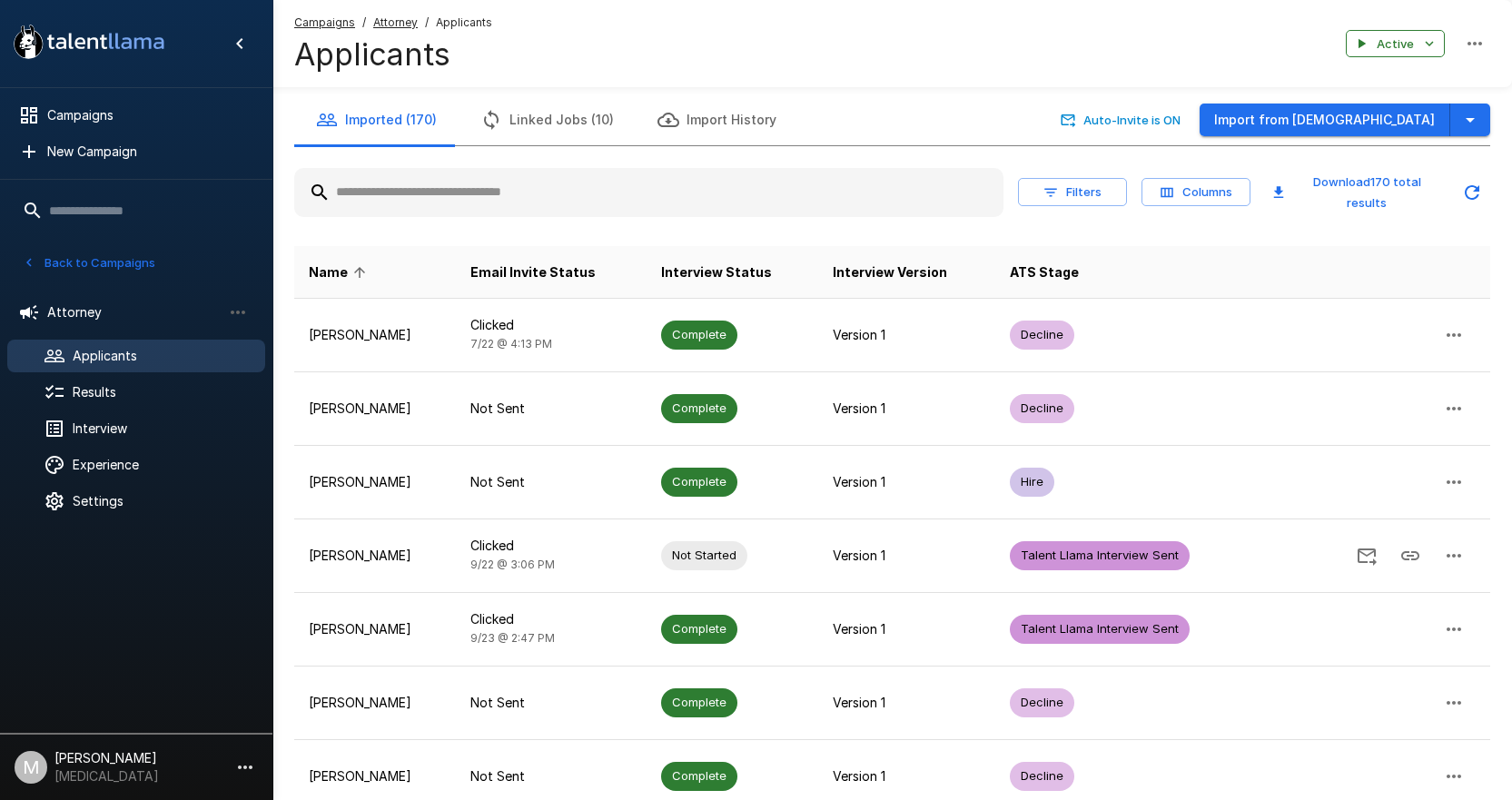
click at [318, 15] on span "Campaigns" at bounding box center [324, 22] width 61 height 18
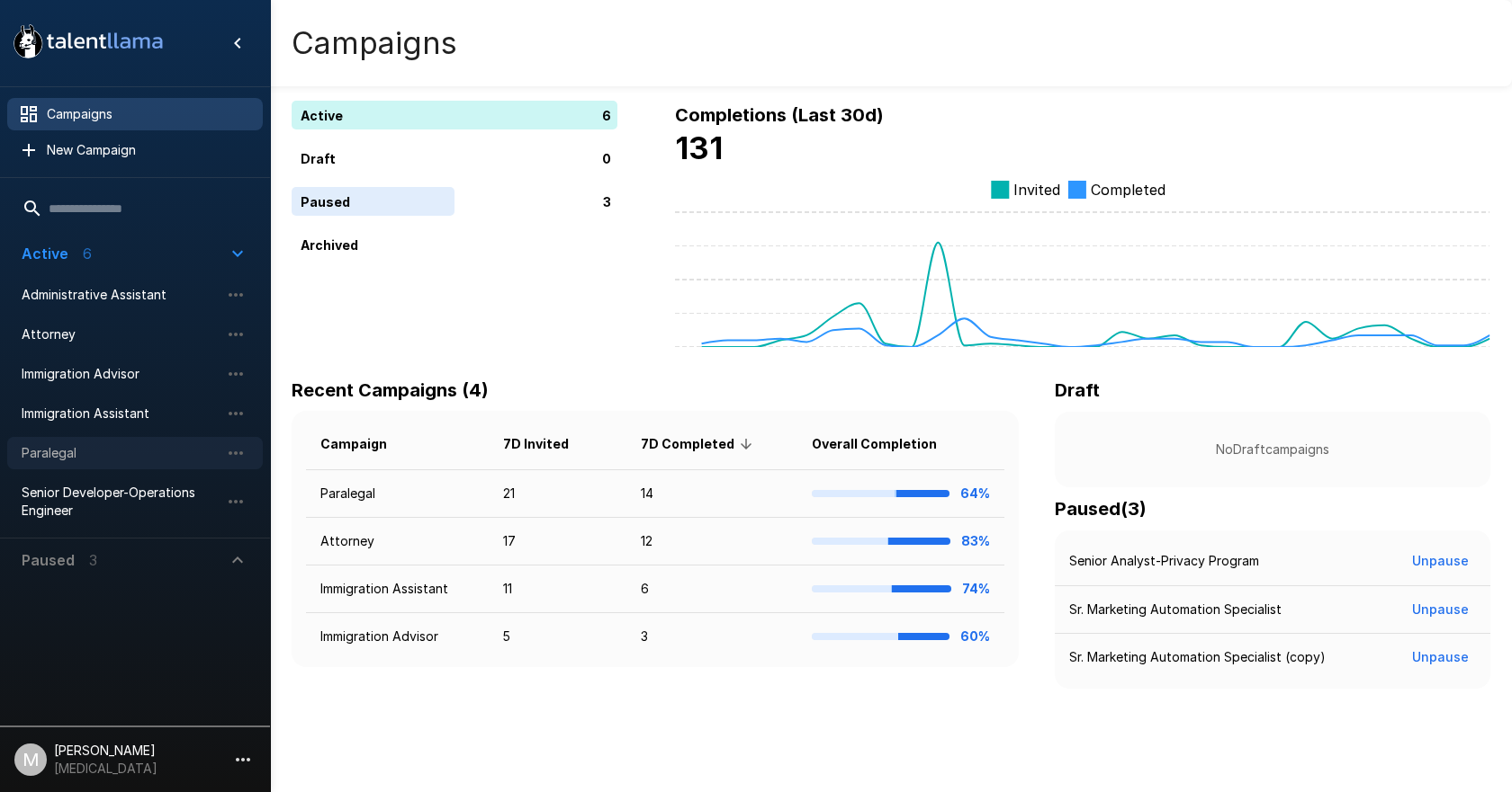
click at [109, 452] on span "Paralegal" at bounding box center [121, 453] width 198 height 18
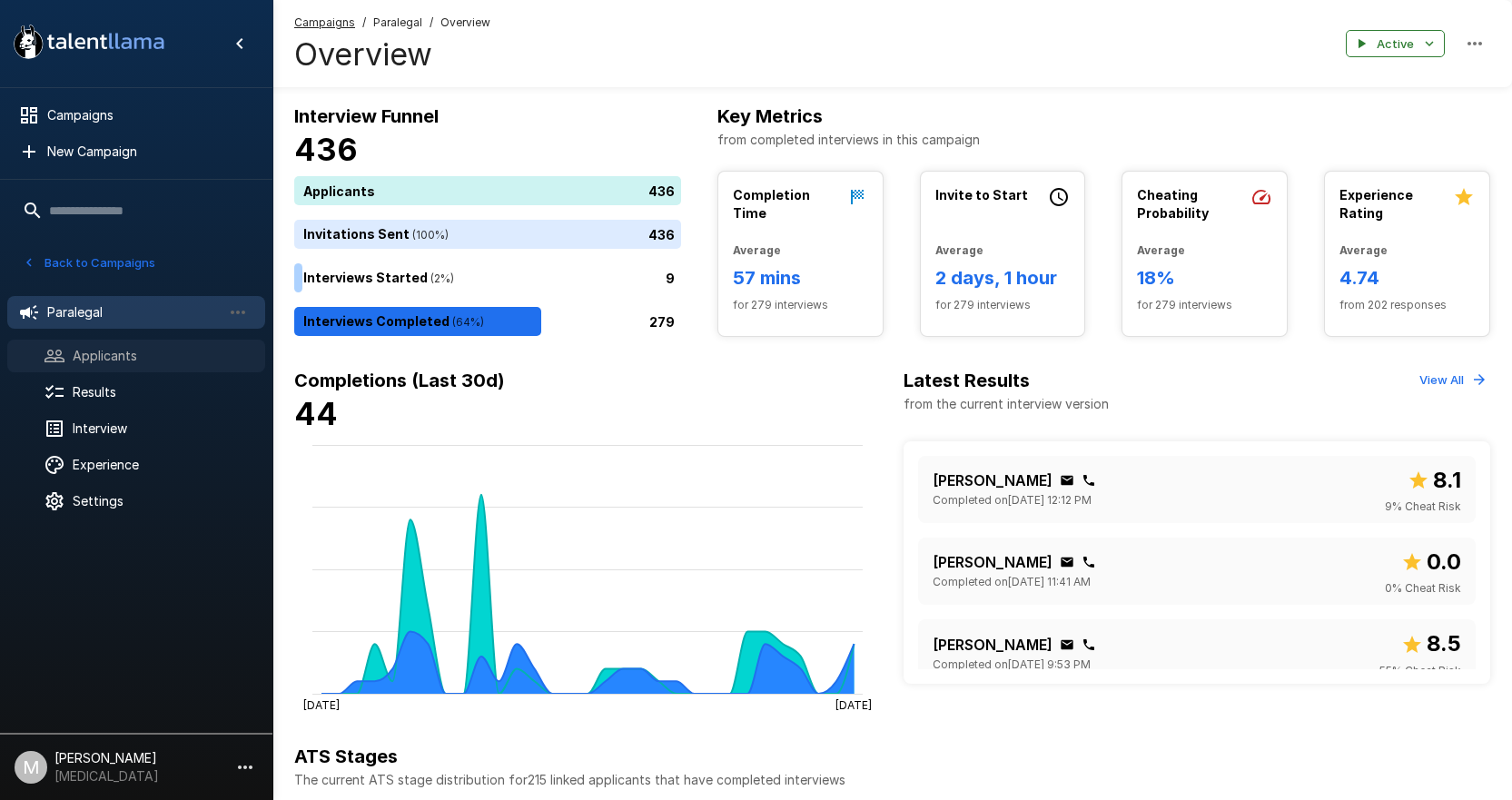
click at [142, 354] on span "Applicants" at bounding box center [162, 355] width 178 height 18
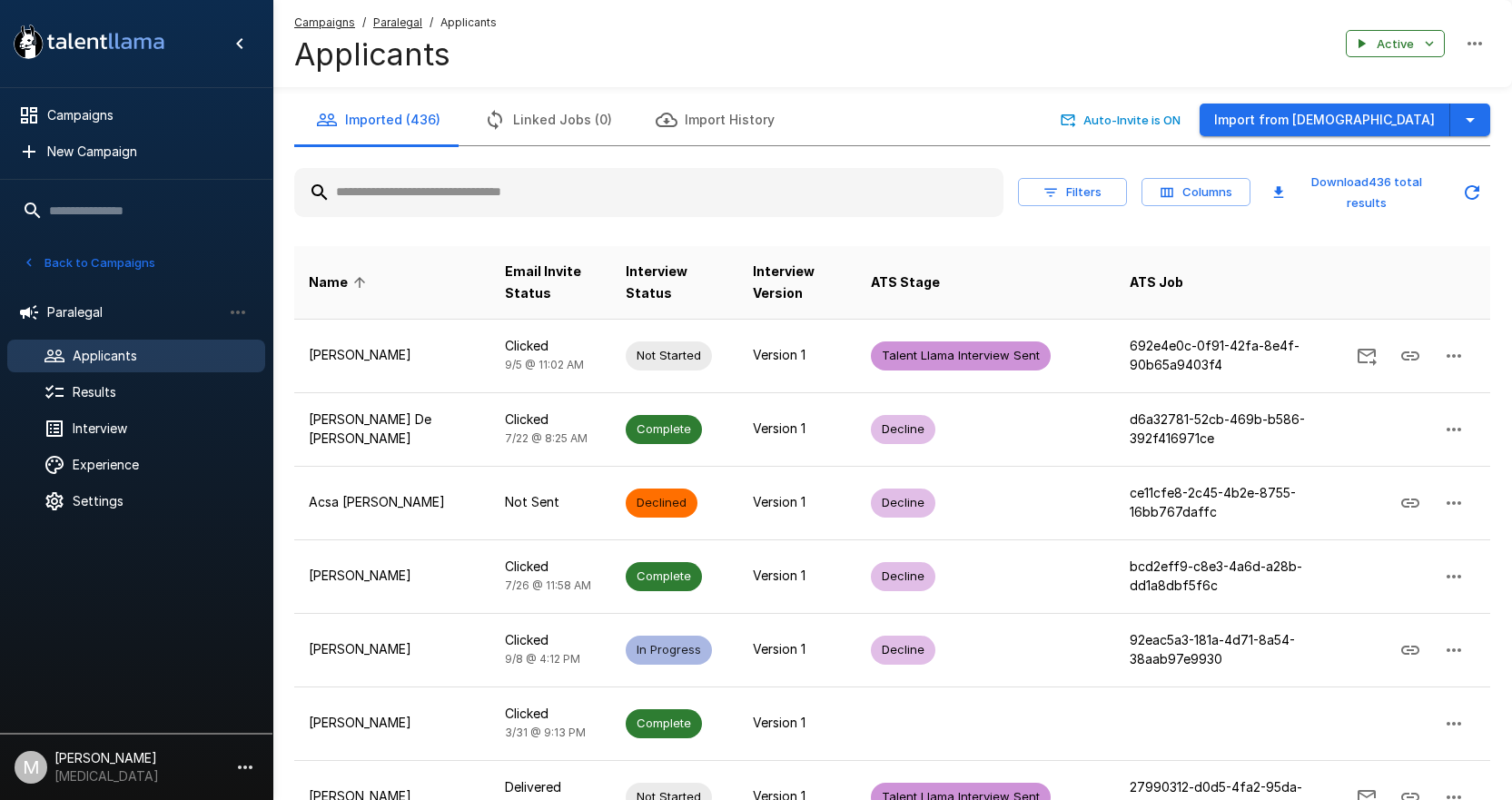
click at [391, 184] on input "text" at bounding box center [649, 193] width 709 height 33
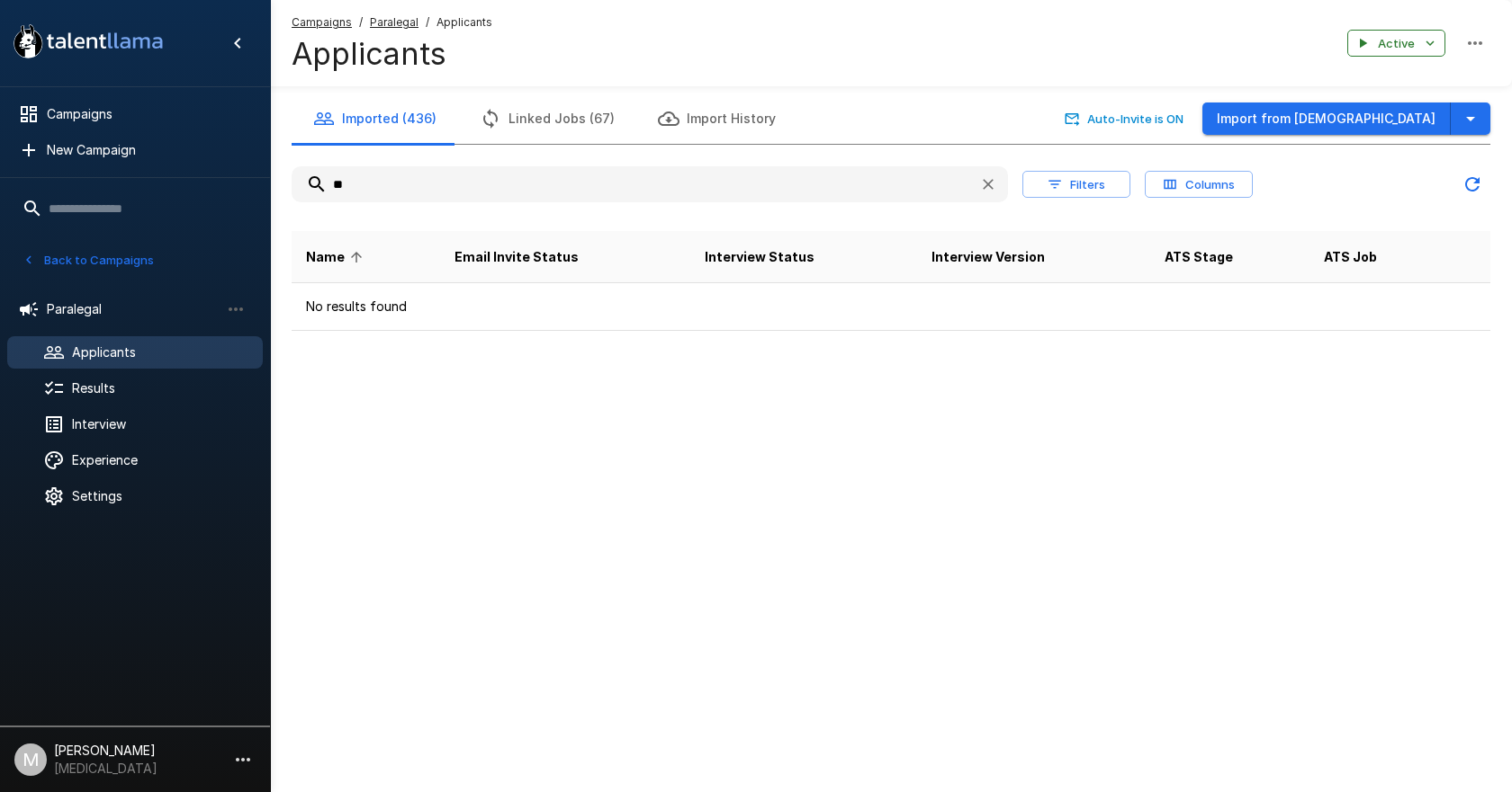
type input "*"
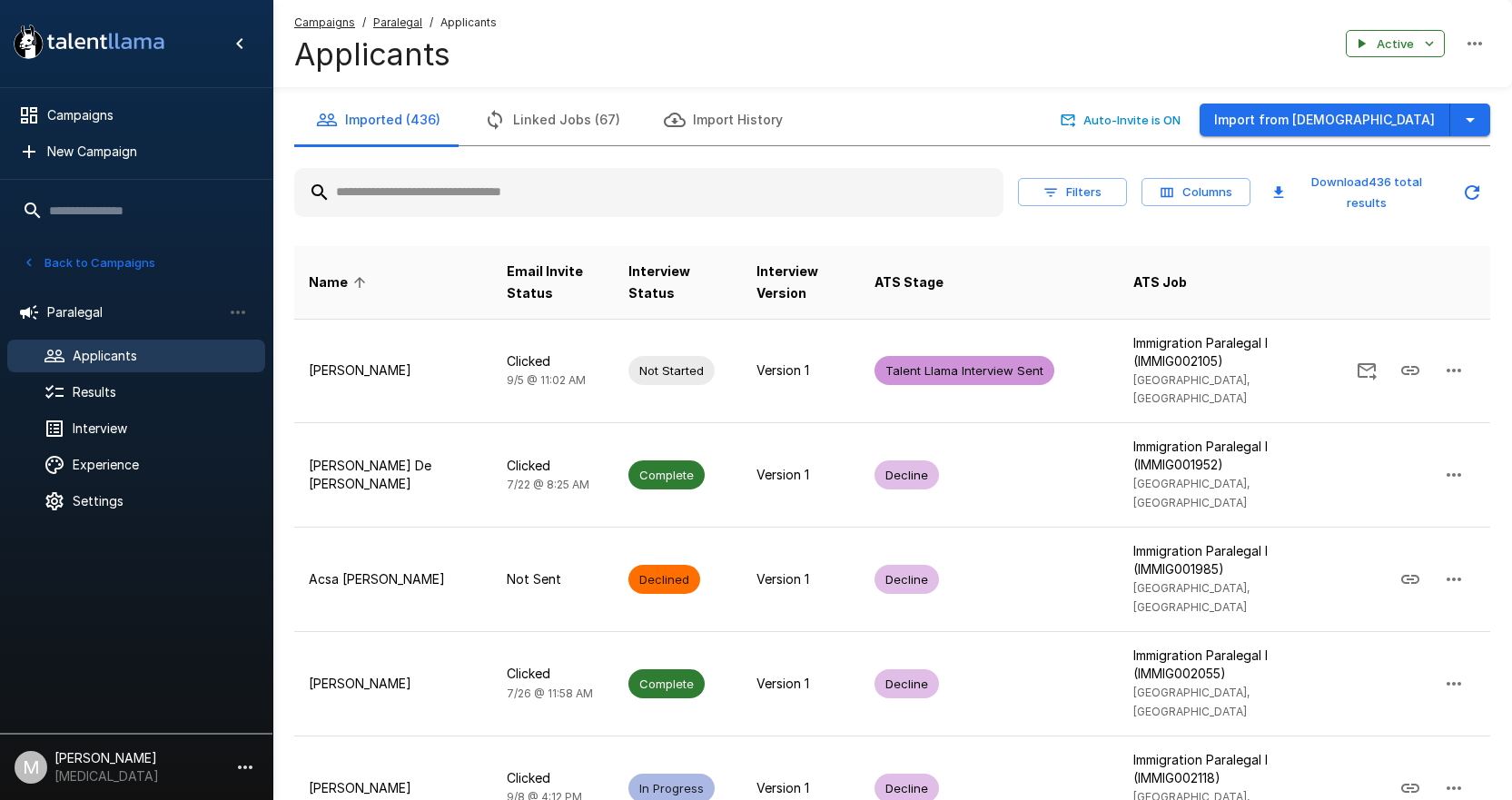
click at [331, 12] on div "Campaigns / Paralegal / Applicants Applicants Active" at bounding box center [892, 44] width 1239 height 87
click at [329, 22] on u "Campaigns" at bounding box center [324, 22] width 61 height 14
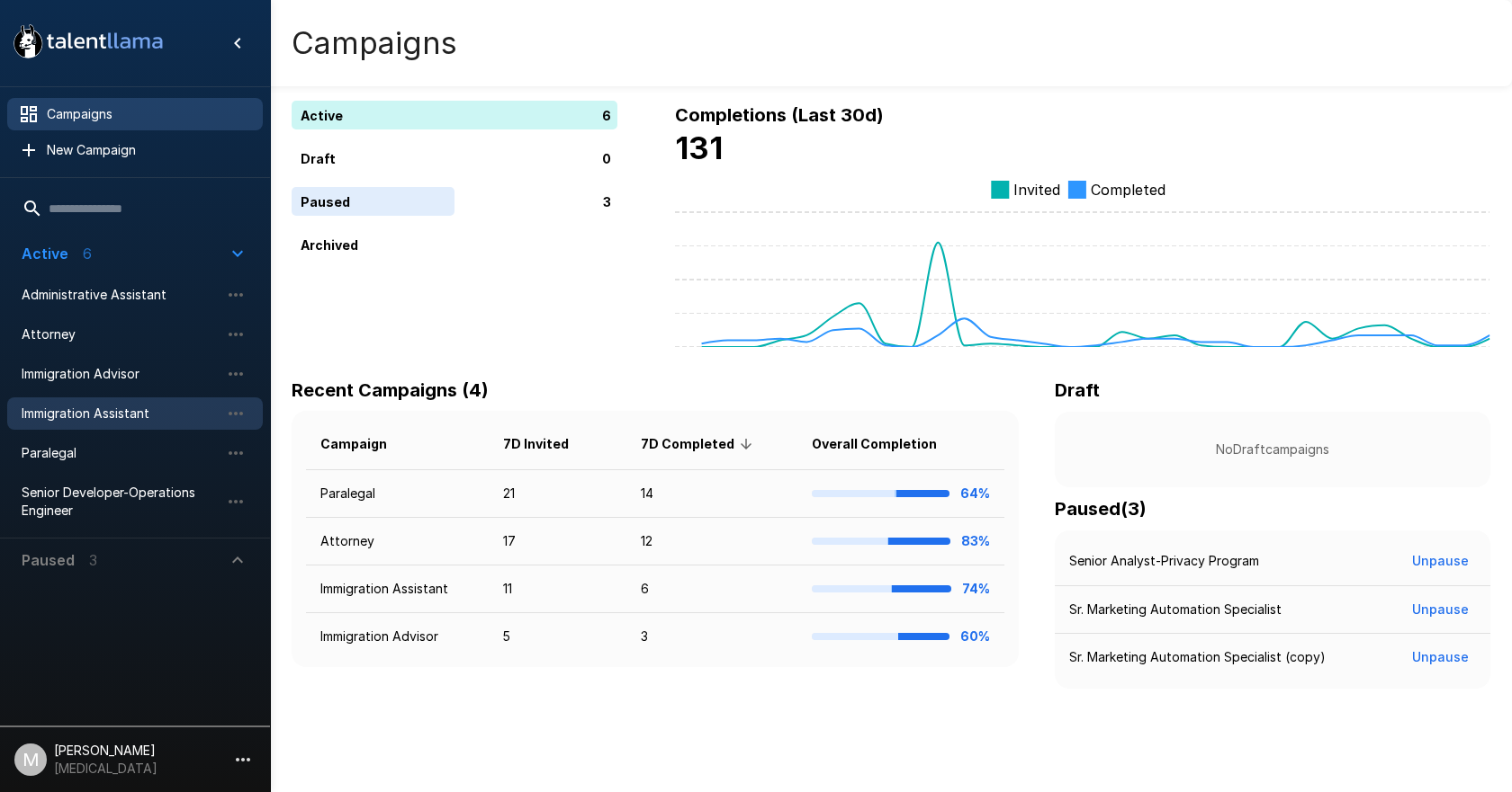
click at [142, 409] on span "Immigration Assistant" at bounding box center [121, 413] width 198 height 18
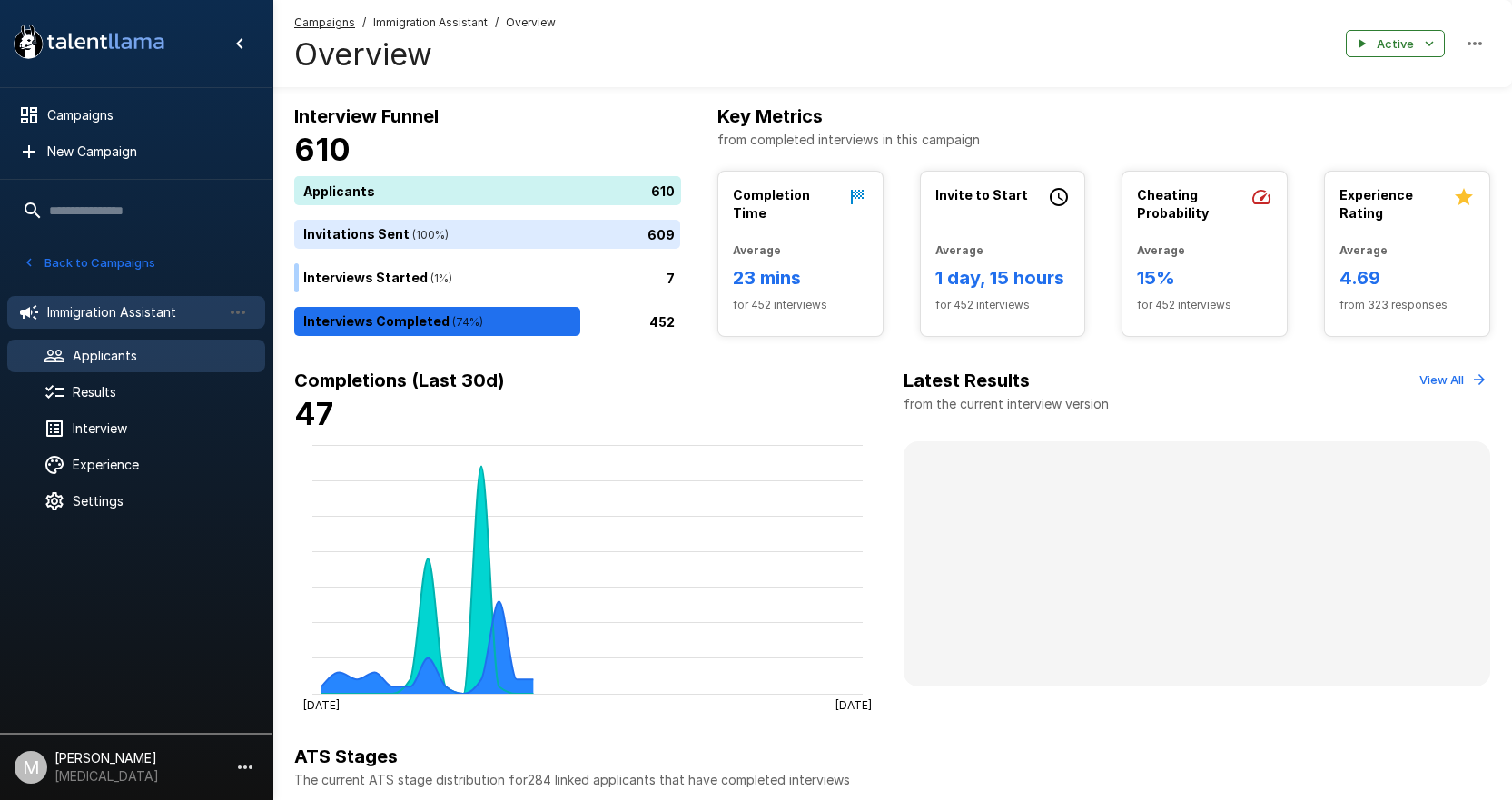
click at [147, 361] on span "Applicants" at bounding box center [162, 355] width 178 height 18
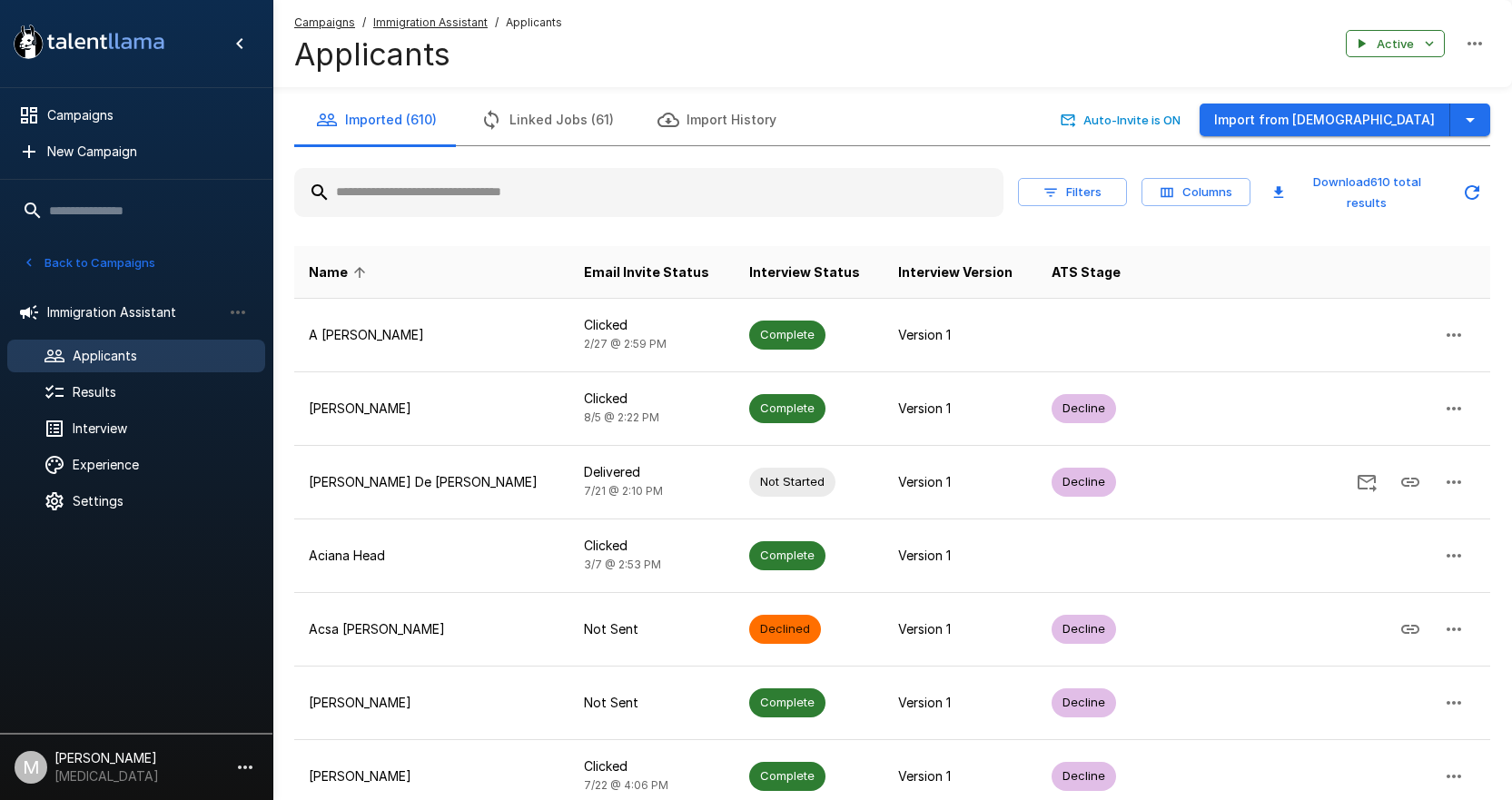
click at [457, 195] on input "text" at bounding box center [649, 193] width 709 height 33
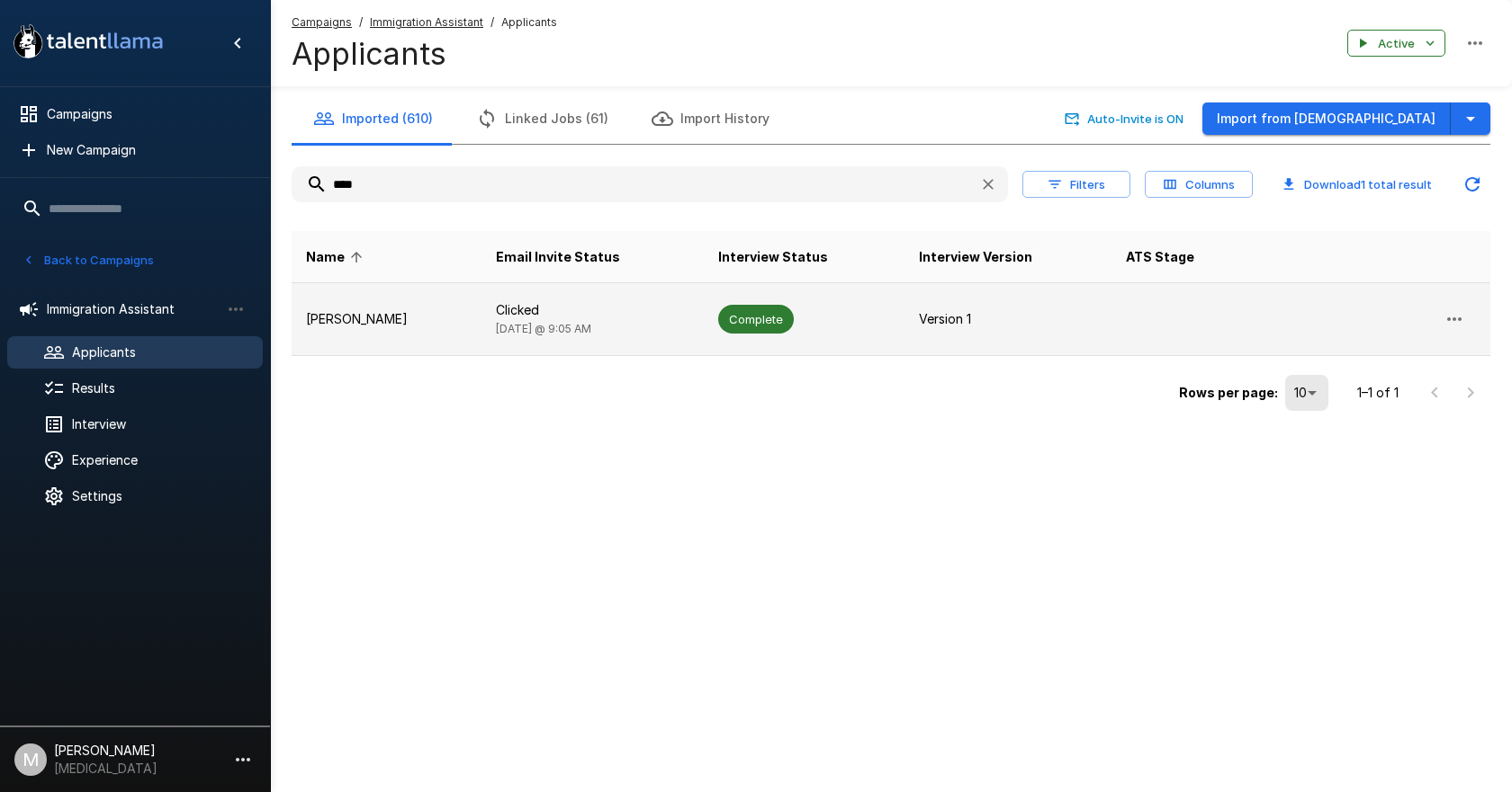
type input "****"
click at [482, 298] on td "Allyson Mccutcheon" at bounding box center [387, 319] width 190 height 73
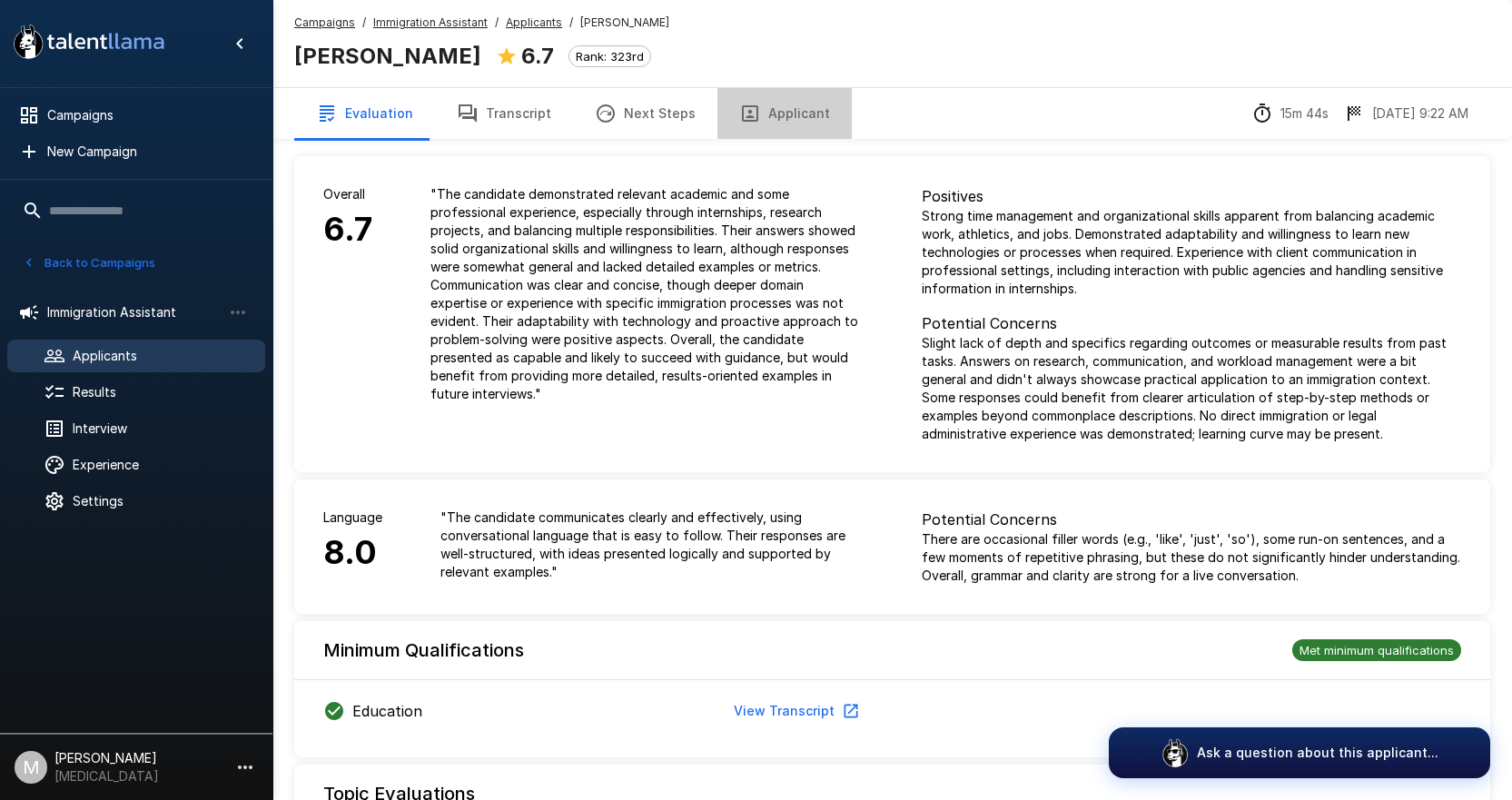
click at [808, 116] on button "Applicant" at bounding box center [784, 113] width 135 height 51
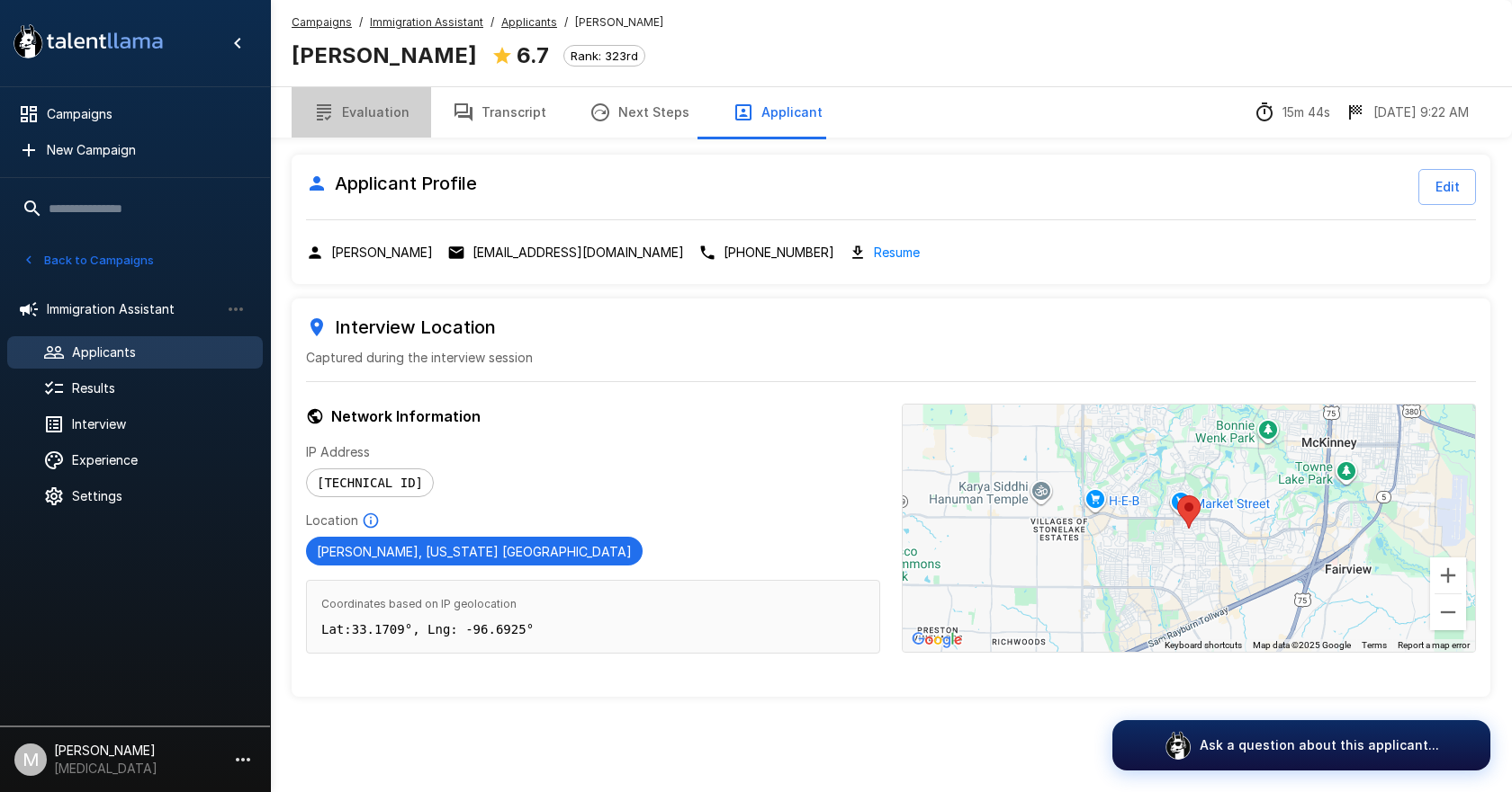
click at [420, 108] on button "Evaluation" at bounding box center [361, 112] width 139 height 51
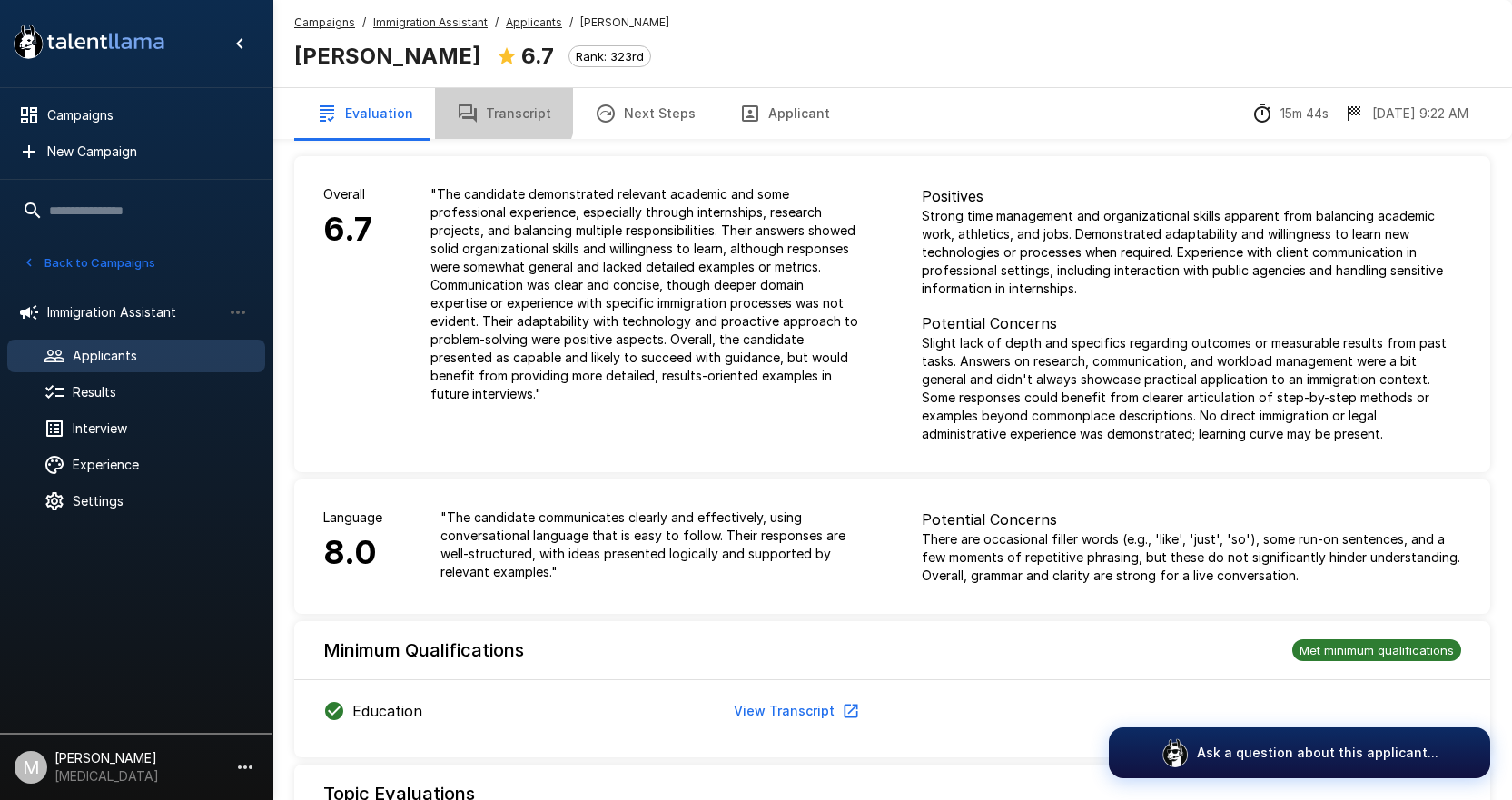
click at [467, 103] on icon "button" at bounding box center [468, 113] width 22 height 22
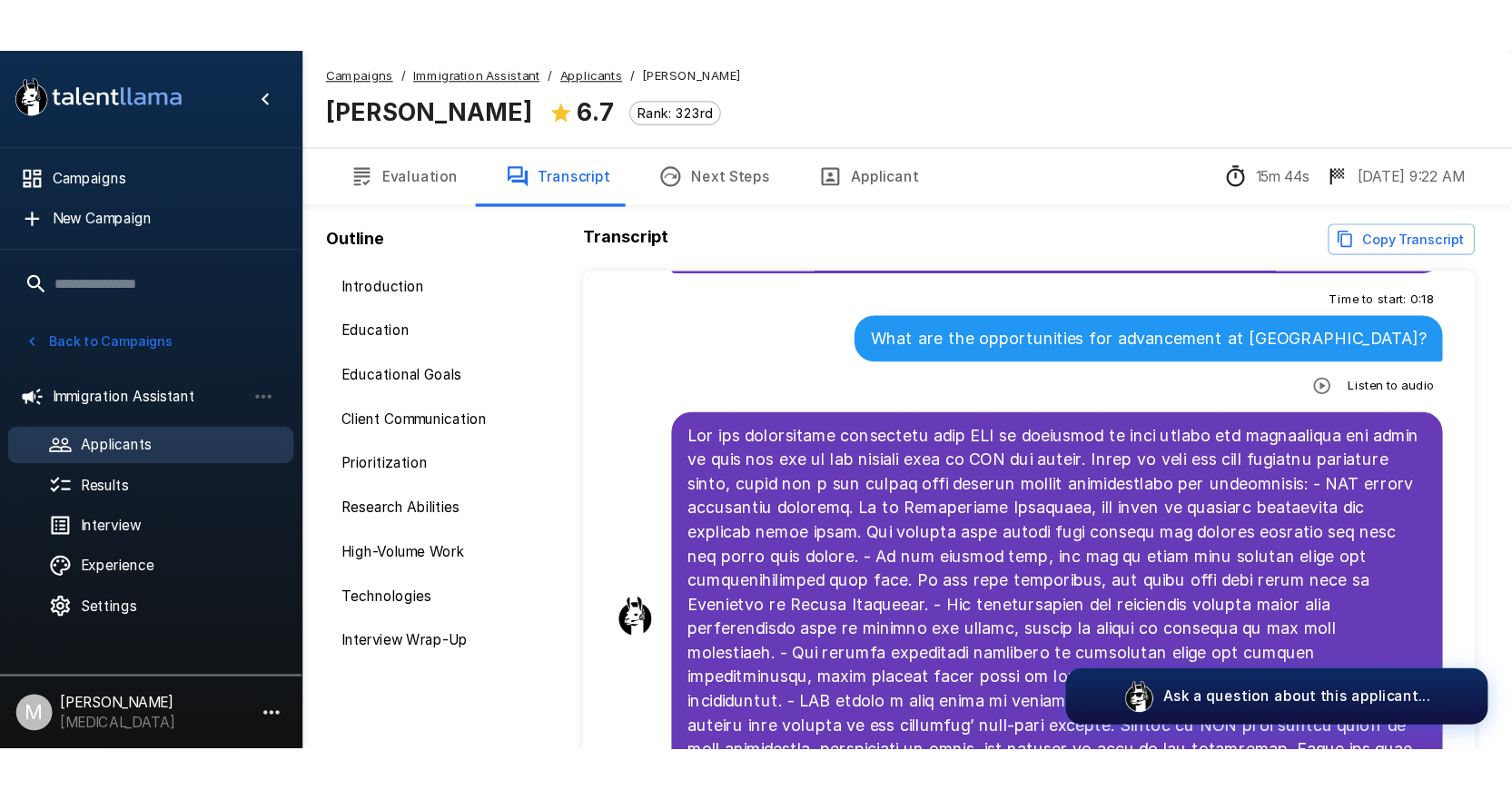
scroll to position [5065, 0]
